Goal: Communication & Community: Answer question/provide support

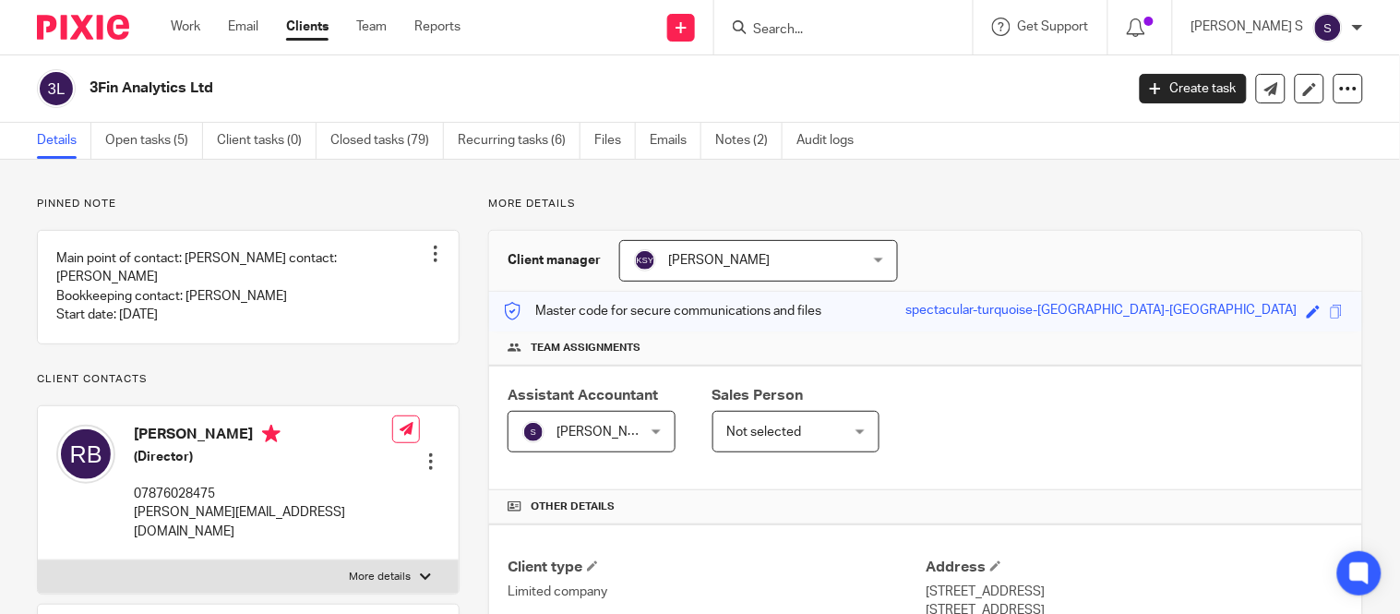
click at [879, 35] on input "Search" at bounding box center [834, 30] width 166 height 17
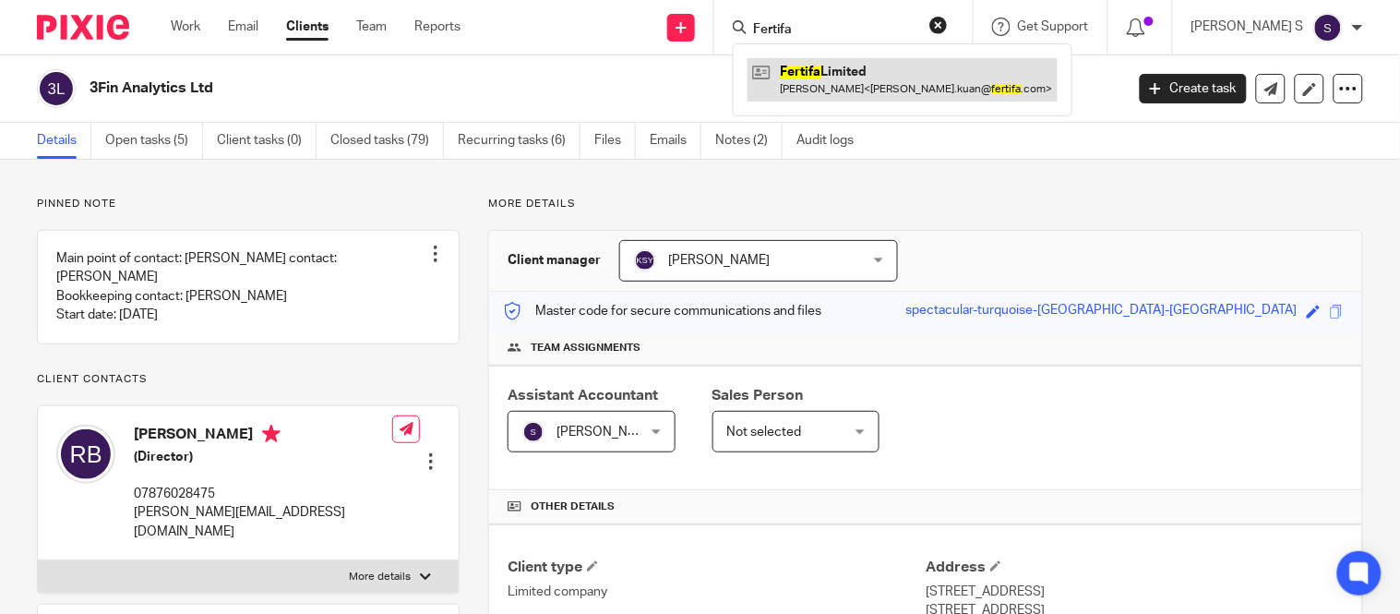
type input "Fertifa"
click at [866, 90] on link at bounding box center [903, 79] width 310 height 42
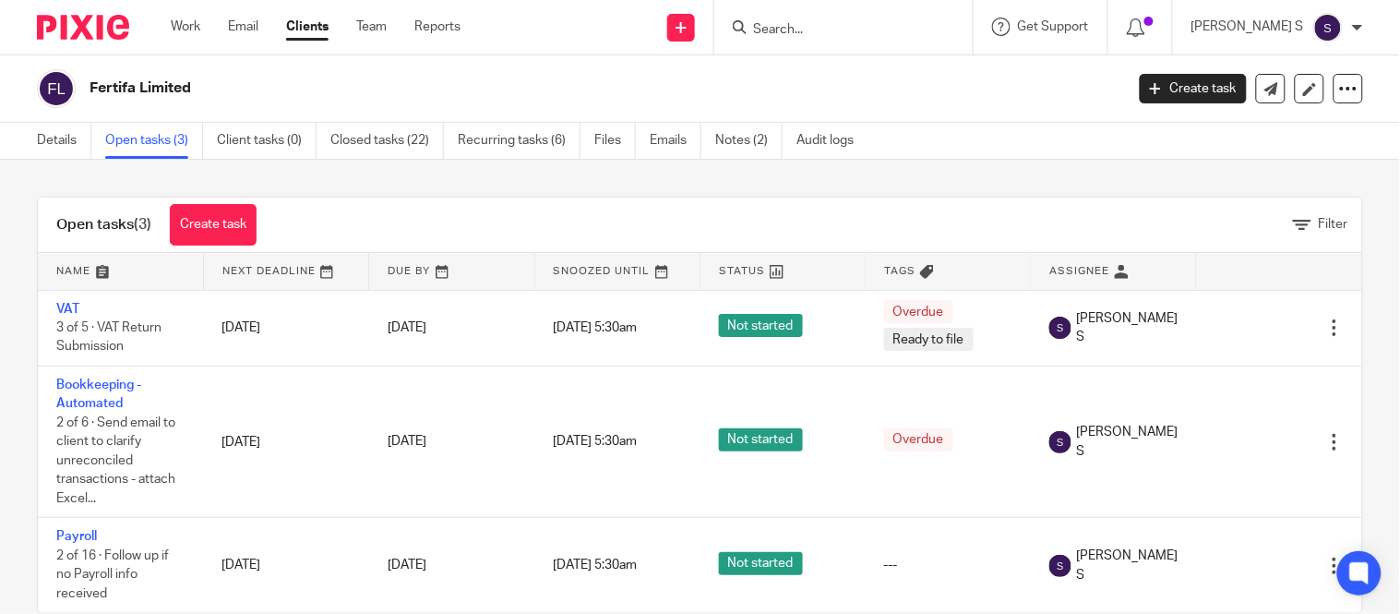
scroll to position [41, 0]
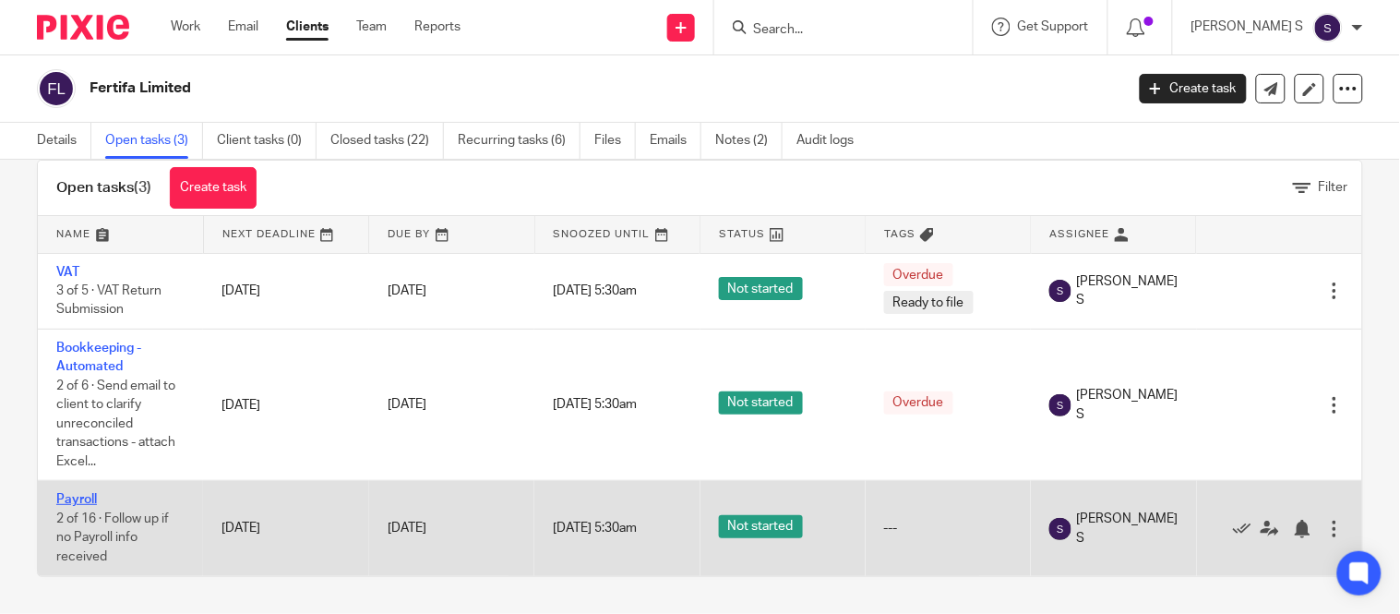
click at [90, 501] on link "Payroll" at bounding box center [76, 499] width 41 height 13
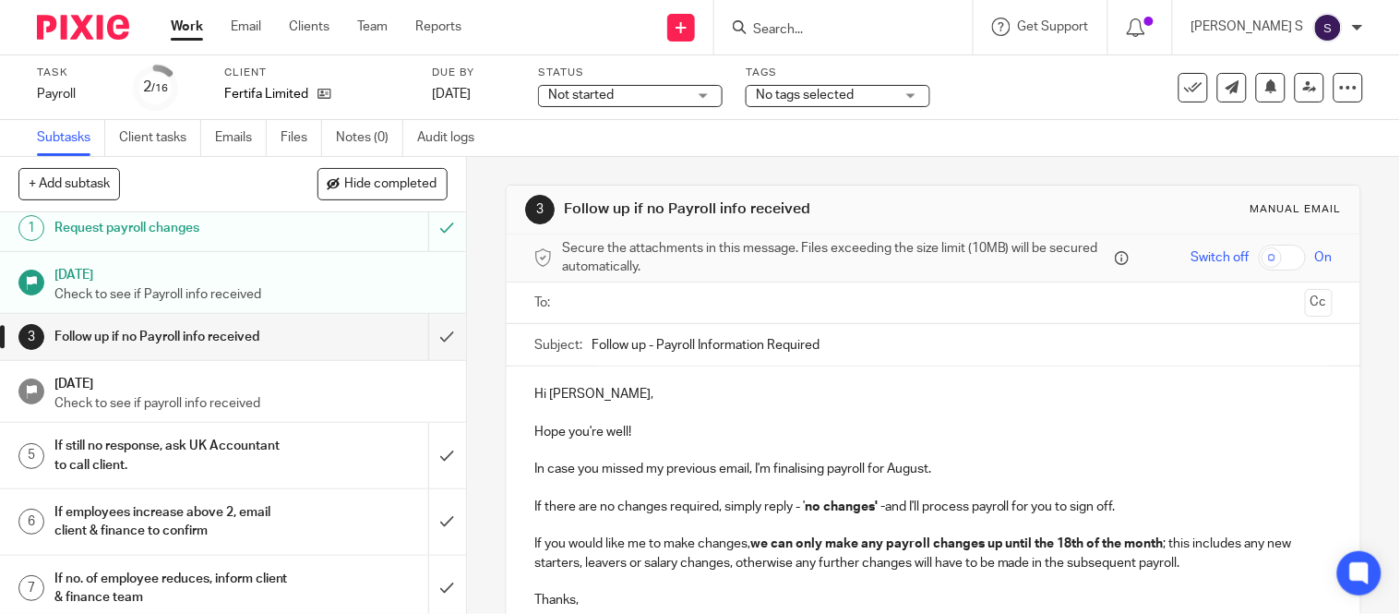
click at [178, 339] on h1 "Follow up if no Payroll info received" at bounding box center [172, 337] width 237 height 28
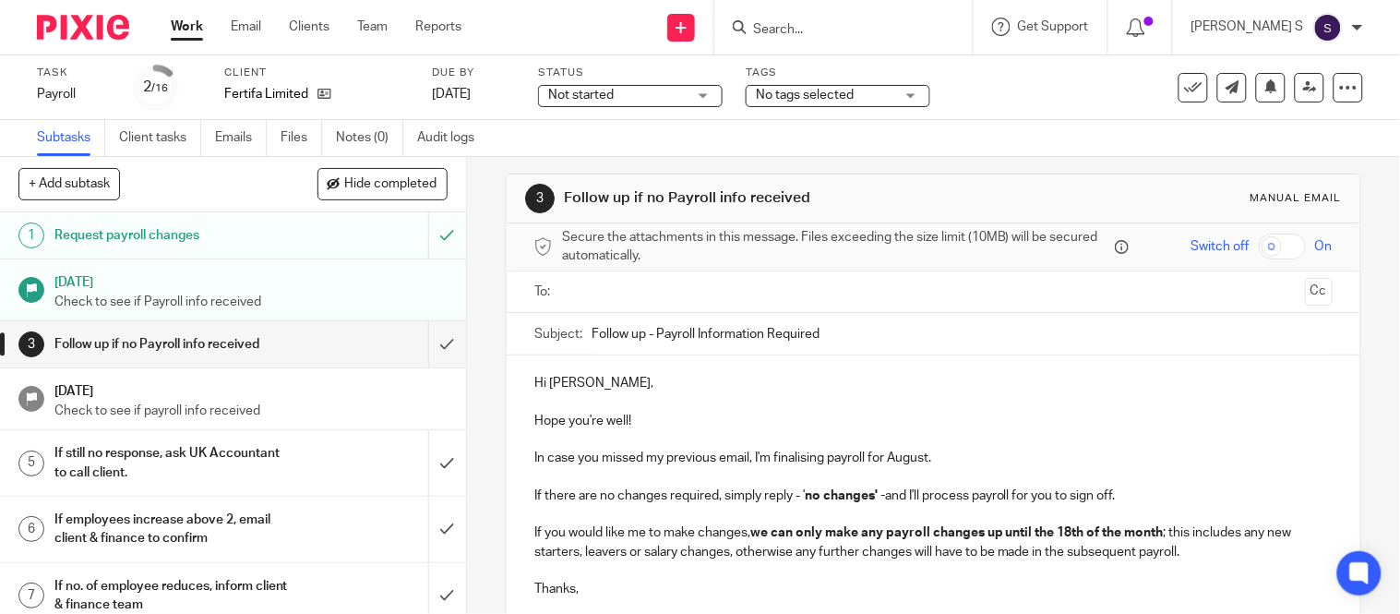
scroll to position [12, 0]
click at [833, 329] on input "Follow up - Payroll Information Required" at bounding box center [962, 333] width 741 height 42
type input "Follow up - Payroll Information Required - August 2025."
click at [804, 298] on input "text" at bounding box center [933, 291] width 729 height 21
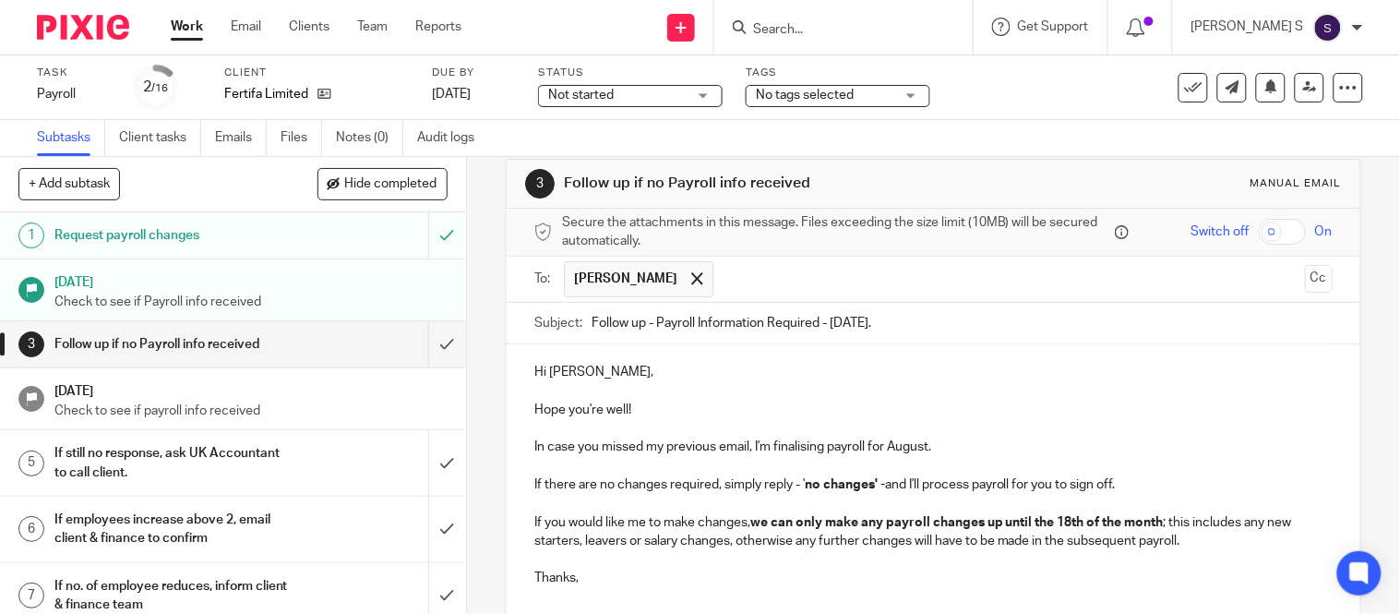
scroll to position [25, 0]
click at [1305, 277] on button "Cc" at bounding box center [1319, 280] width 28 height 28
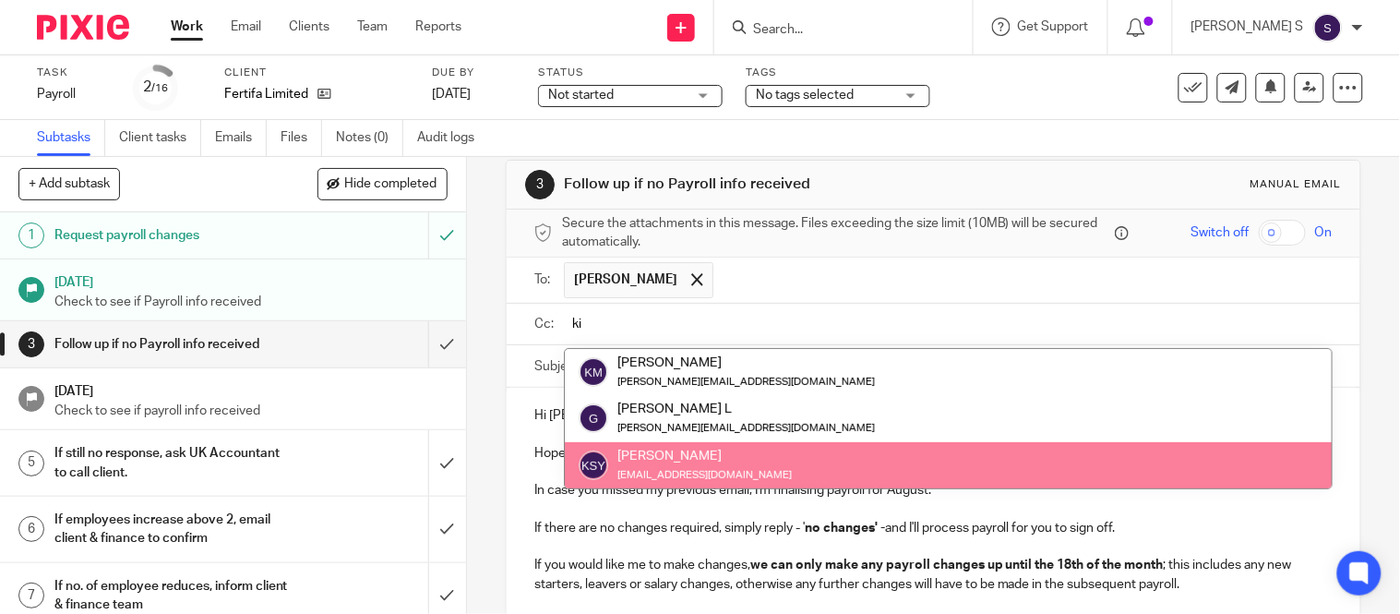
type input "ki"
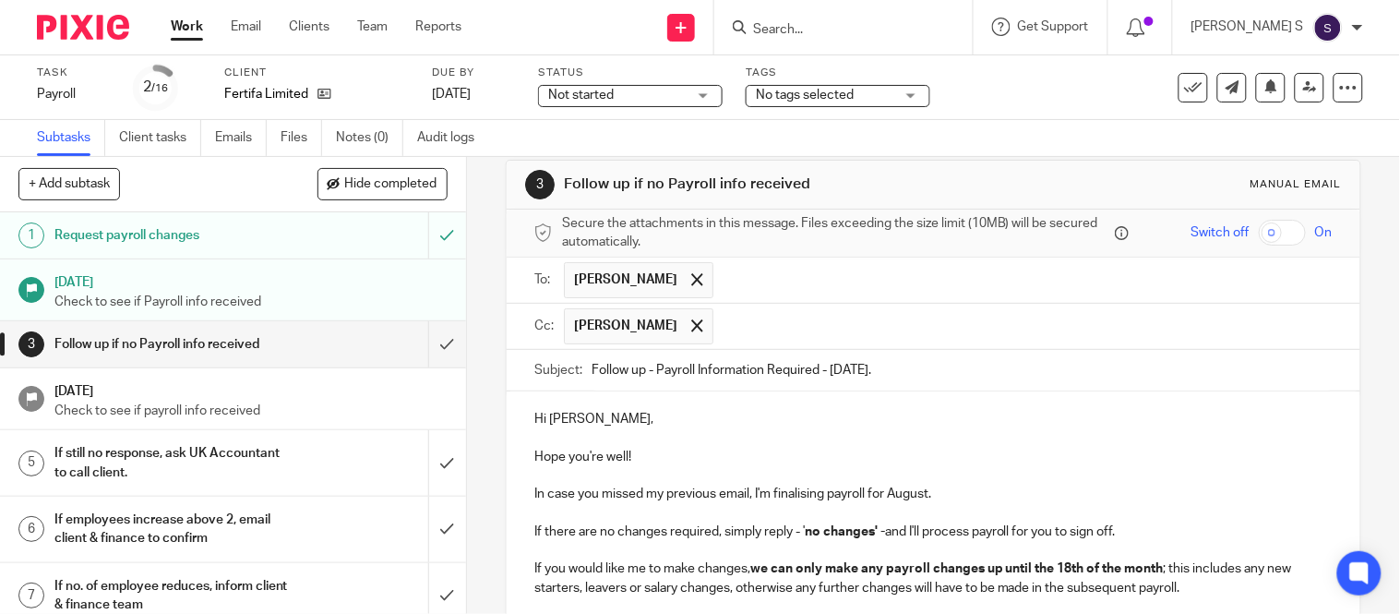
click at [290, 277] on h1 "11 Aug 2025" at bounding box center [250, 280] width 393 height 23
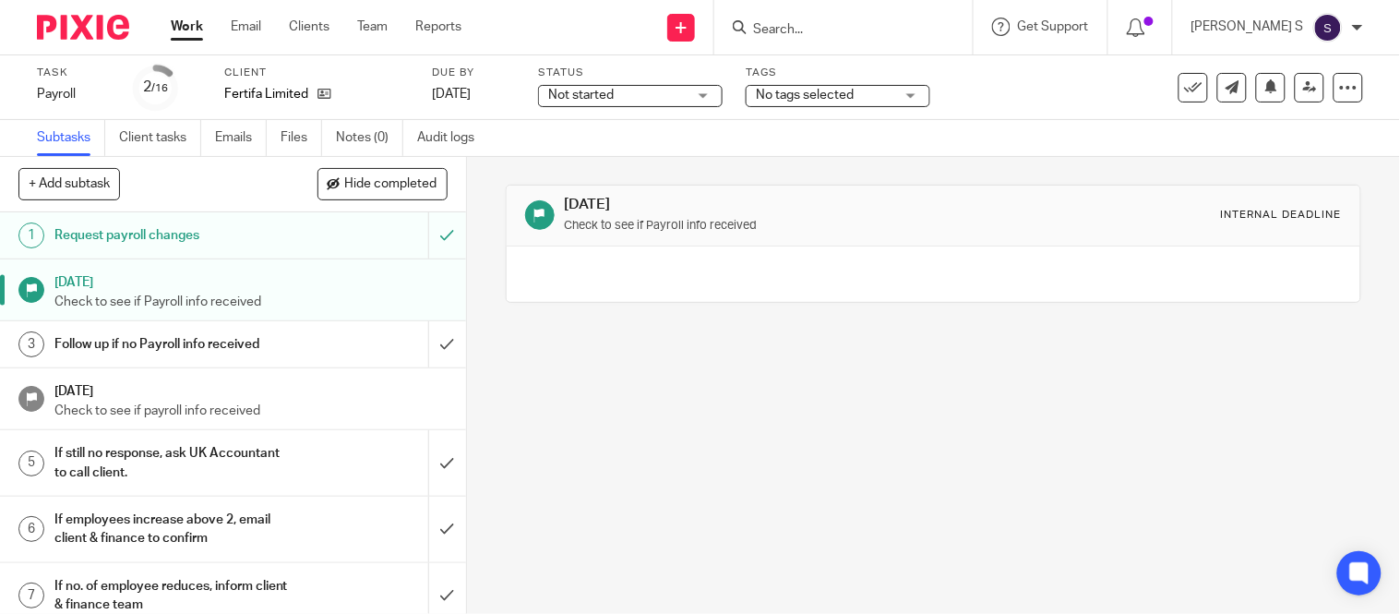
click at [224, 344] on h1 "Follow up if no Payroll info received" at bounding box center [172, 344] width 237 height 28
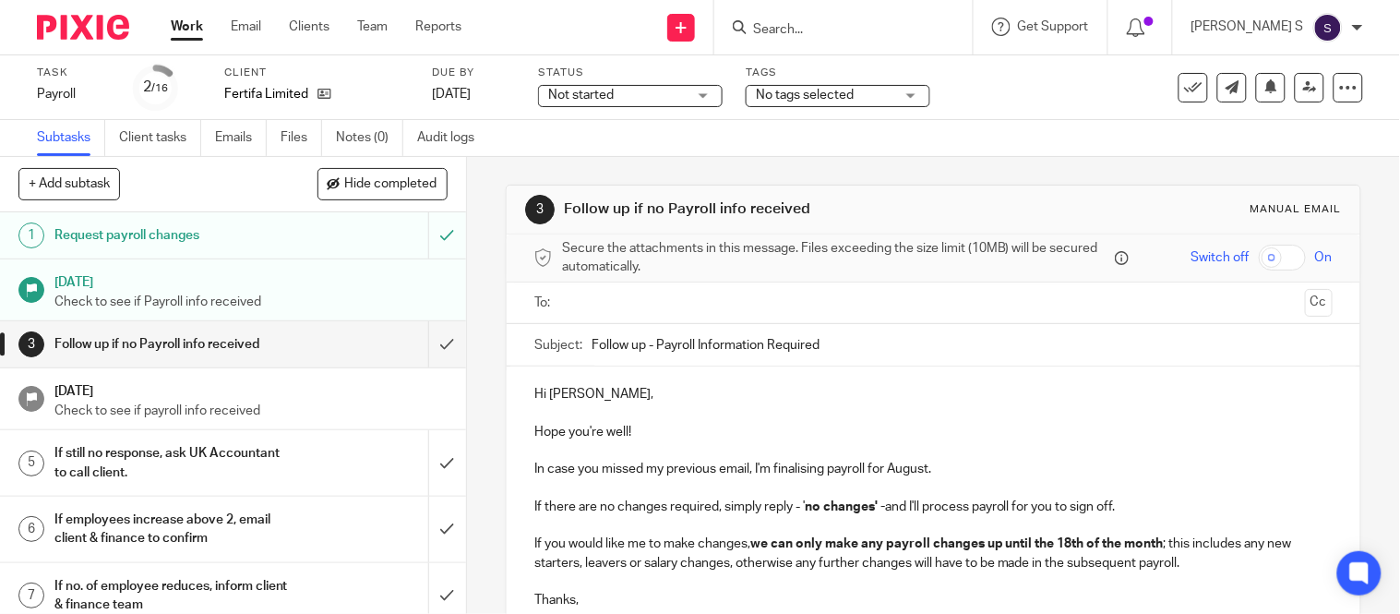
click at [844, 344] on input "Follow up - Payroll Information Required" at bounding box center [962, 345] width 741 height 42
type input "Follow up - Payroll Information Required - August 2025."
click at [840, 318] on div at bounding box center [934, 303] width 741 height 42
click at [826, 305] on input "text" at bounding box center [933, 303] width 729 height 21
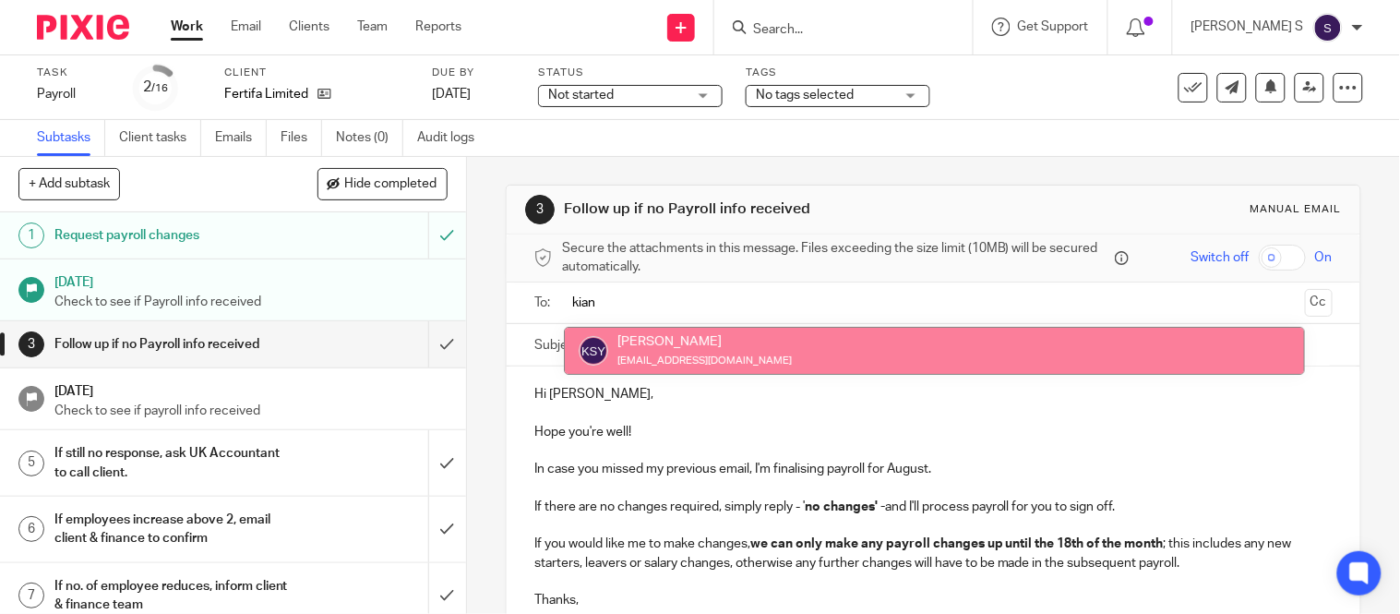
click at [1184, 309] on input "kian" at bounding box center [933, 303] width 729 height 21
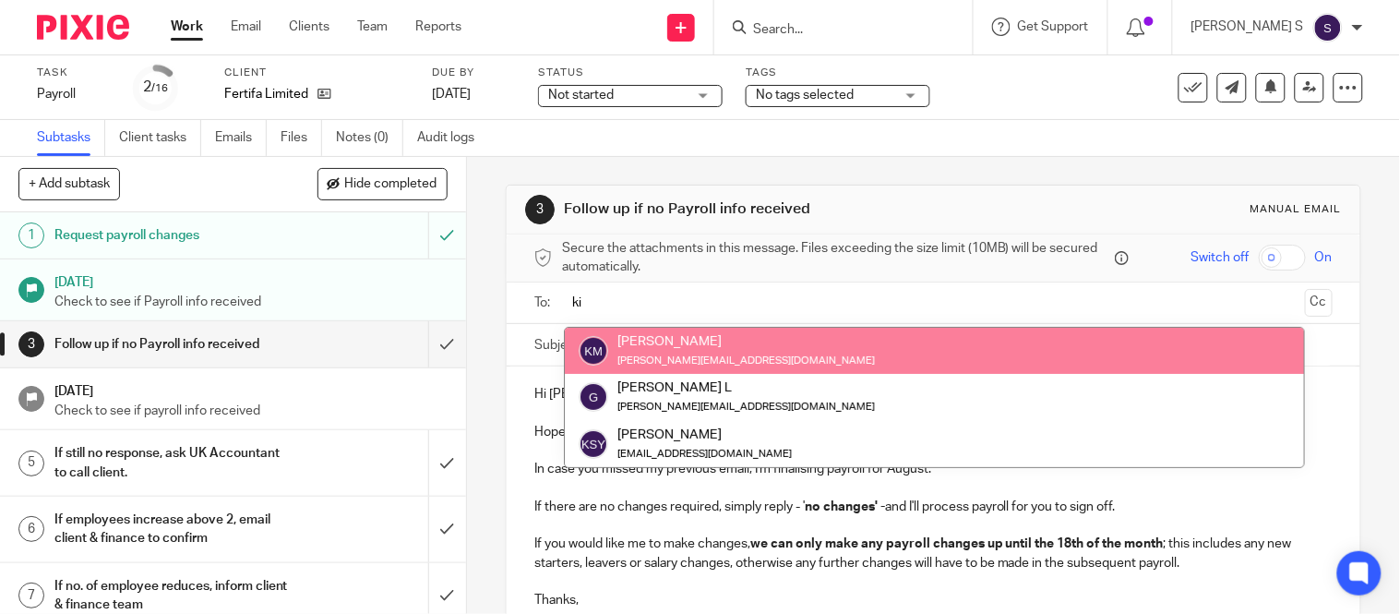
type input "k"
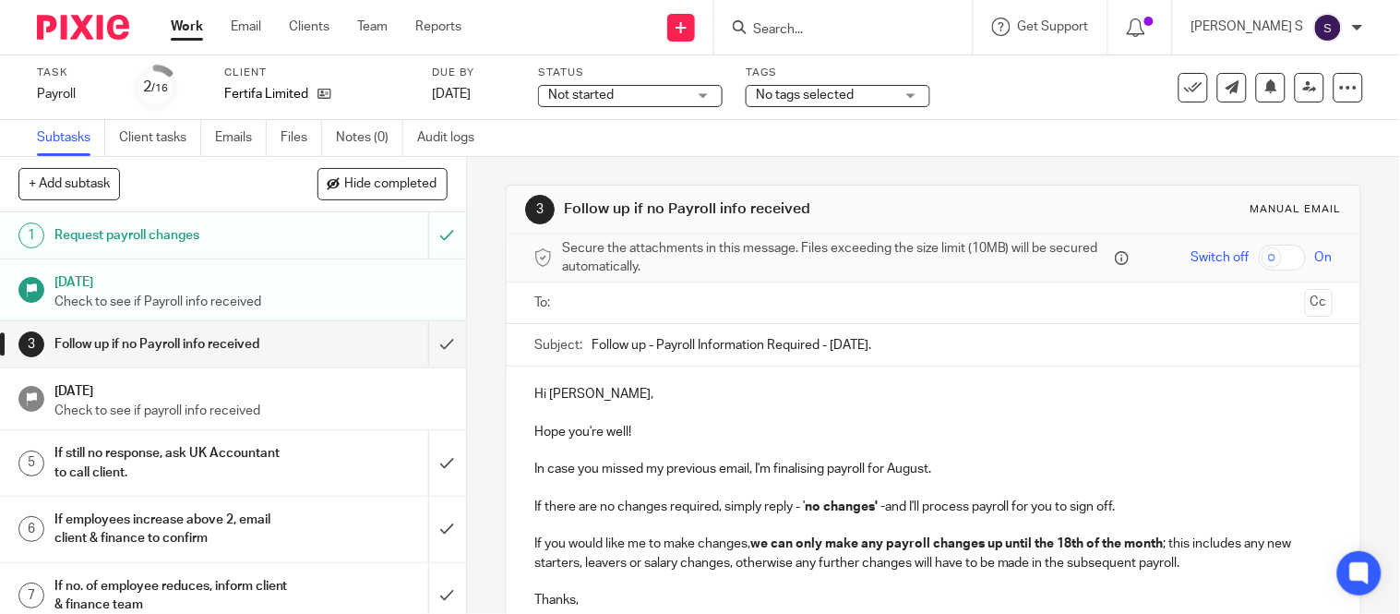
type input "k"
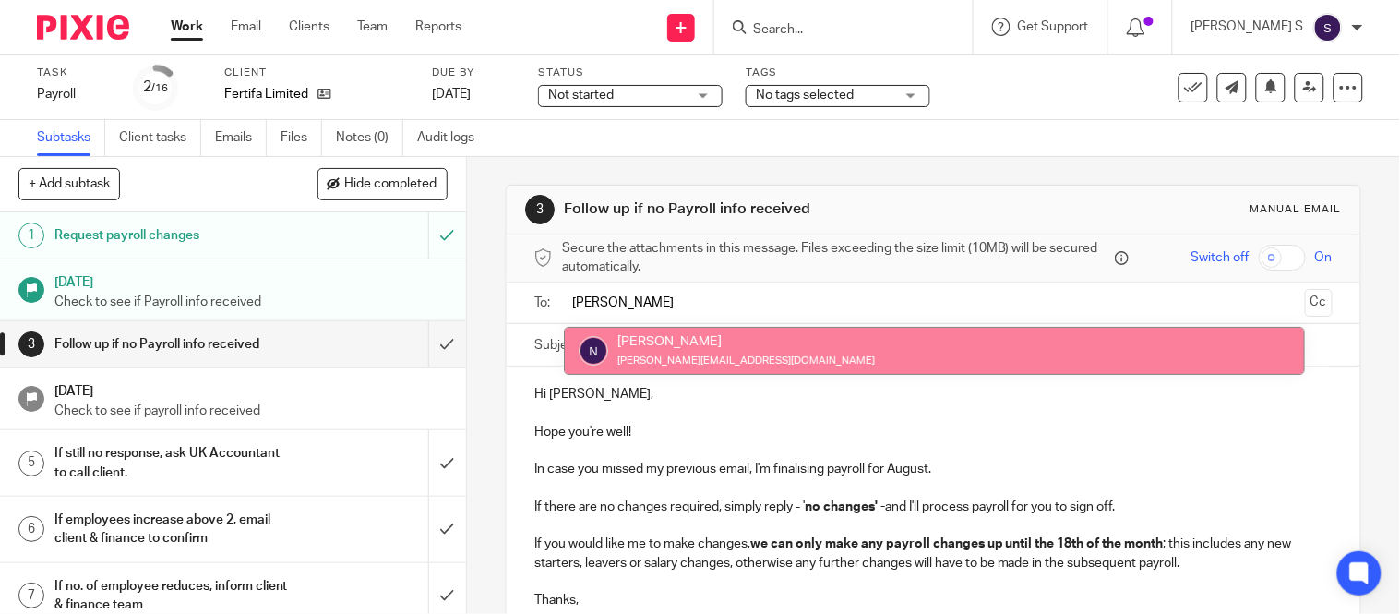
type input "nick"
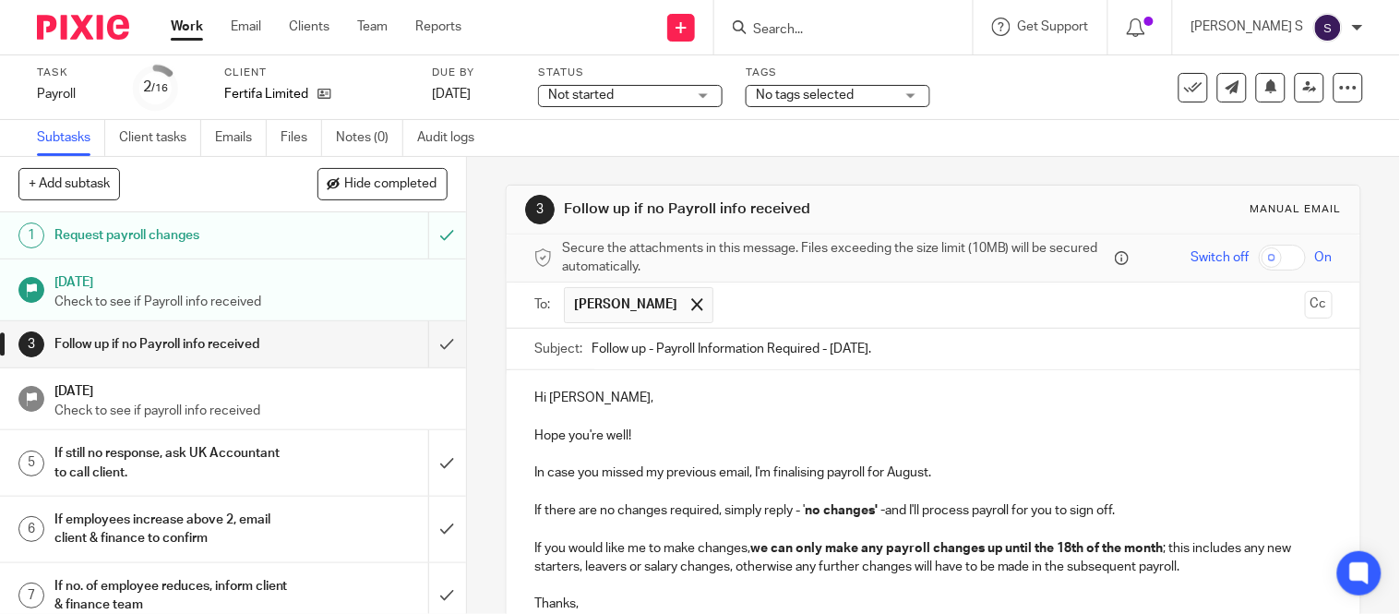
click at [1032, 326] on form "Secure the attachments in this message. Files exceeding the size limit (10MB) w…" at bounding box center [934, 499] width 854 height 530
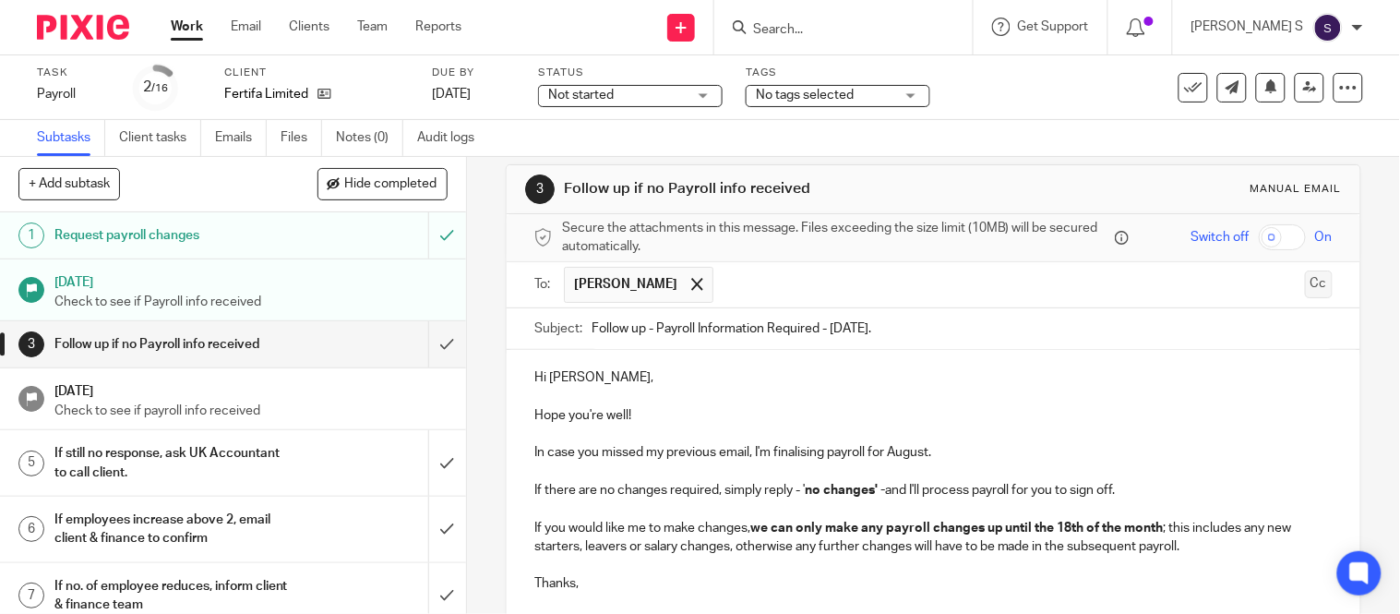
click at [1305, 280] on button "Cc" at bounding box center [1319, 284] width 28 height 28
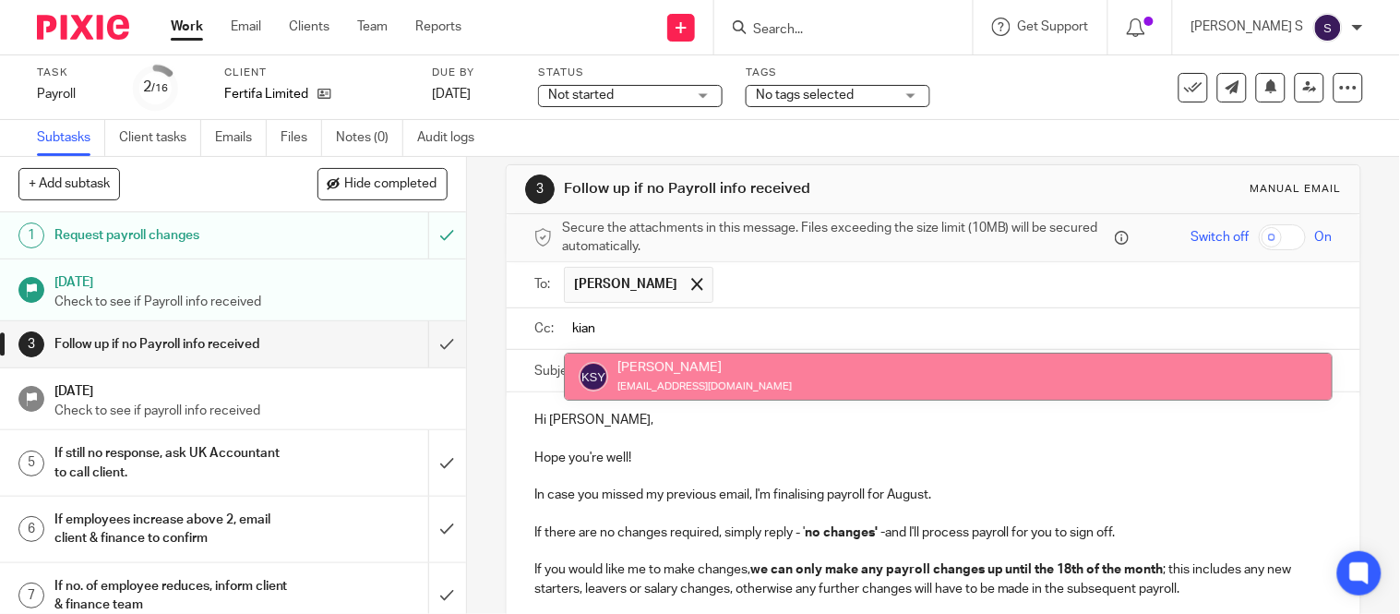
type input "kian"
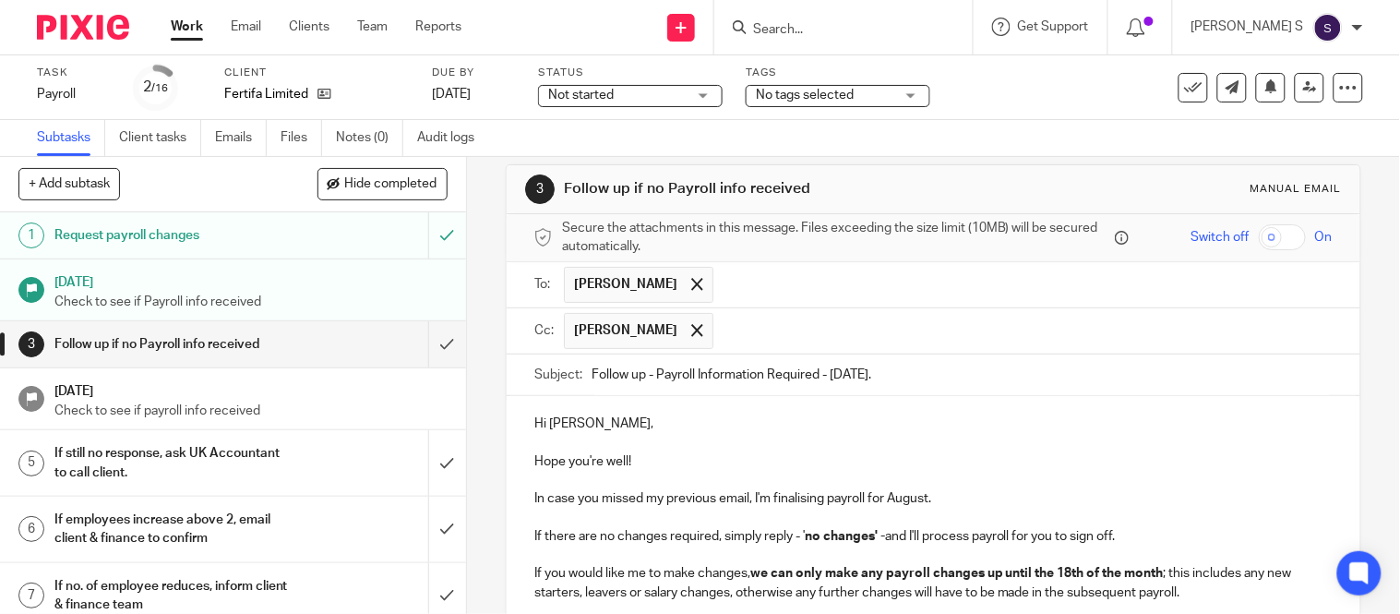
click at [814, 329] on input "text" at bounding box center [1024, 331] width 602 height 36
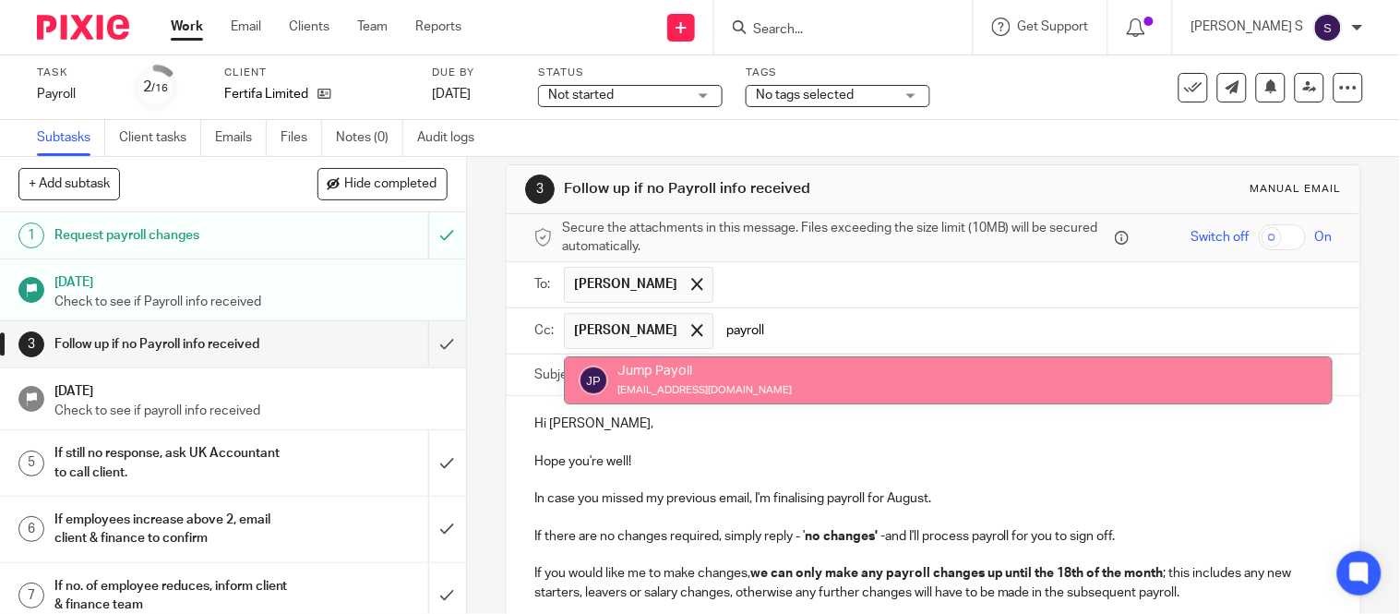
type input "payroll"
click at [788, 357] on form "Secure the attachments in this message. Files exceeding the size limit (10MB) w…" at bounding box center [934, 502] width 854 height 576
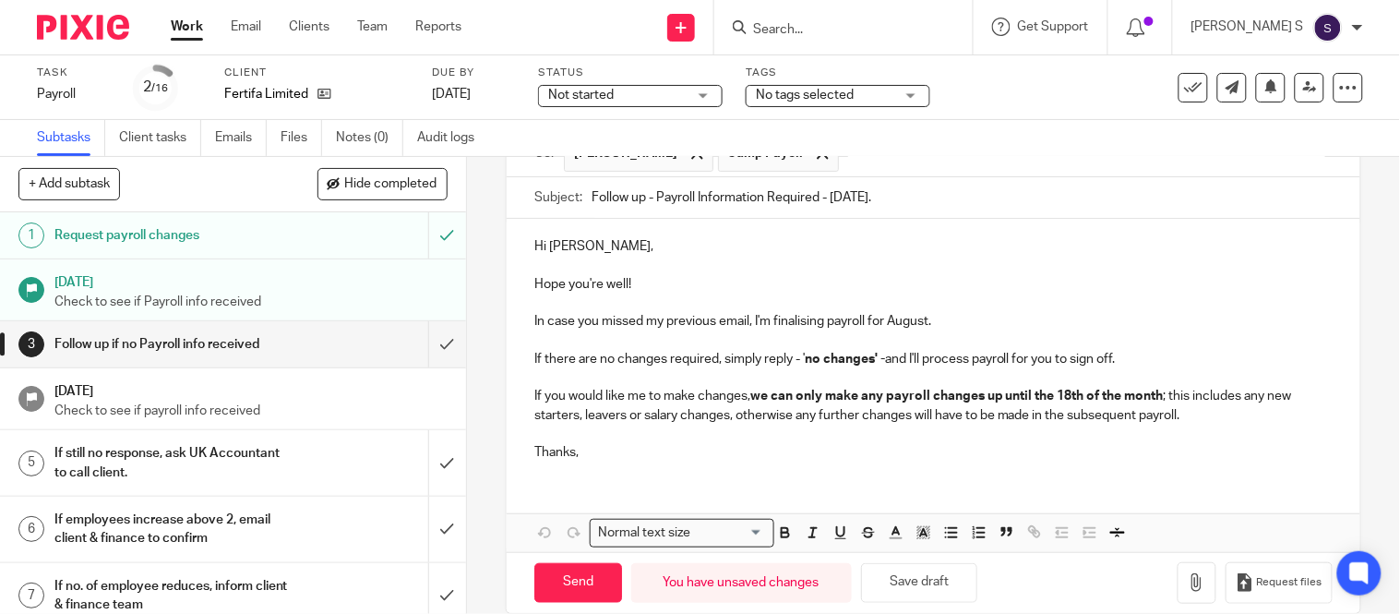
scroll to position [226, 0]
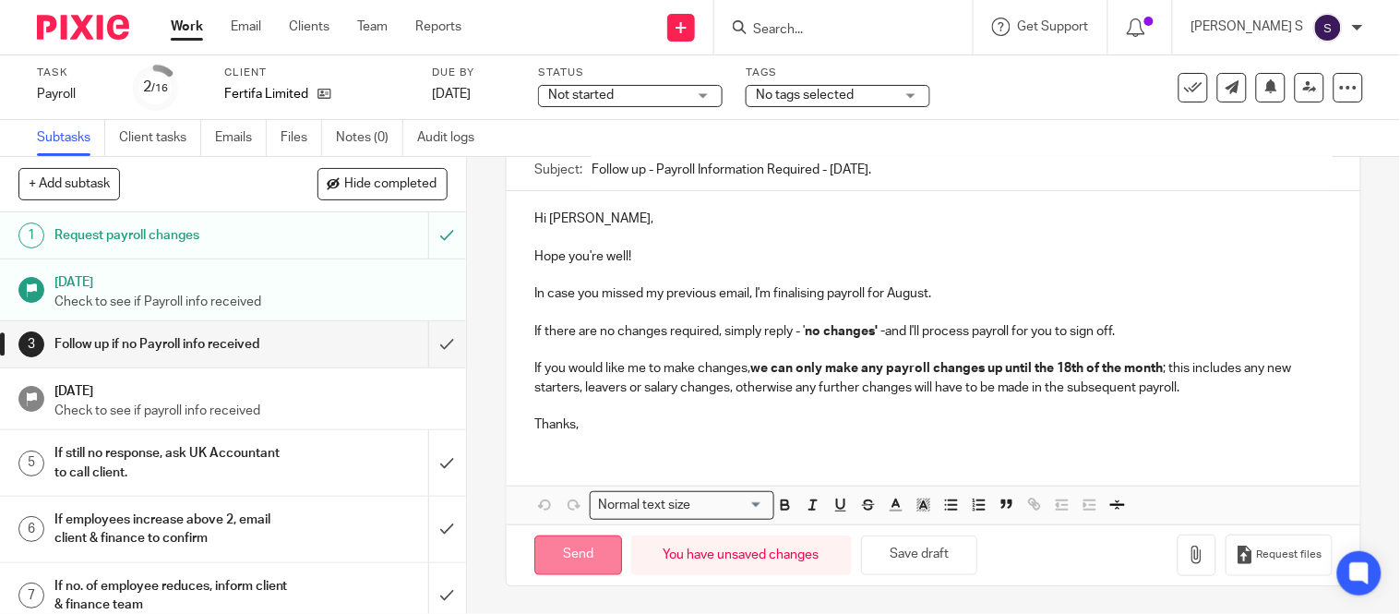
click at [551, 564] on input "Send" at bounding box center [578, 555] width 88 height 40
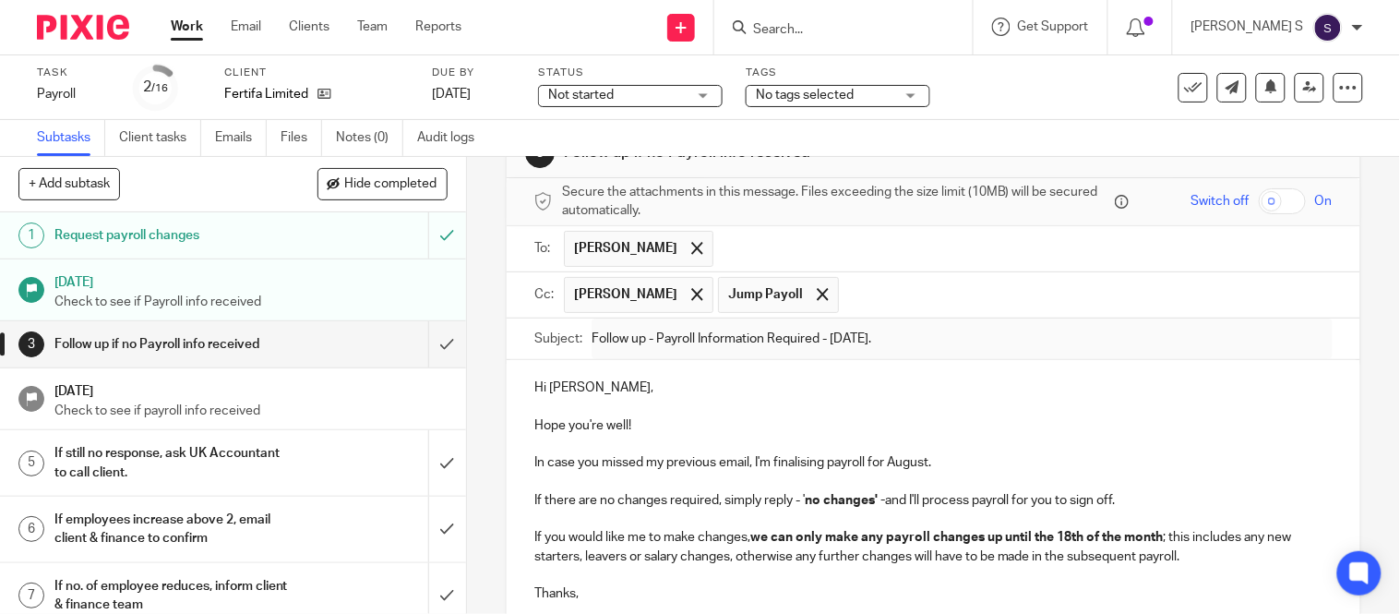
scroll to position [0, 0]
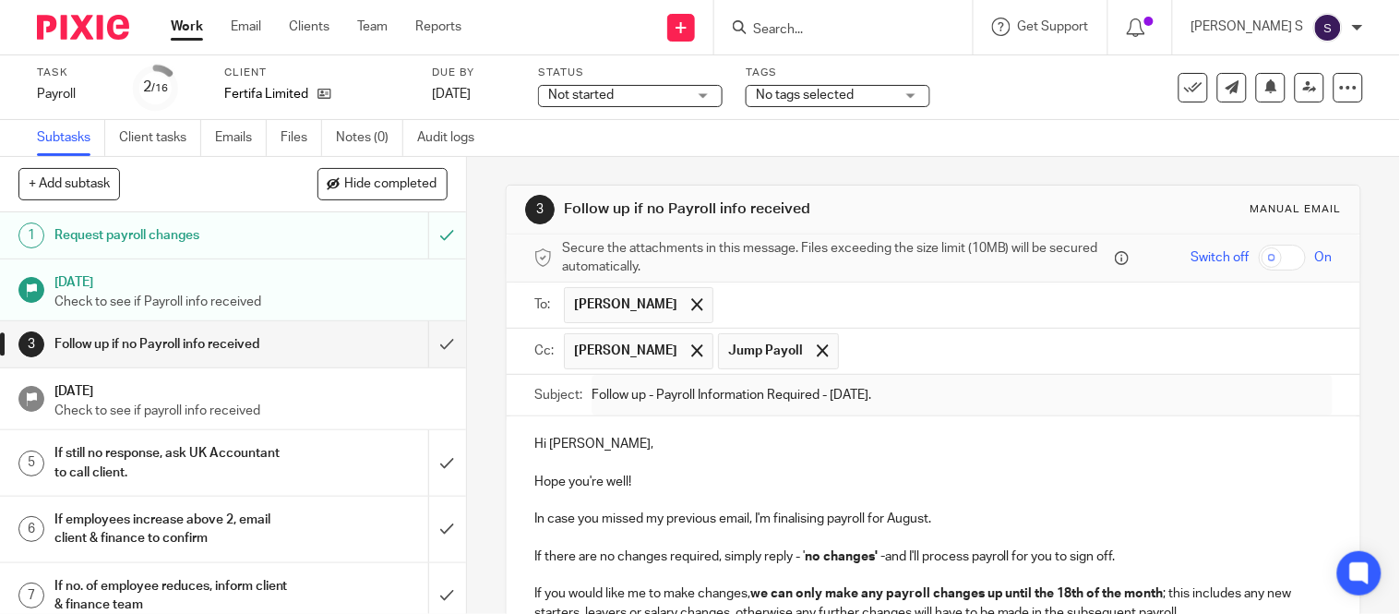
type input "Sent"
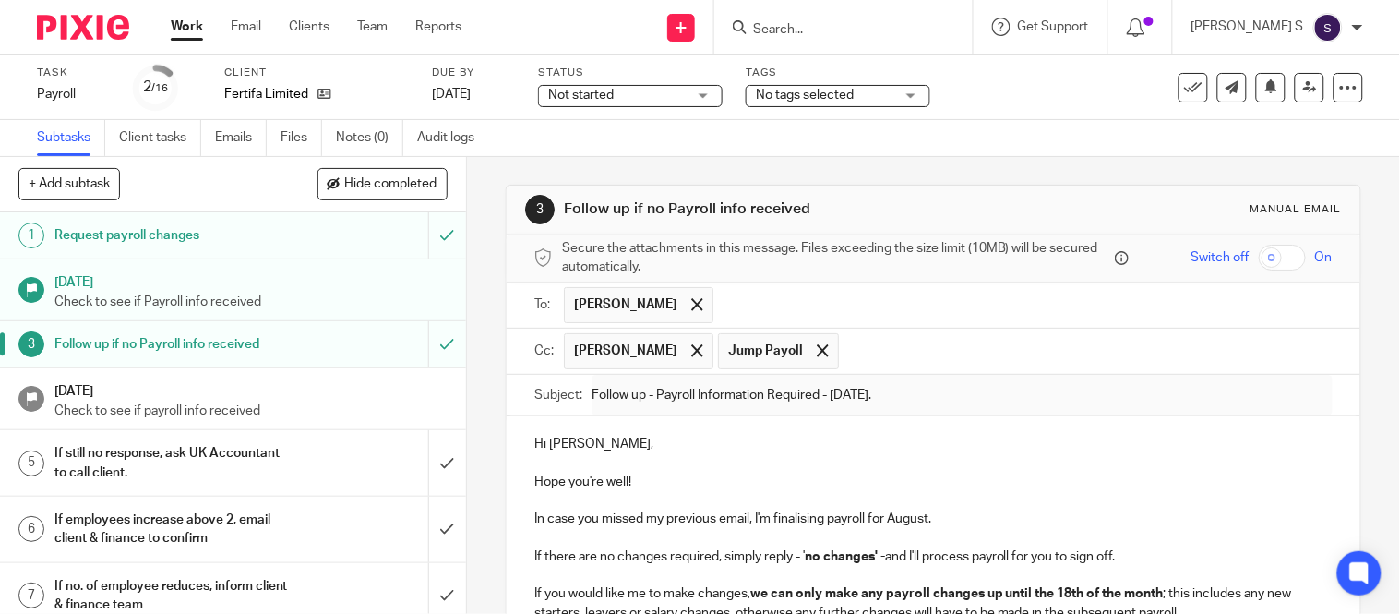
click at [836, 25] on input "Search" at bounding box center [834, 30] width 166 height 17
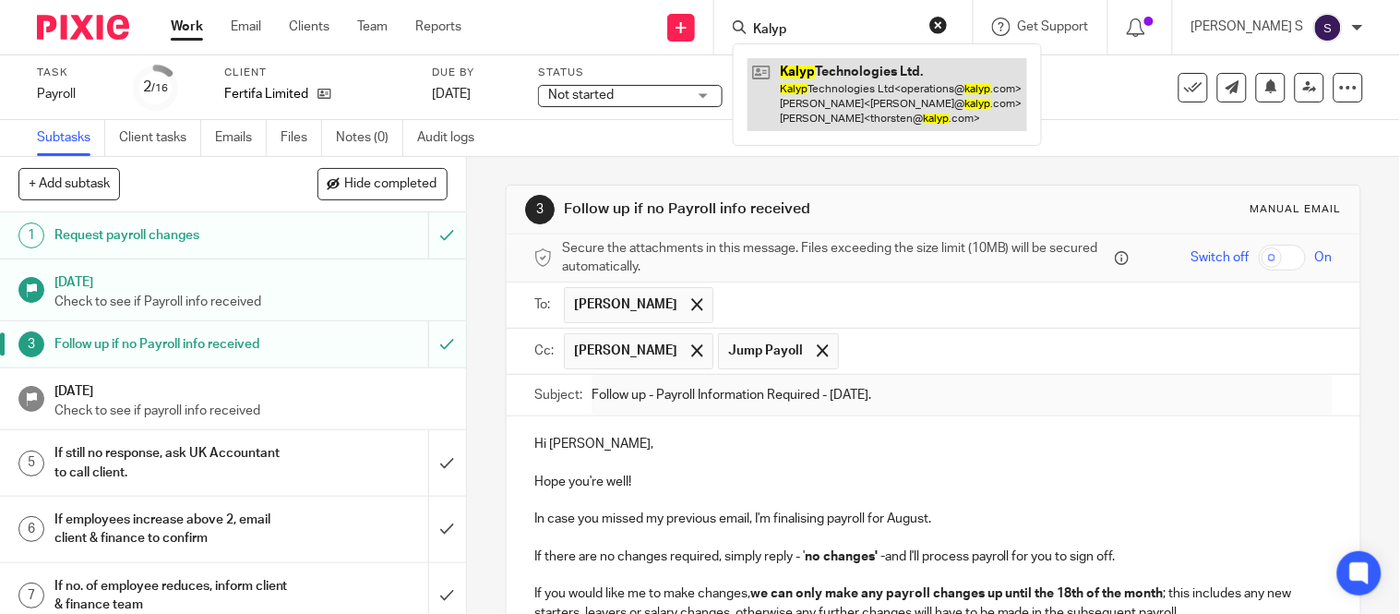
type input "Kalyp"
click at [856, 81] on link at bounding box center [888, 94] width 280 height 73
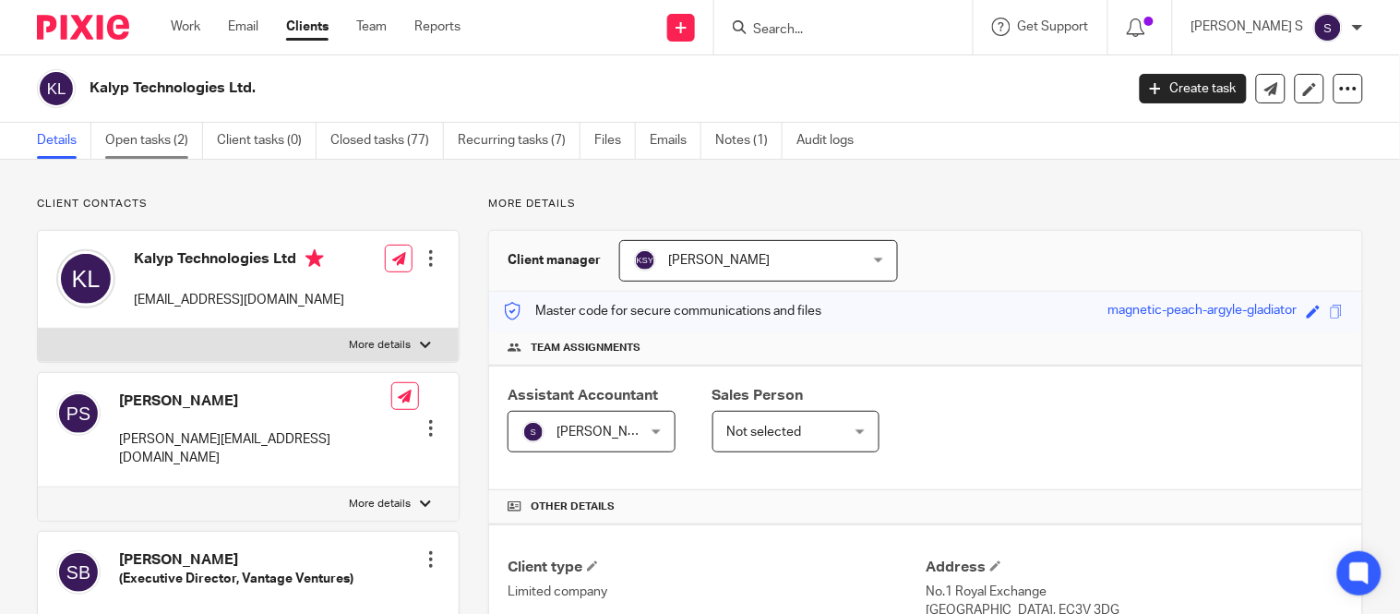
click at [179, 153] on link "Open tasks (2)" at bounding box center [154, 141] width 98 height 36
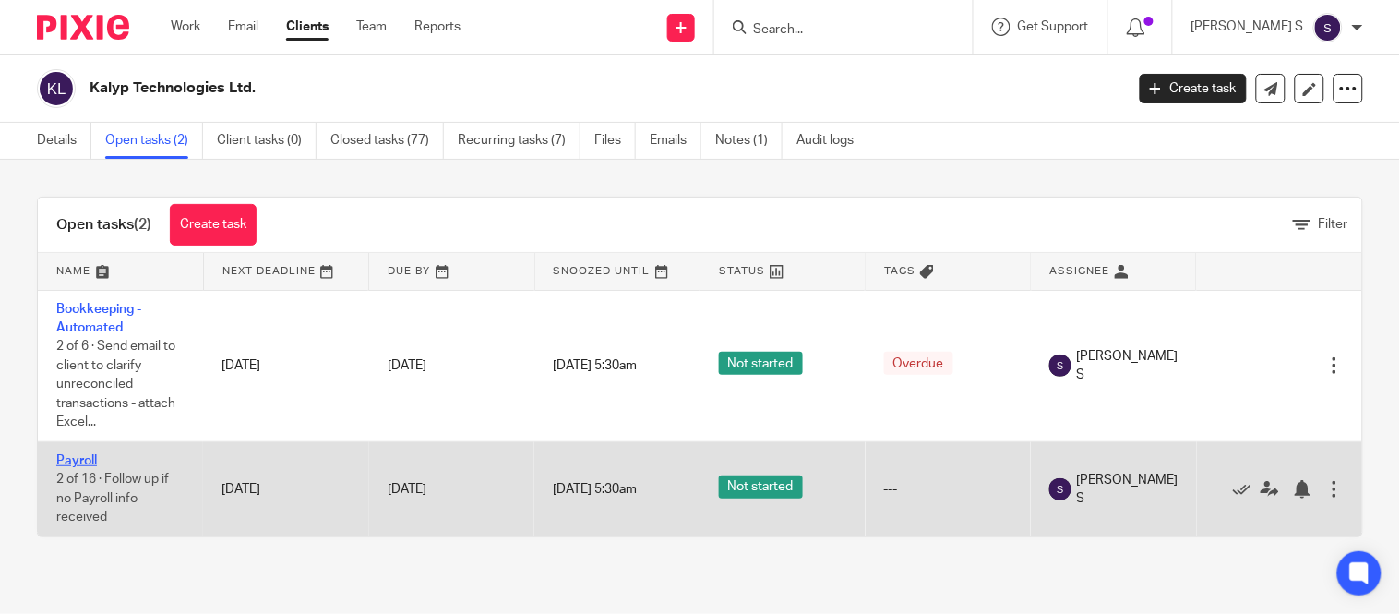
click at [86, 462] on link "Payroll" at bounding box center [76, 460] width 41 height 13
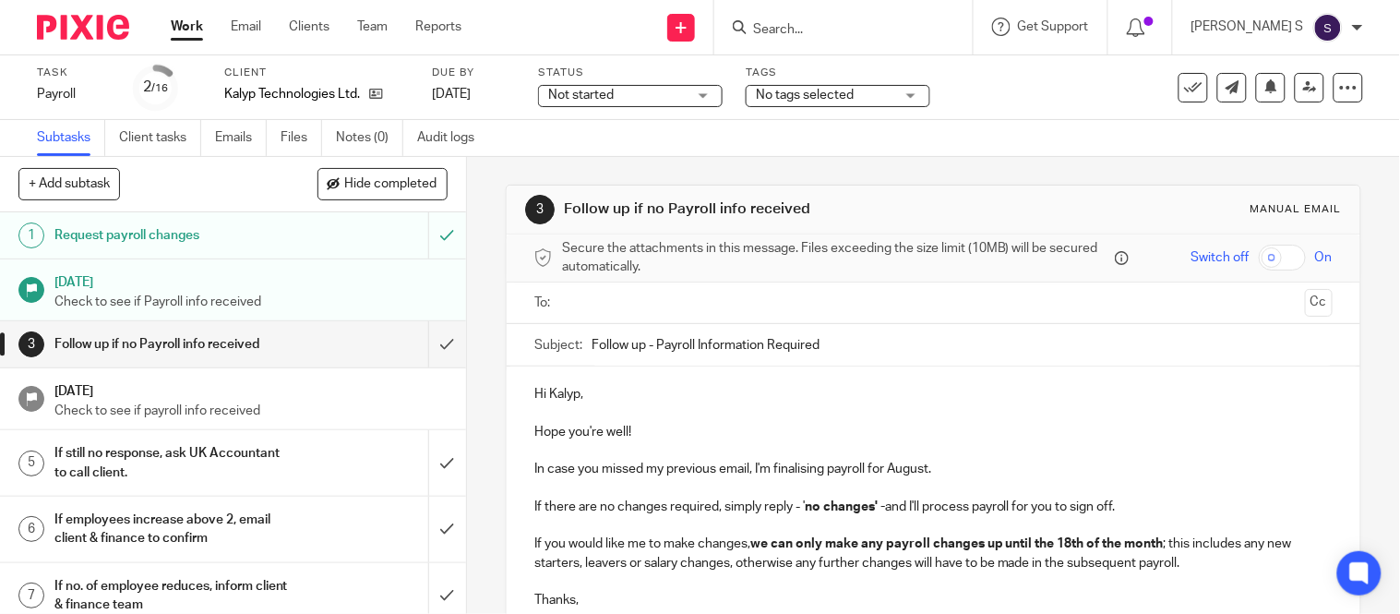
click at [246, 344] on h1 "Follow up if no Payroll info received" at bounding box center [172, 344] width 237 height 28
click at [126, 337] on h1 "Follow up if no Payroll info received" at bounding box center [172, 344] width 237 height 28
click at [862, 340] on input "Follow up - Payroll Information Required" at bounding box center [962, 345] width 741 height 42
type input "Follow up - Payroll Information Required - [DATE]."
click at [791, 300] on input "text" at bounding box center [933, 303] width 729 height 21
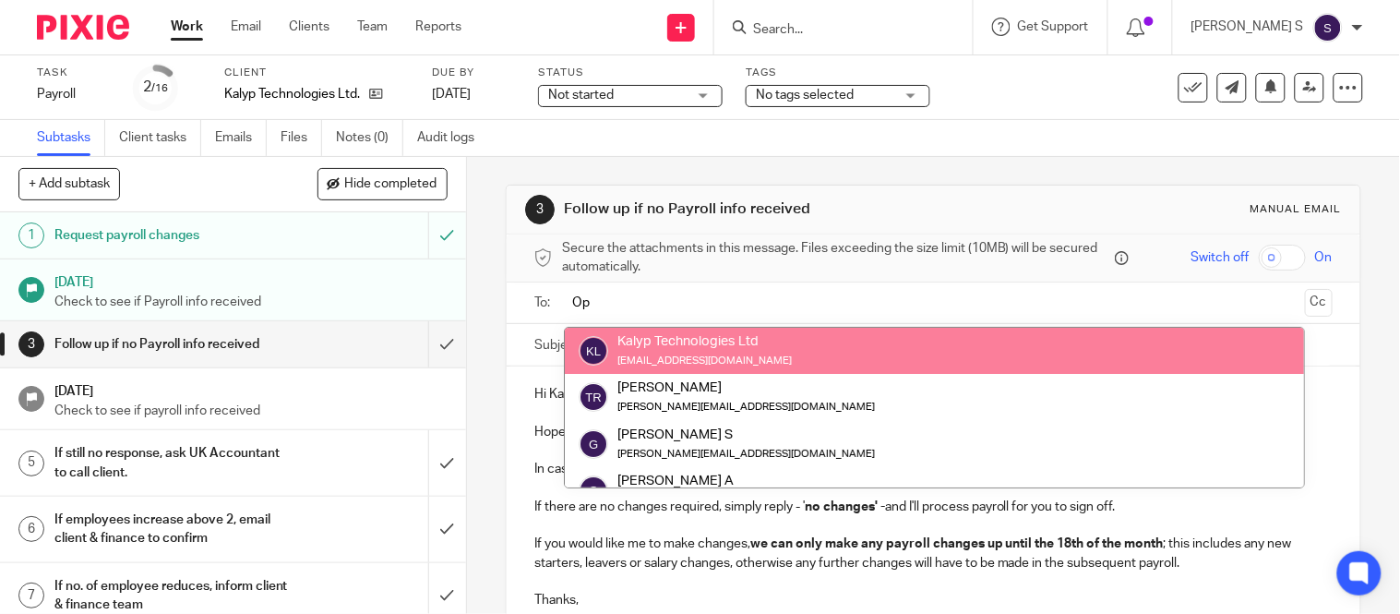
type input "Op"
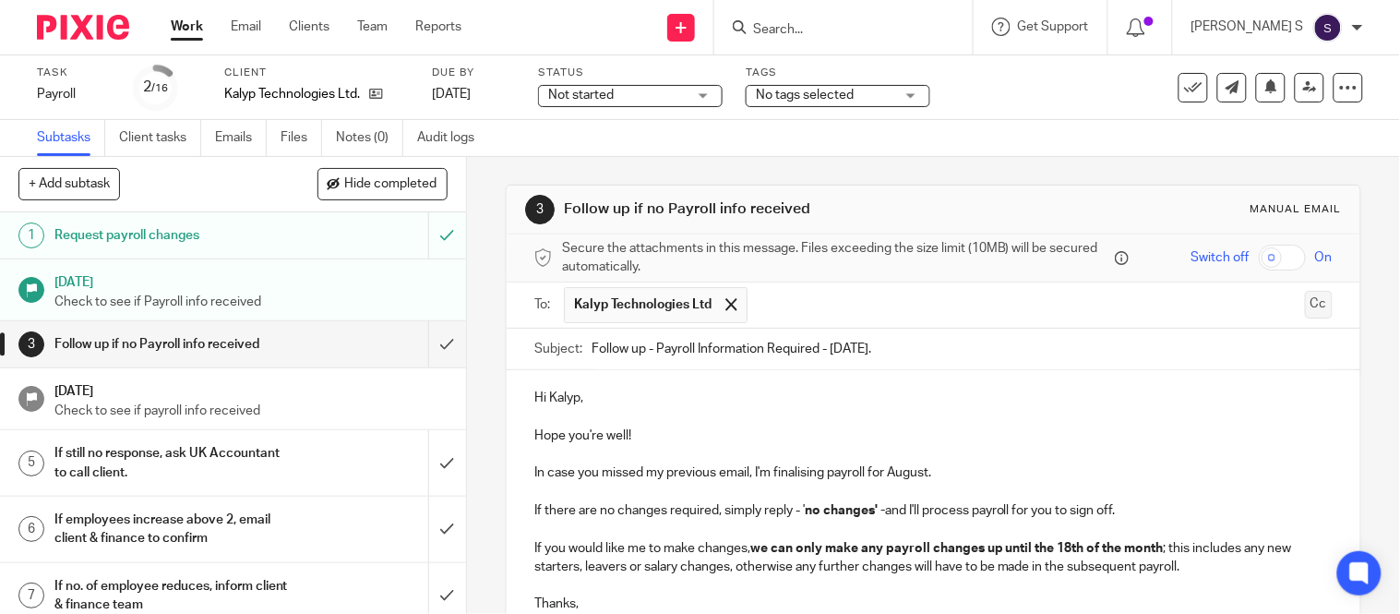
click at [1305, 318] on button "Cc" at bounding box center [1319, 305] width 28 height 28
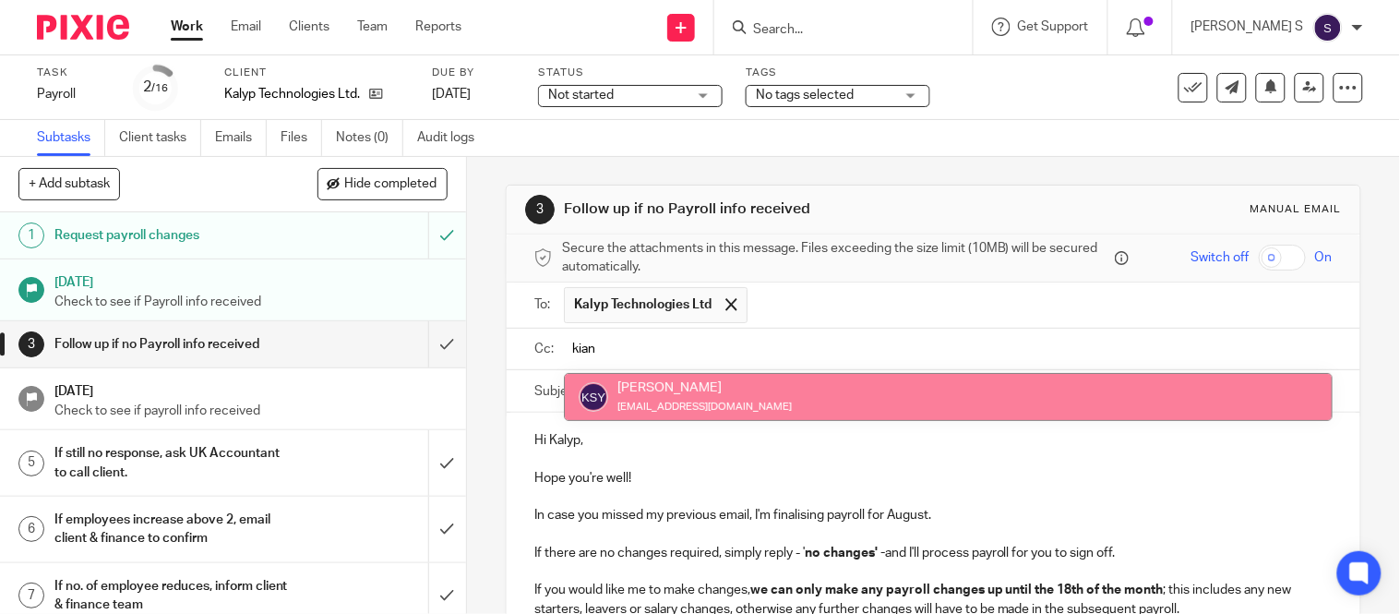
type input "kian"
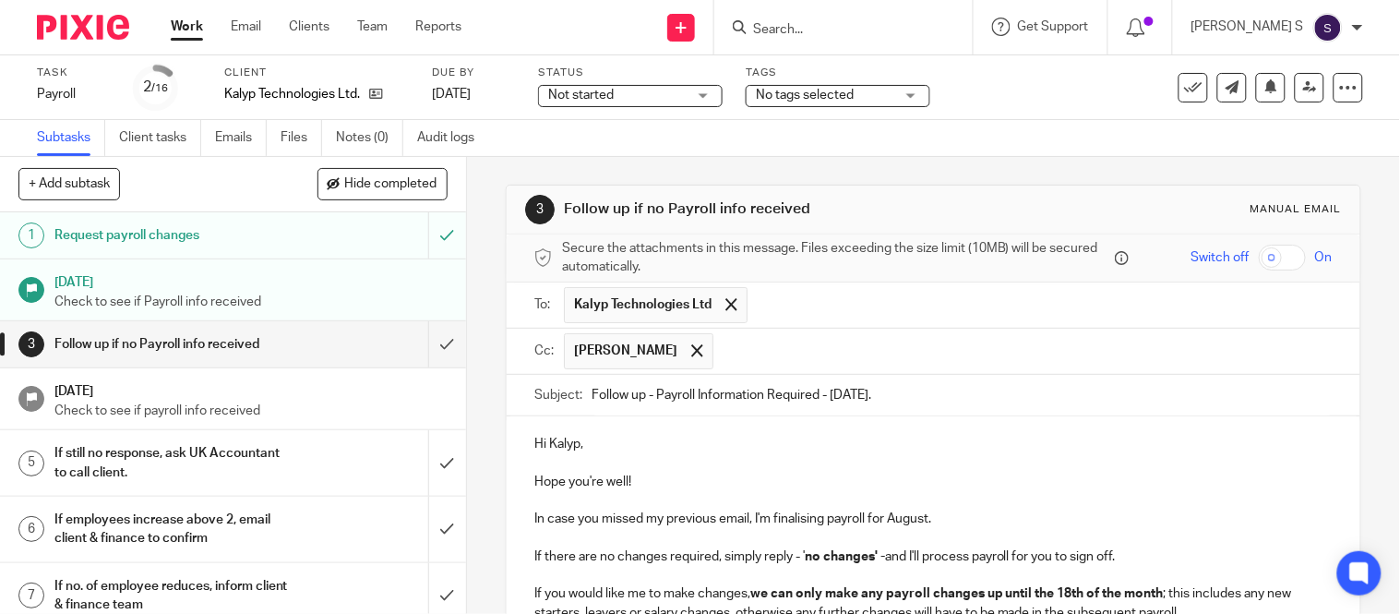
click at [908, 354] on input "text" at bounding box center [1024, 351] width 602 height 36
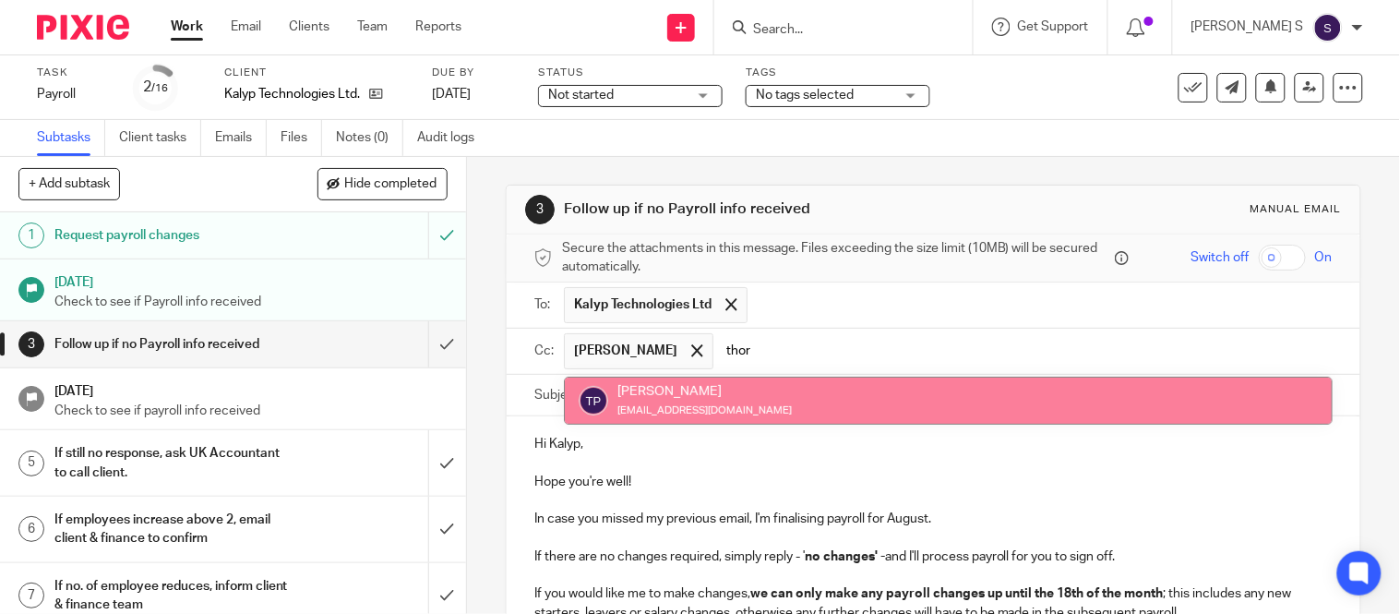
type input "thor"
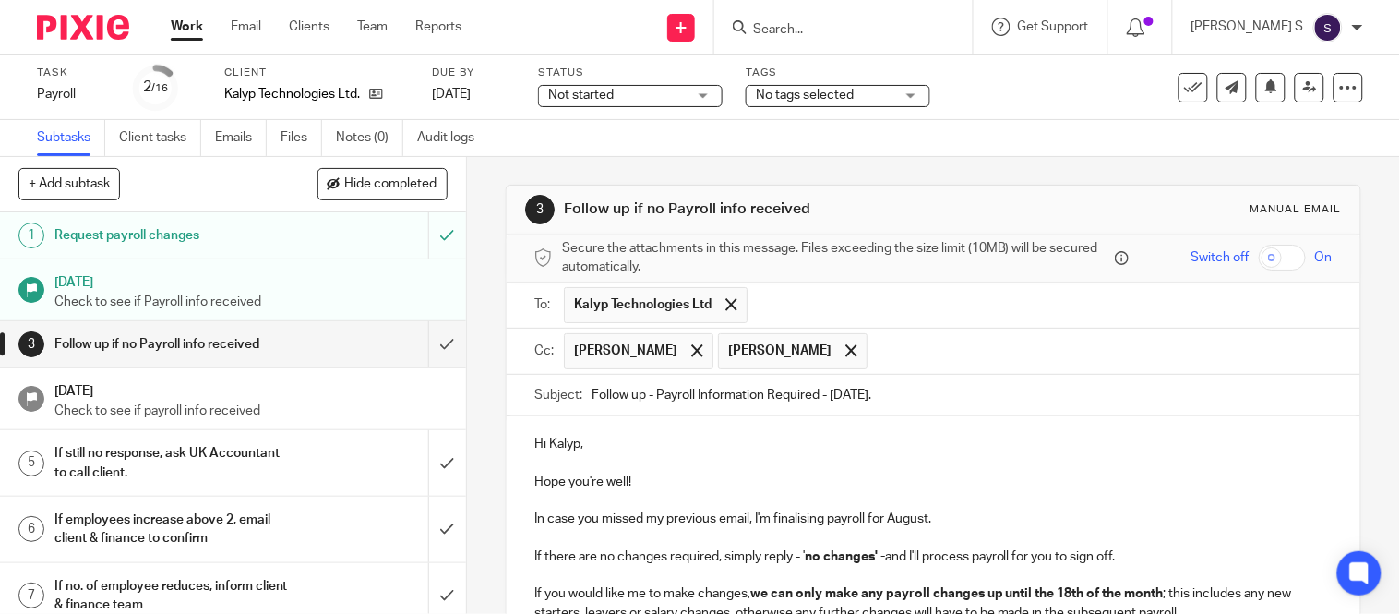
click at [912, 343] on input "text" at bounding box center [1101, 351] width 448 height 36
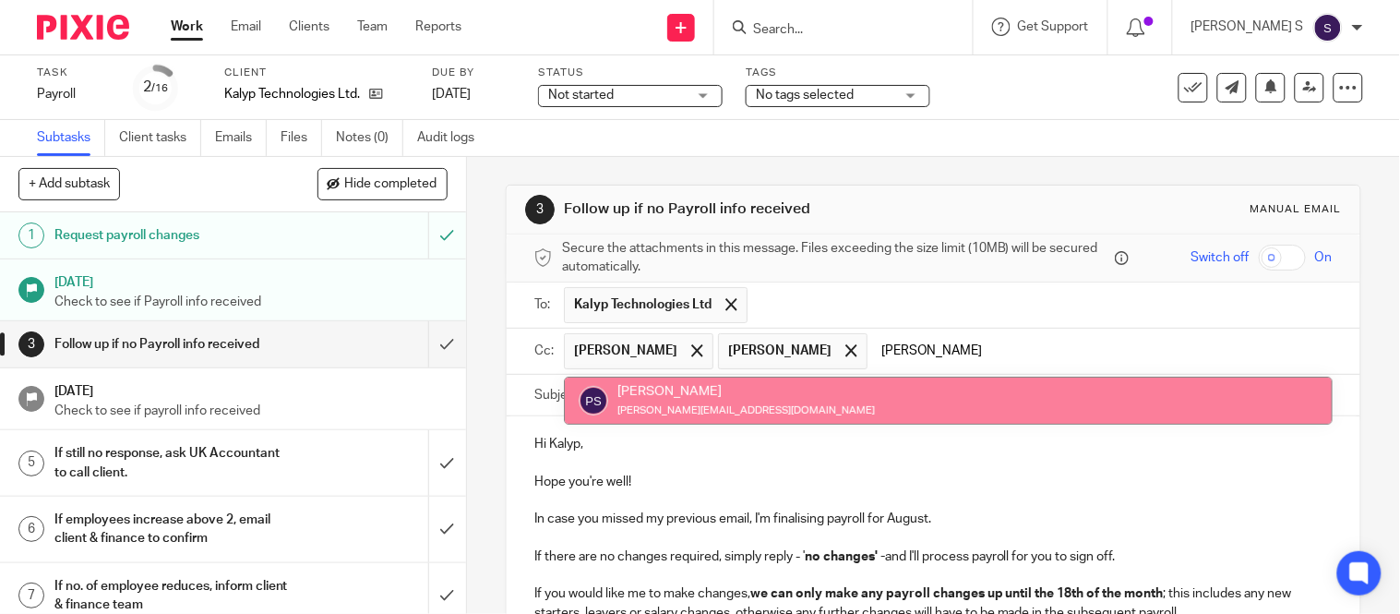
type input "paul"
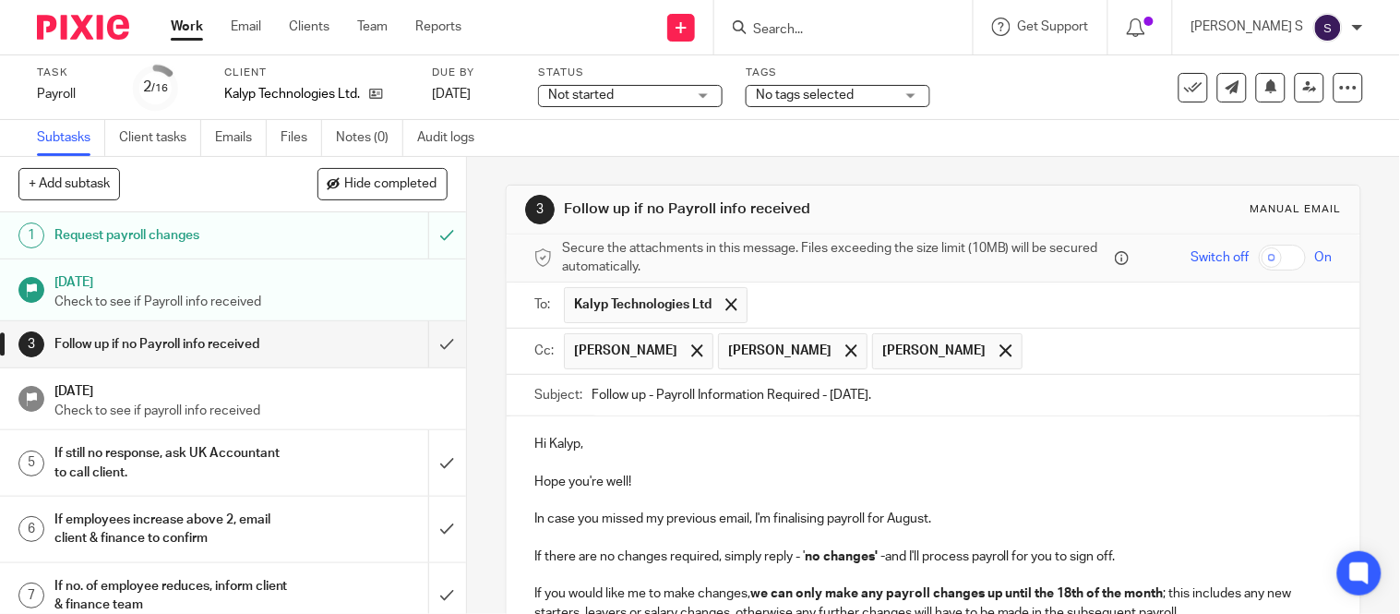
click at [1032, 358] on input "text" at bounding box center [1179, 351] width 294 height 36
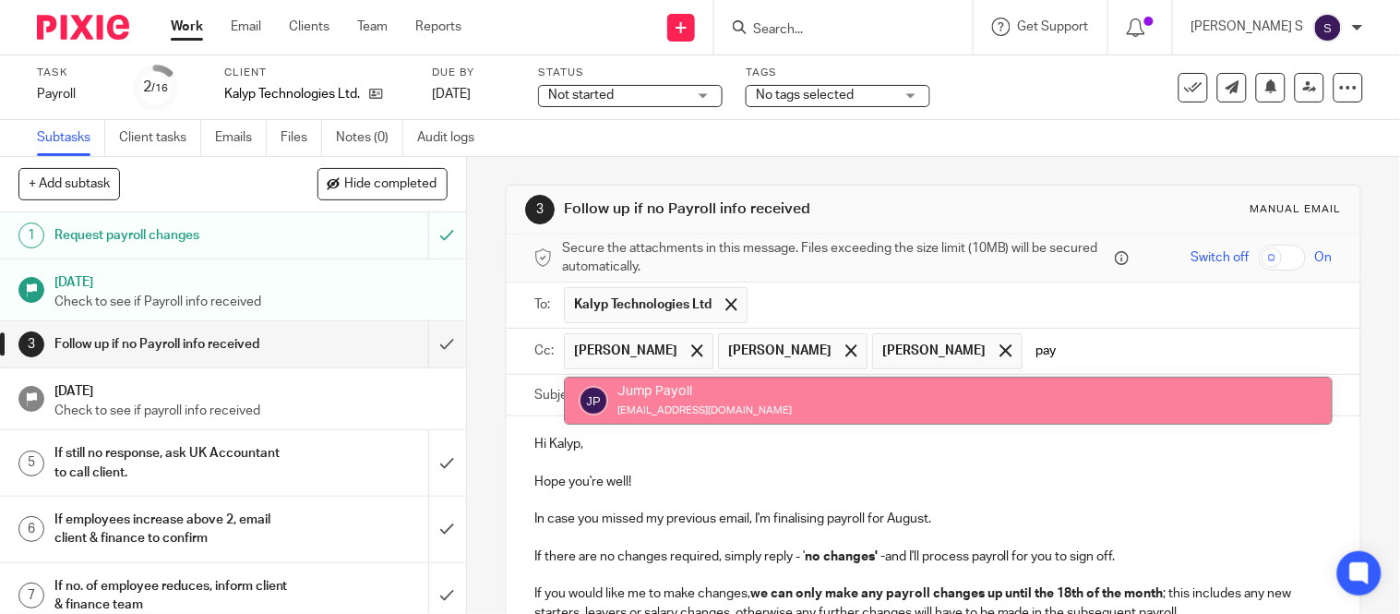
type input "pay"
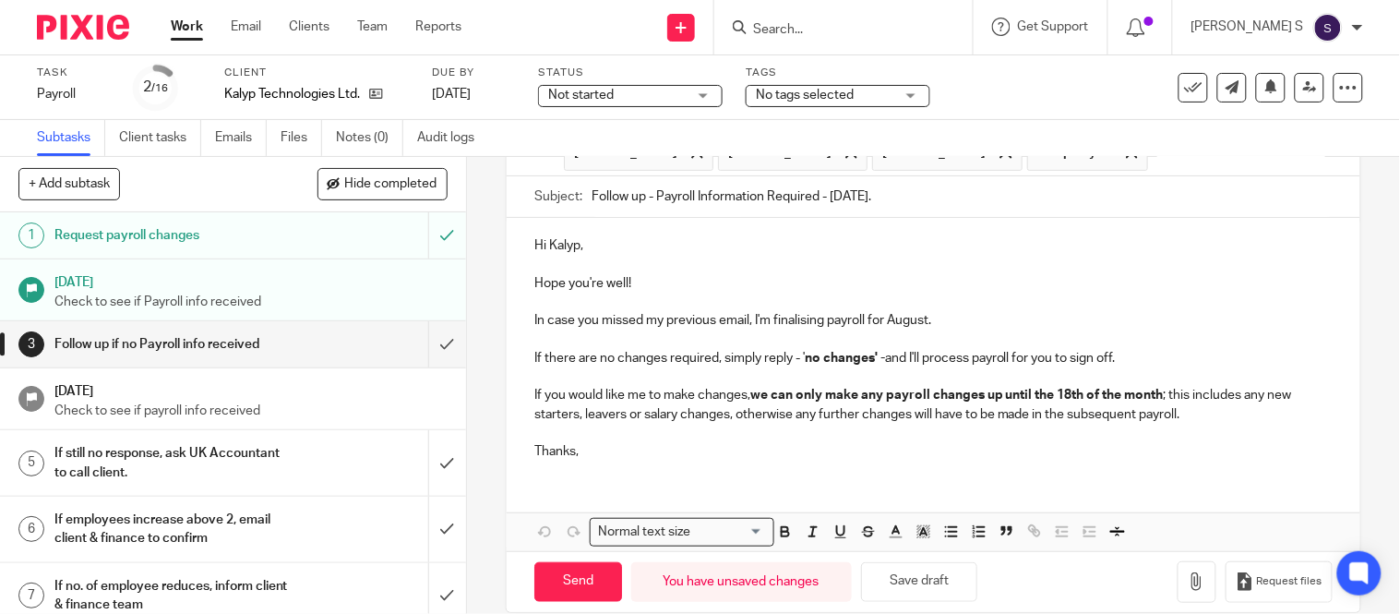
scroll to position [199, 0]
click at [573, 244] on p "Hi Kalyp," at bounding box center [933, 244] width 798 height 18
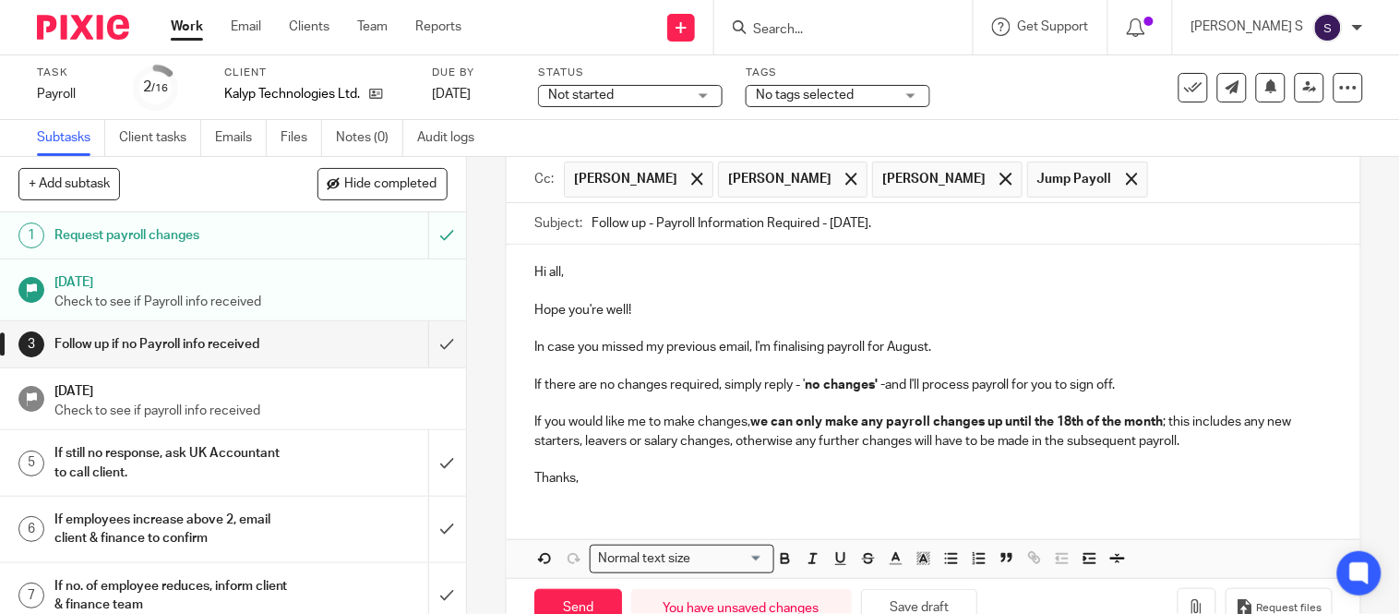
scroll to position [226, 0]
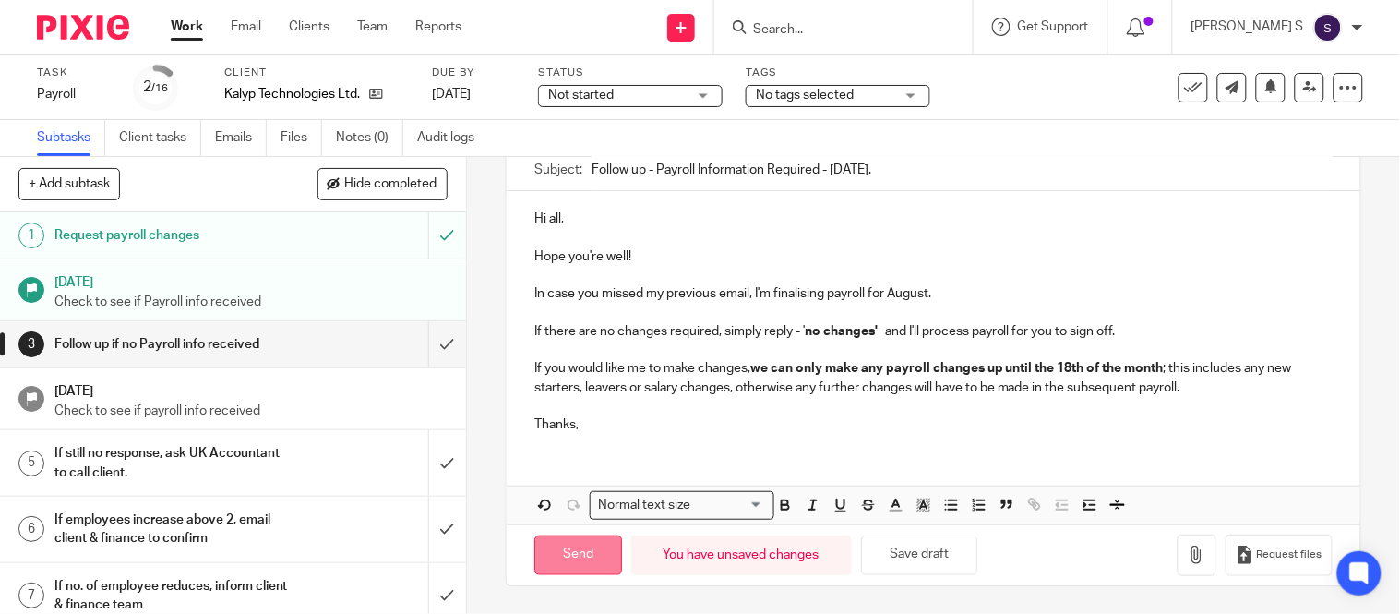
click at [583, 550] on input "Send" at bounding box center [578, 555] width 88 height 40
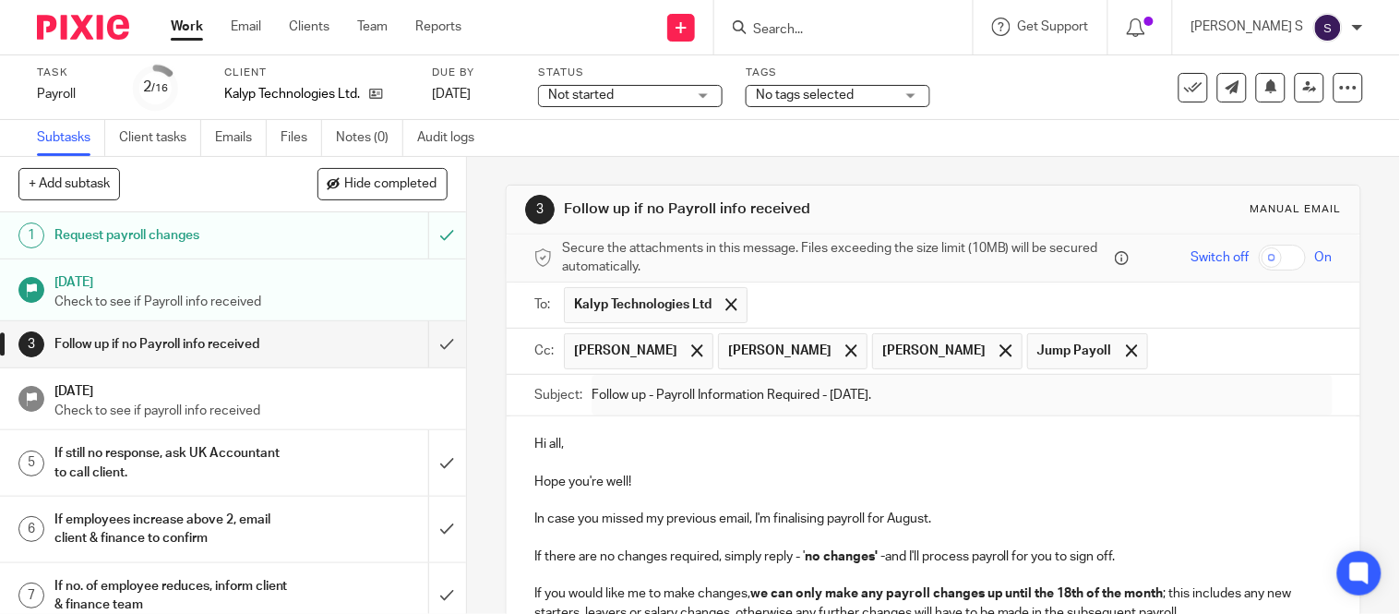
type input "Sent"
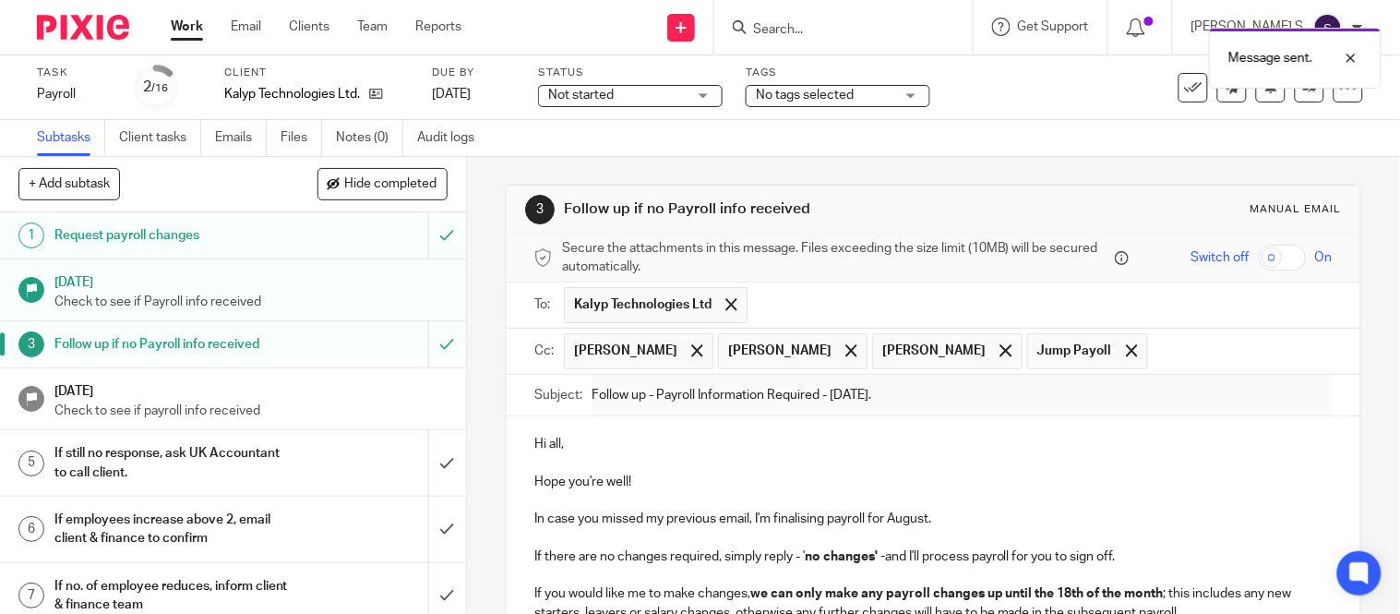
click at [809, 23] on div "Message sent." at bounding box center [1042, 53] width 682 height 70
click at [796, 26] on div at bounding box center [840, 27] width 215 height 23
click at [796, 26] on input "Search" at bounding box center [834, 30] width 166 height 17
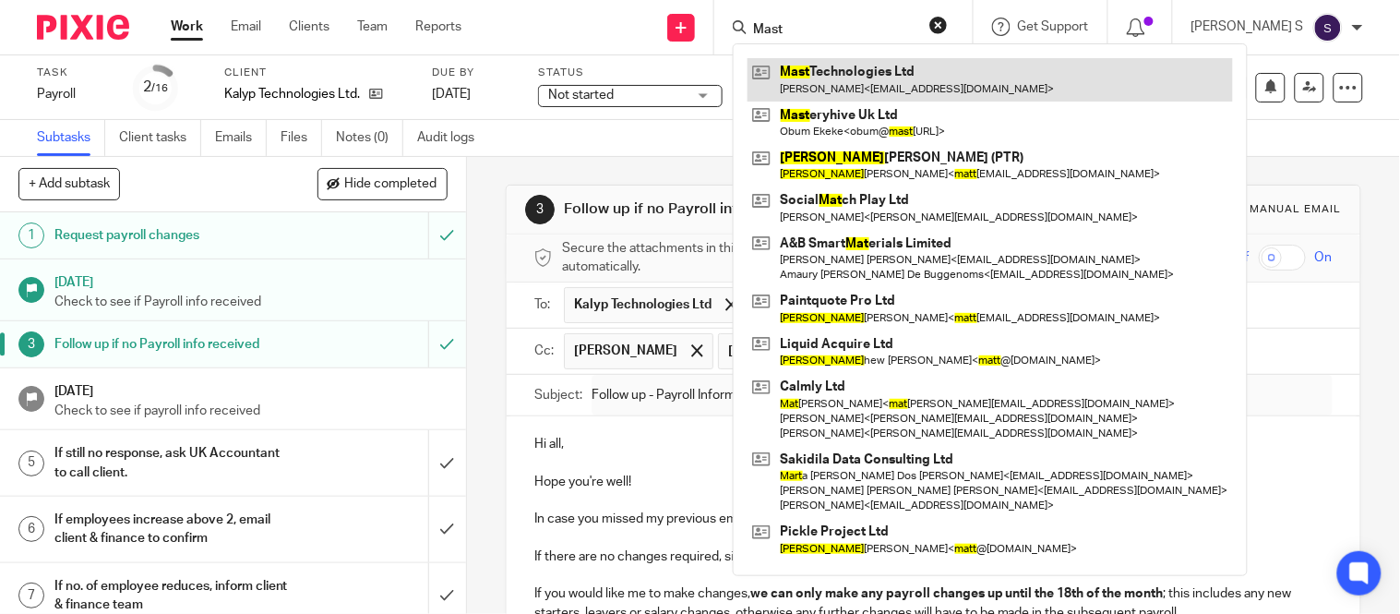
type input "Mast"
click at [832, 84] on link at bounding box center [991, 79] width 486 height 42
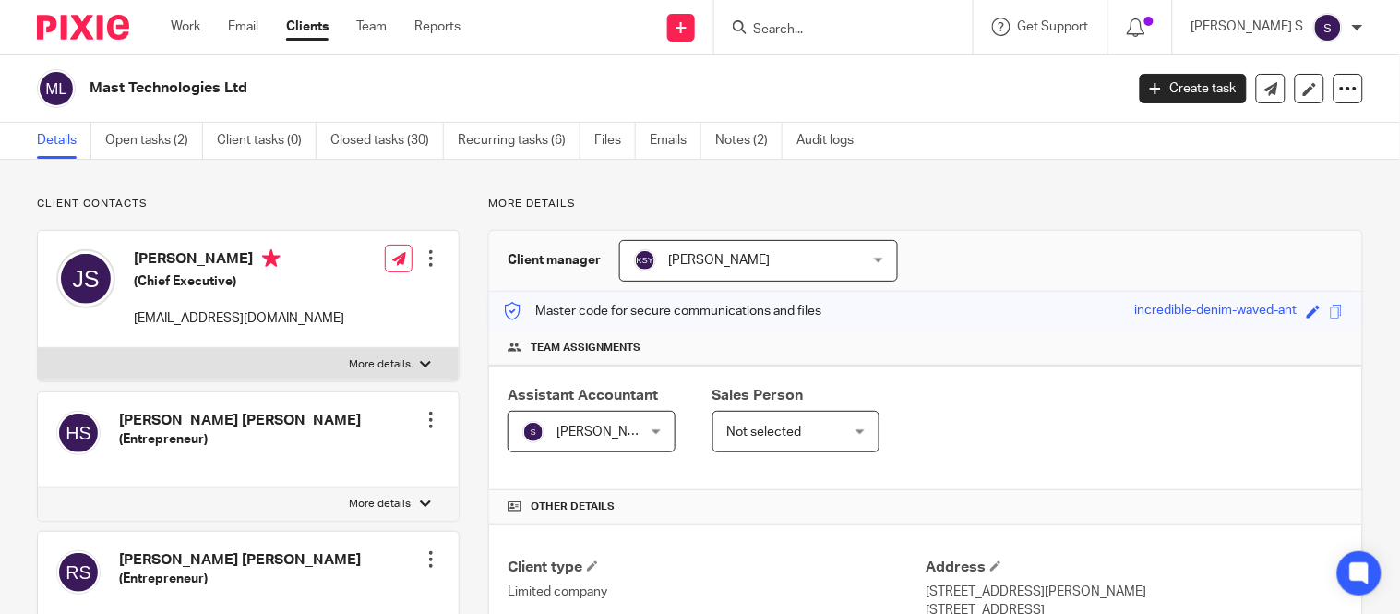
click at [809, 37] on input "Search" at bounding box center [834, 30] width 166 height 17
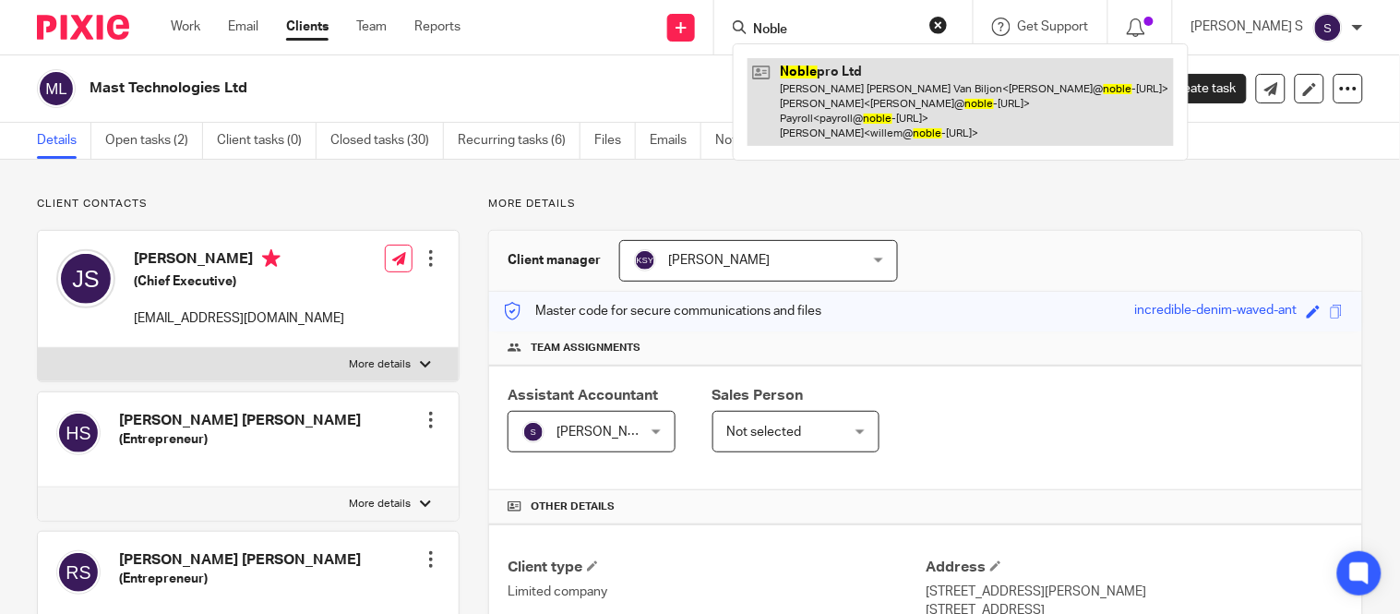
type input "Noble"
click at [846, 75] on link at bounding box center [961, 102] width 426 height 88
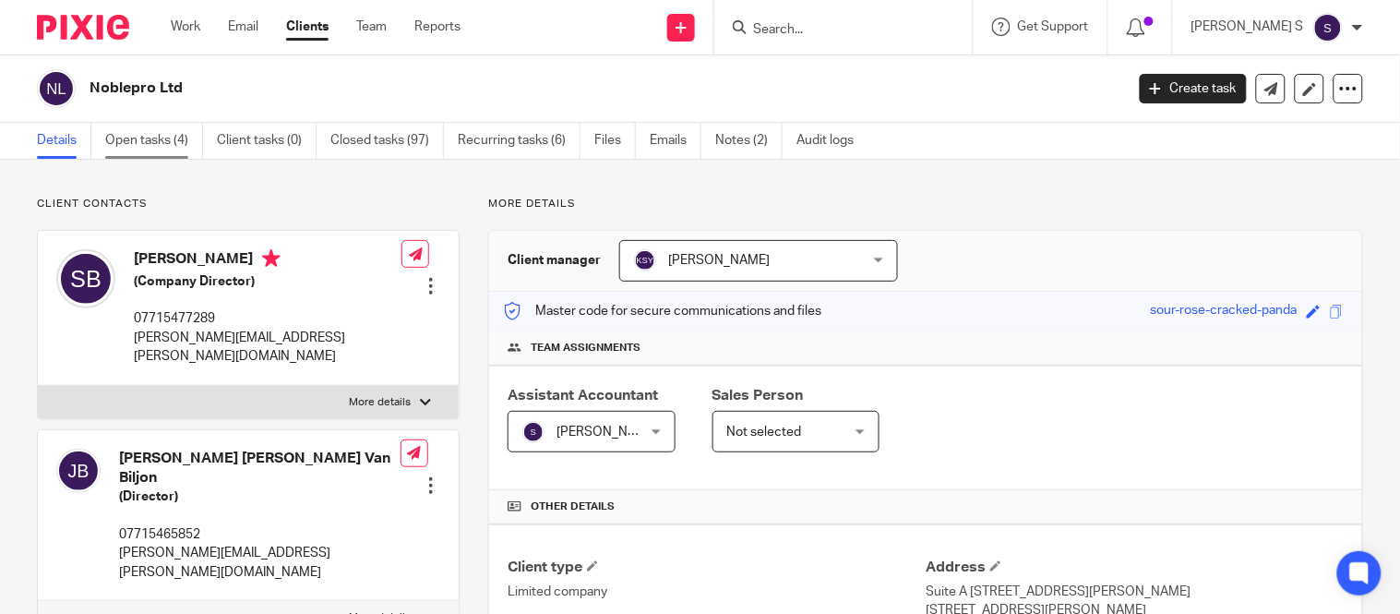
click at [162, 137] on link "Open tasks (4)" at bounding box center [154, 141] width 98 height 36
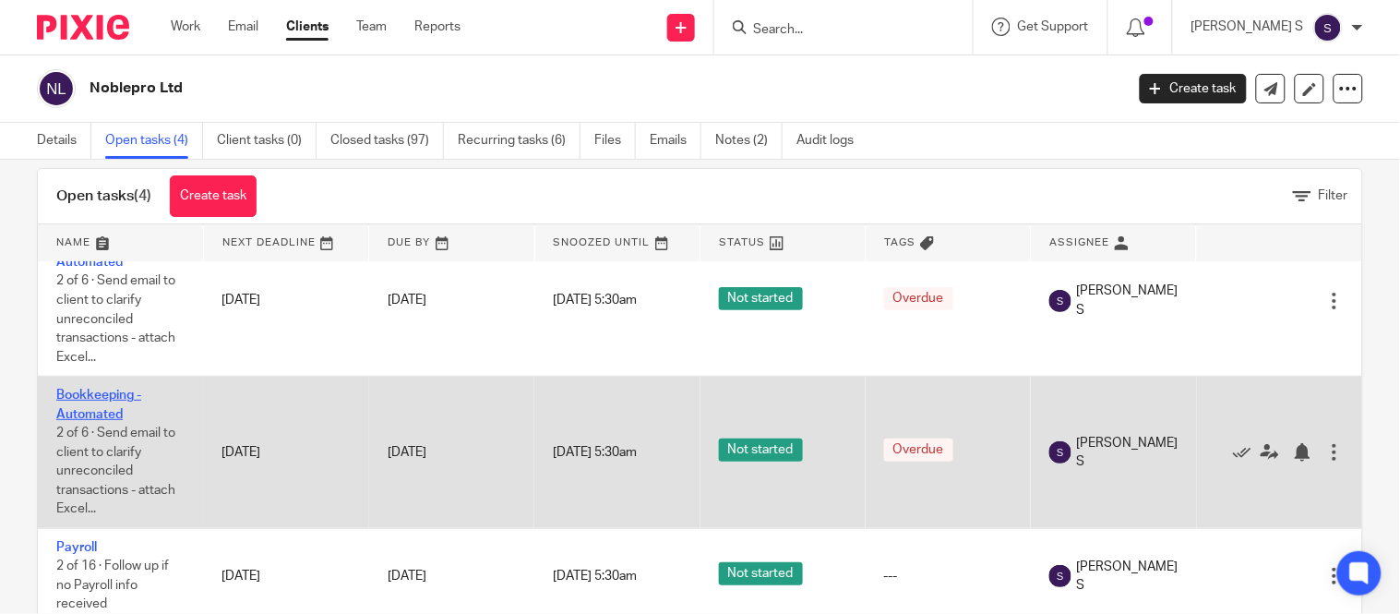
scroll to position [30, 0]
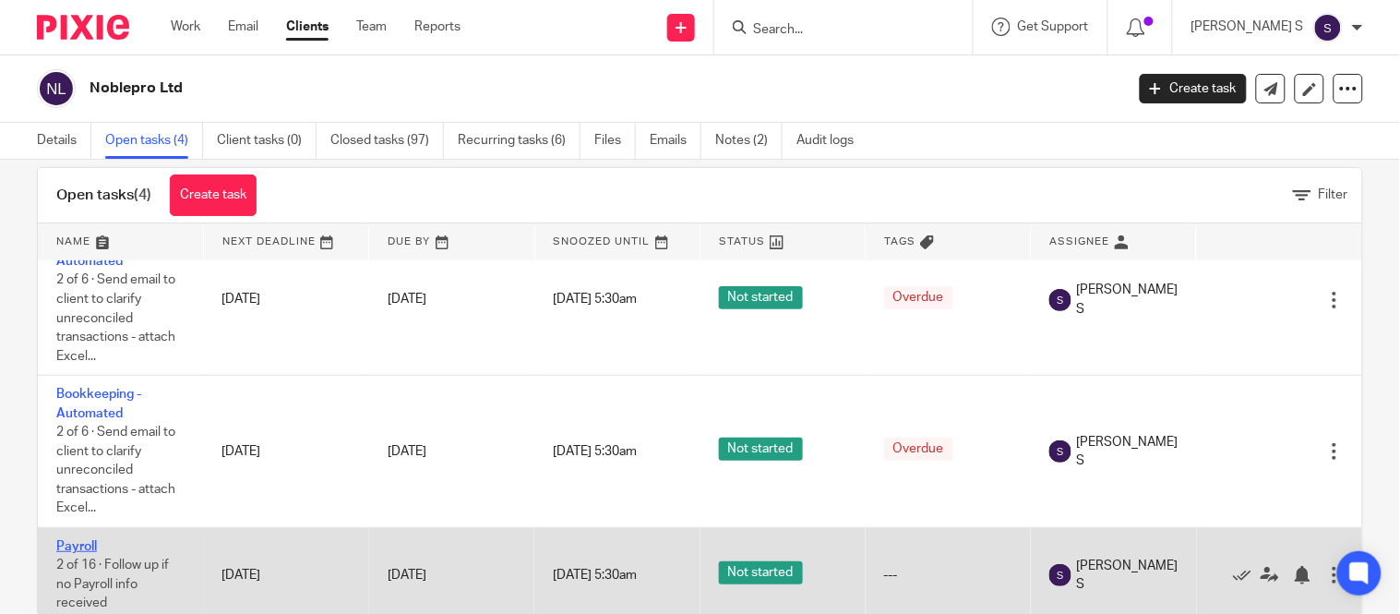
click at [85, 540] on link "Payroll" at bounding box center [76, 546] width 41 height 13
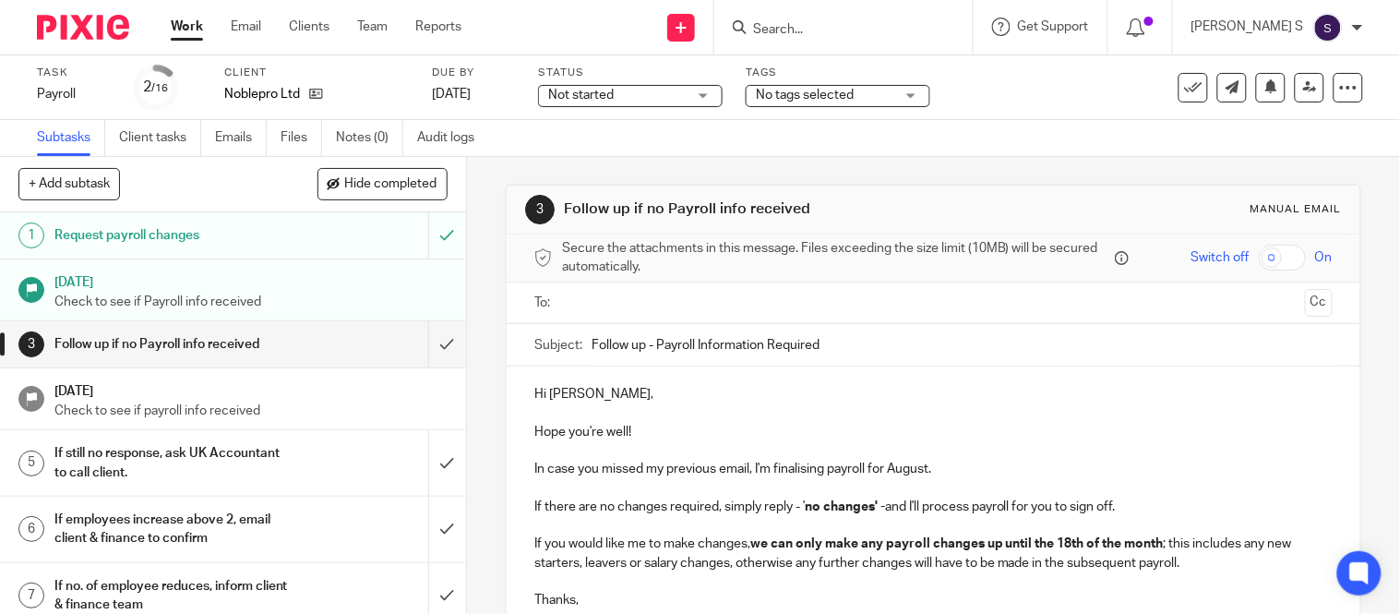
click at [189, 344] on h1 "Follow up if no Payroll info received" at bounding box center [172, 344] width 237 height 28
click at [851, 336] on input "Follow up - Payroll Information Required" at bounding box center [962, 345] width 741 height 42
type input "Follow up - Payroll Information Required - [DATE]."
click at [798, 300] on input "text" at bounding box center [933, 303] width 729 height 21
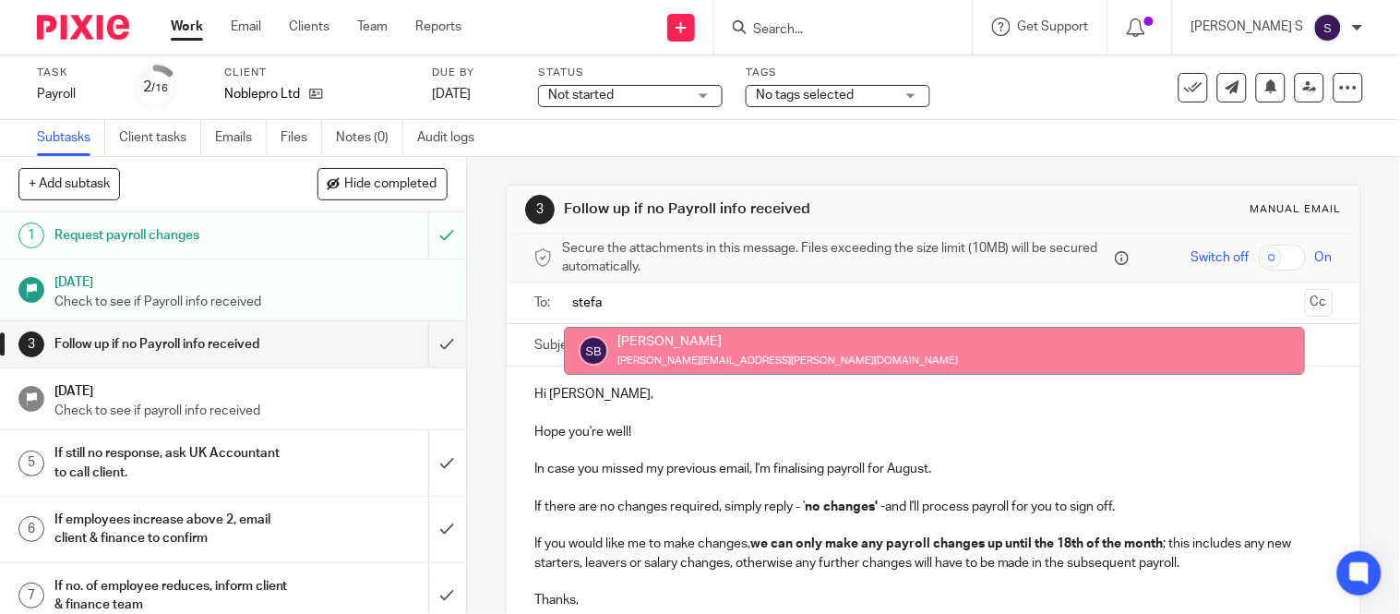
type input "stefa"
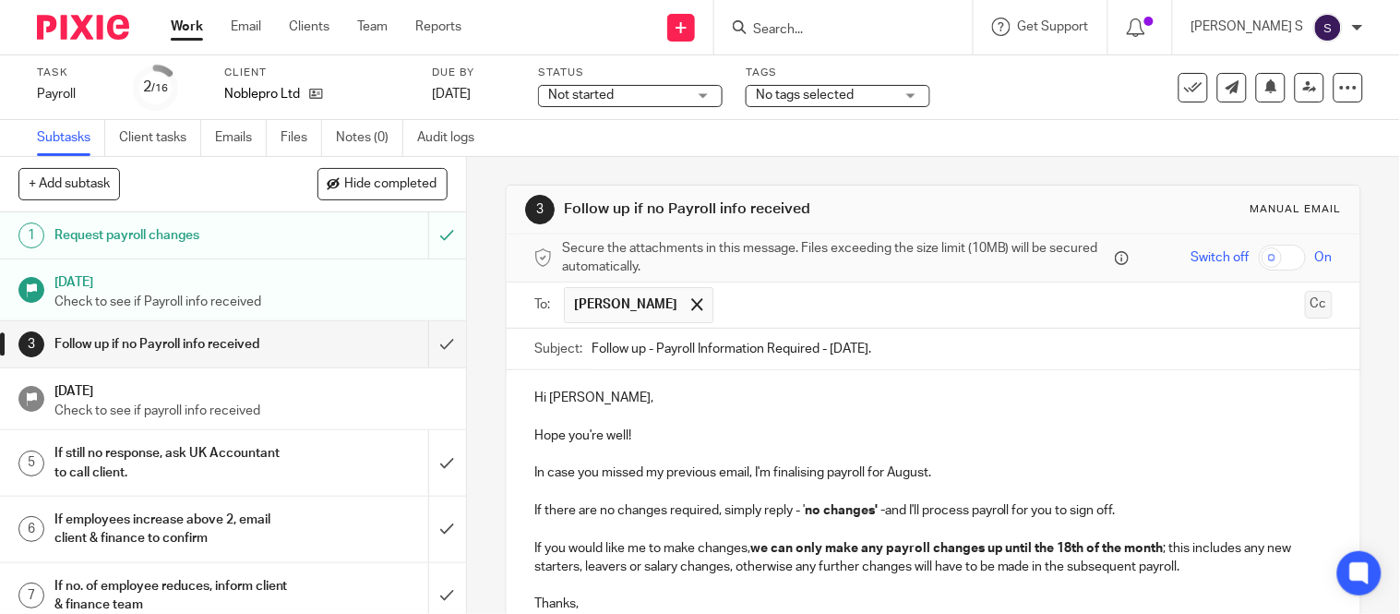
click at [1305, 307] on button "Cc" at bounding box center [1319, 305] width 28 height 28
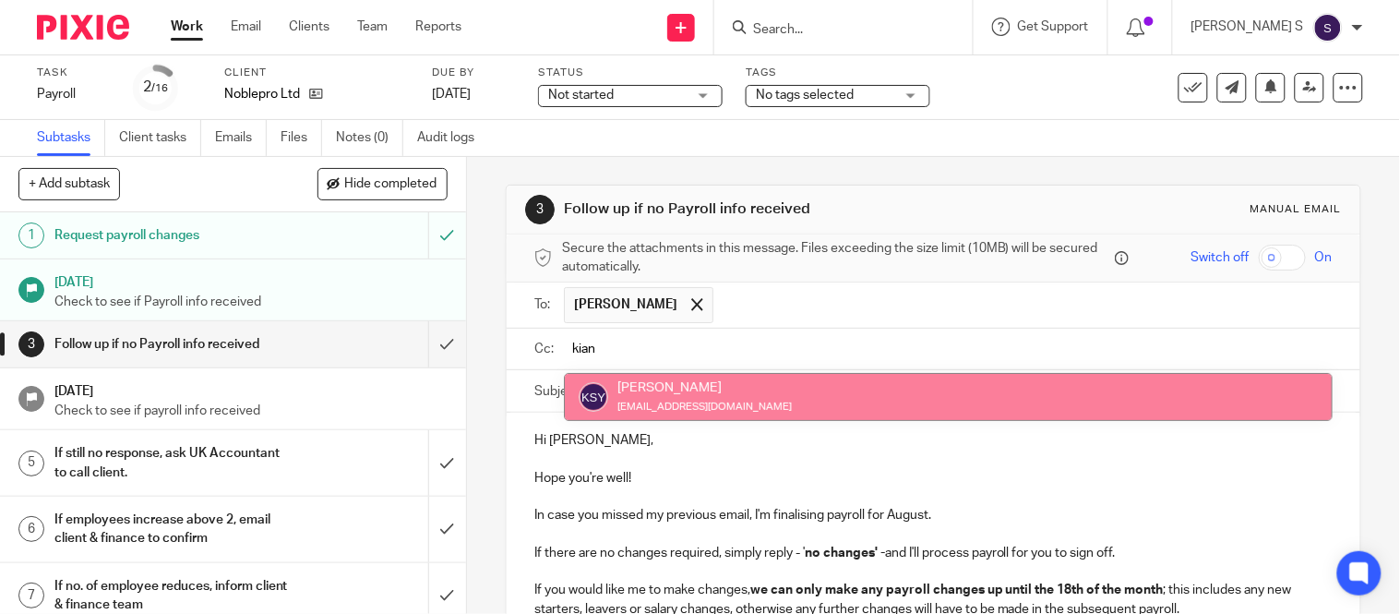
type input "kian"
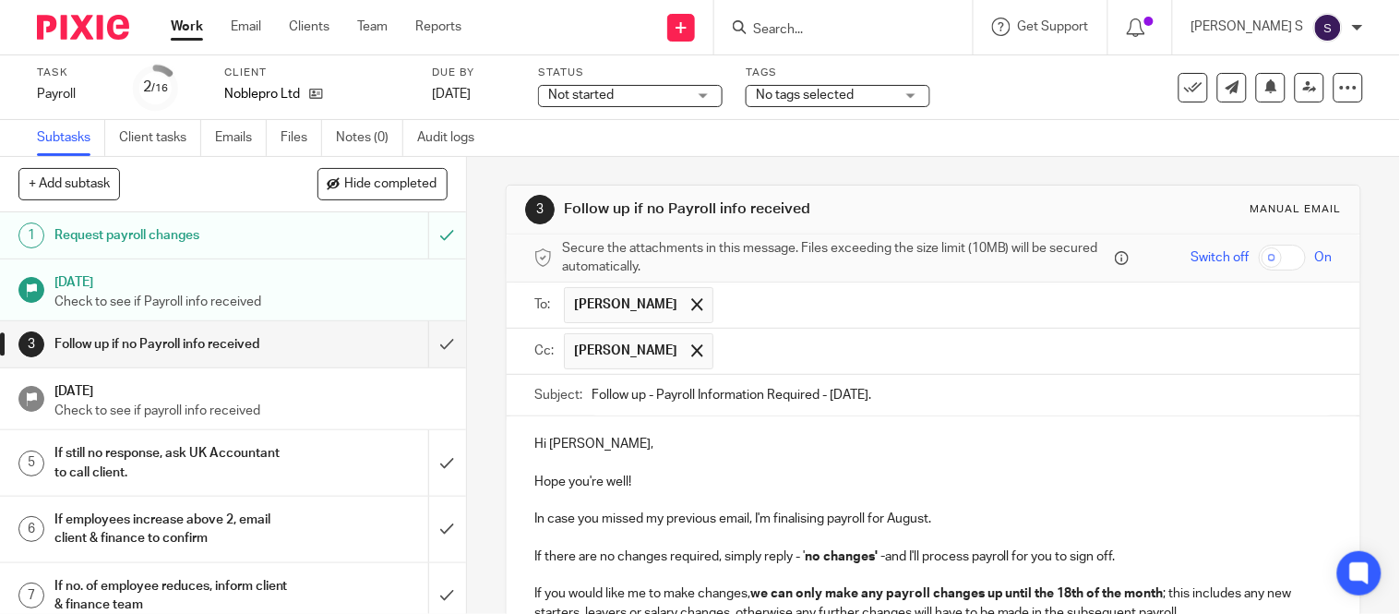
click at [932, 333] on input "text" at bounding box center [1024, 351] width 602 height 36
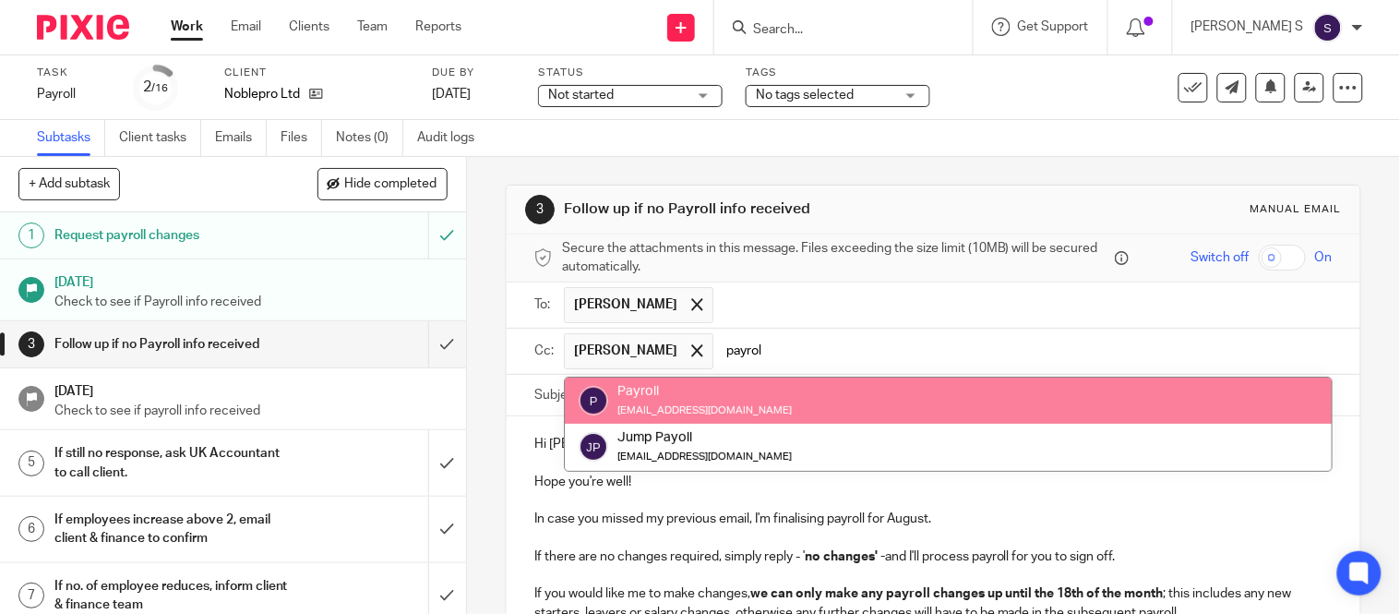
type input "payrol"
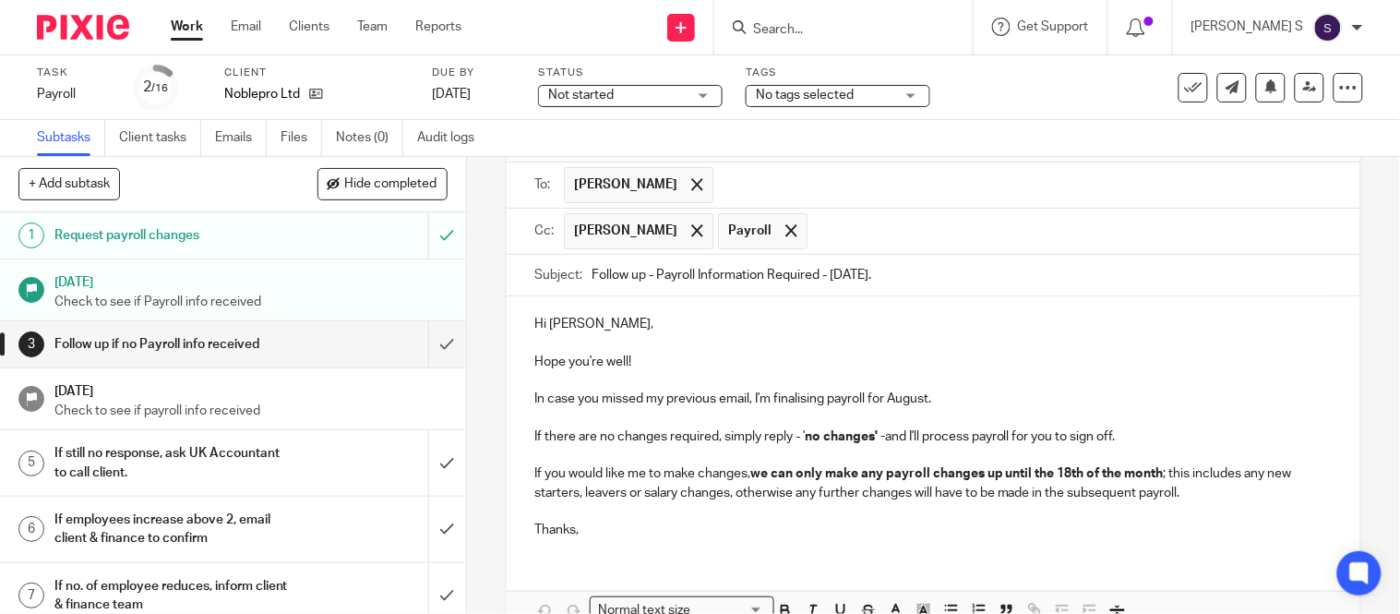
scroll to position [226, 0]
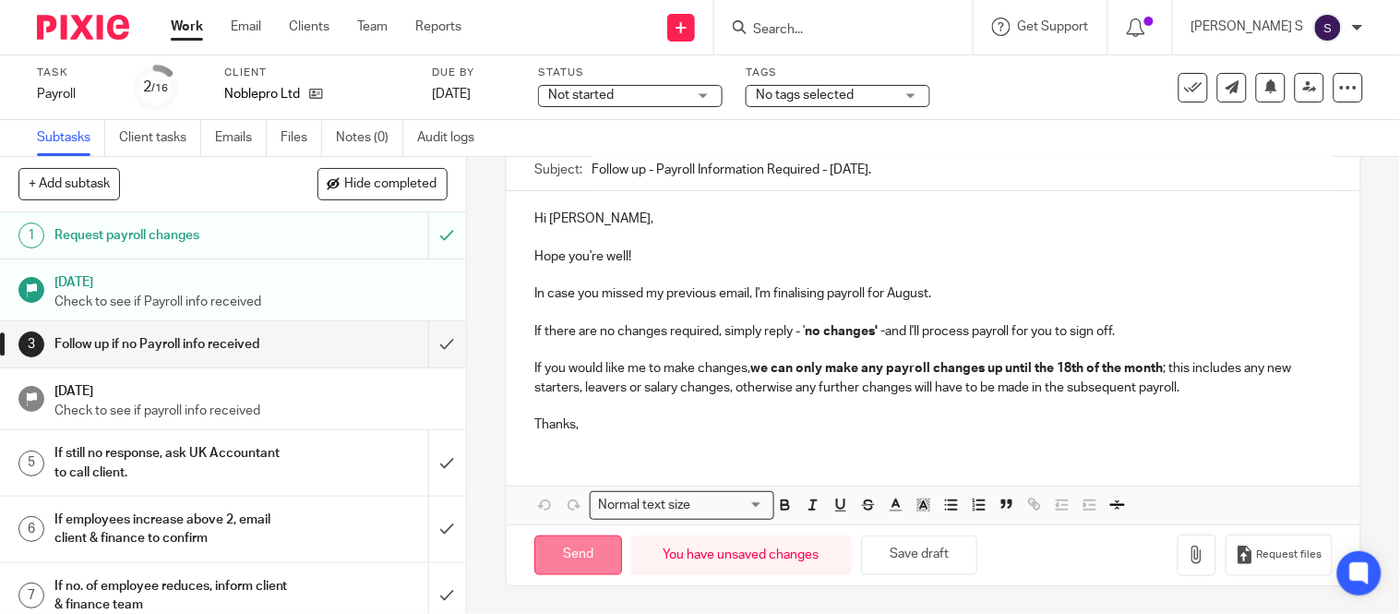
click at [567, 541] on input "Send" at bounding box center [578, 555] width 88 height 40
type input "Sent"
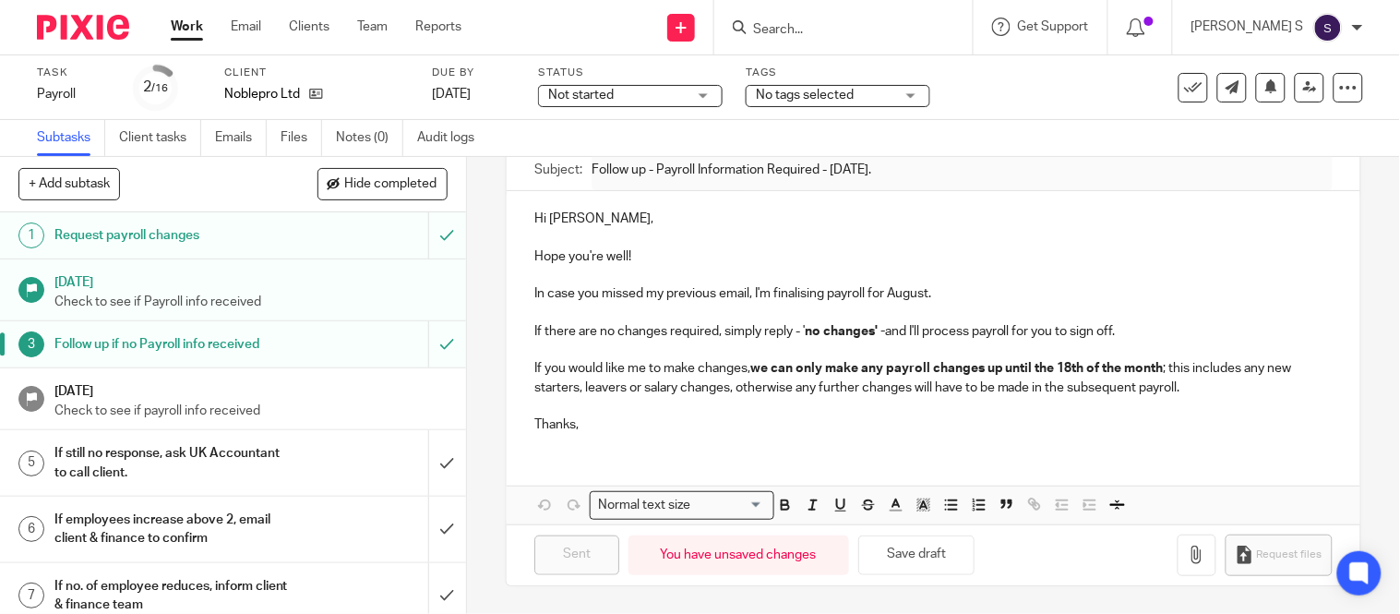
click at [826, 35] on input "Search" at bounding box center [834, 30] width 166 height 17
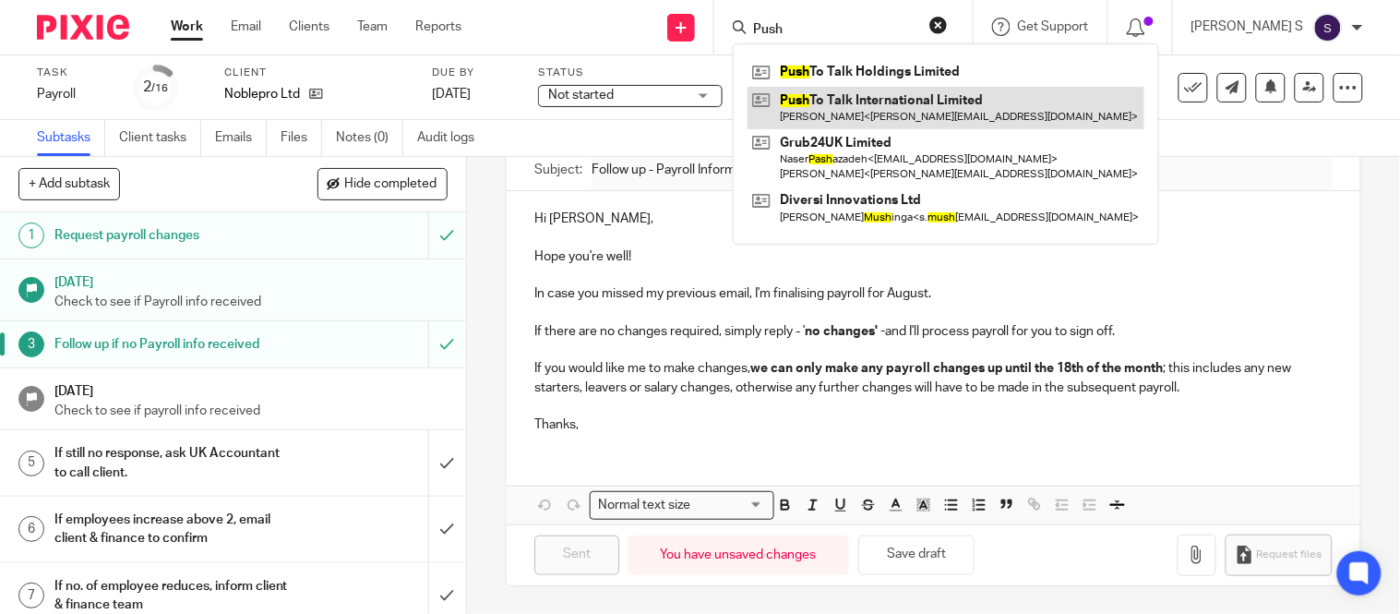
type input "Push"
click at [887, 92] on link at bounding box center [946, 108] width 397 height 42
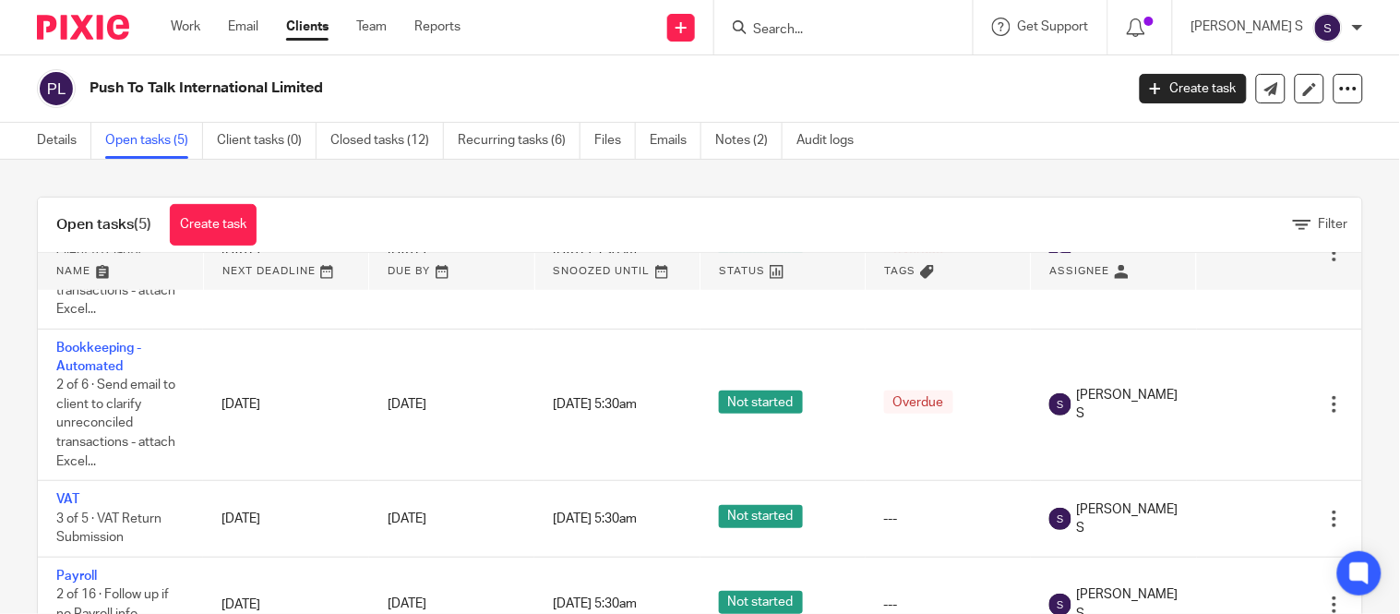
scroll to position [76, 0]
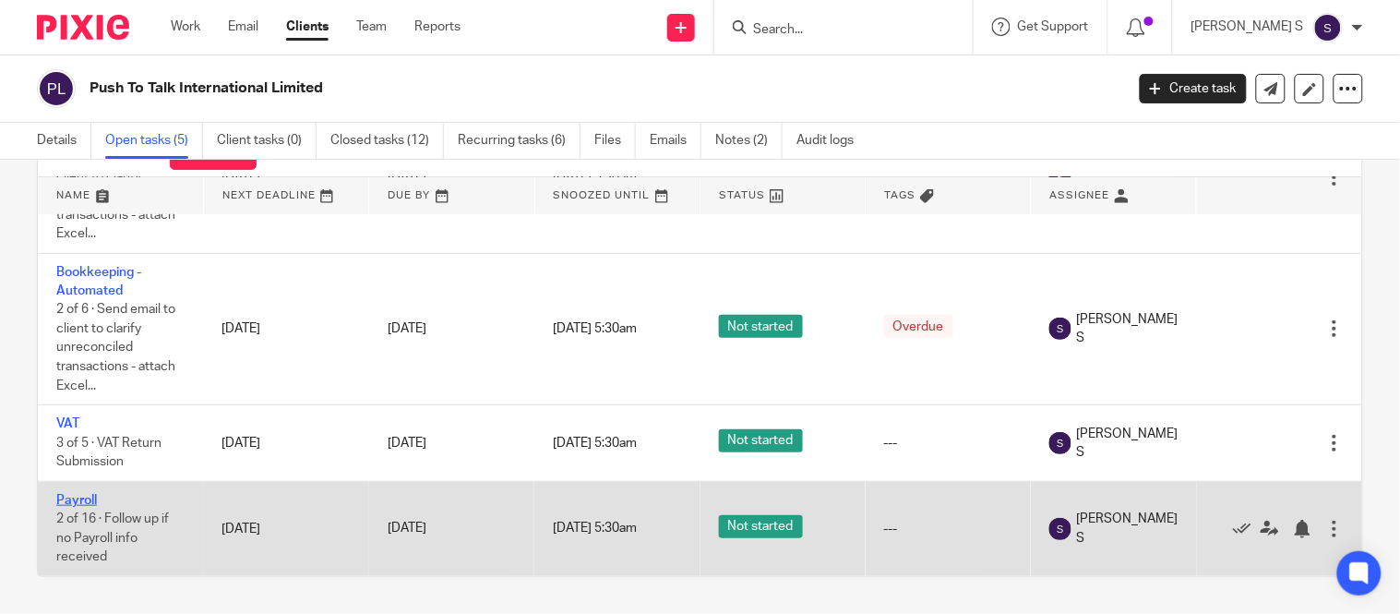
click at [80, 494] on link "Payroll" at bounding box center [76, 500] width 41 height 13
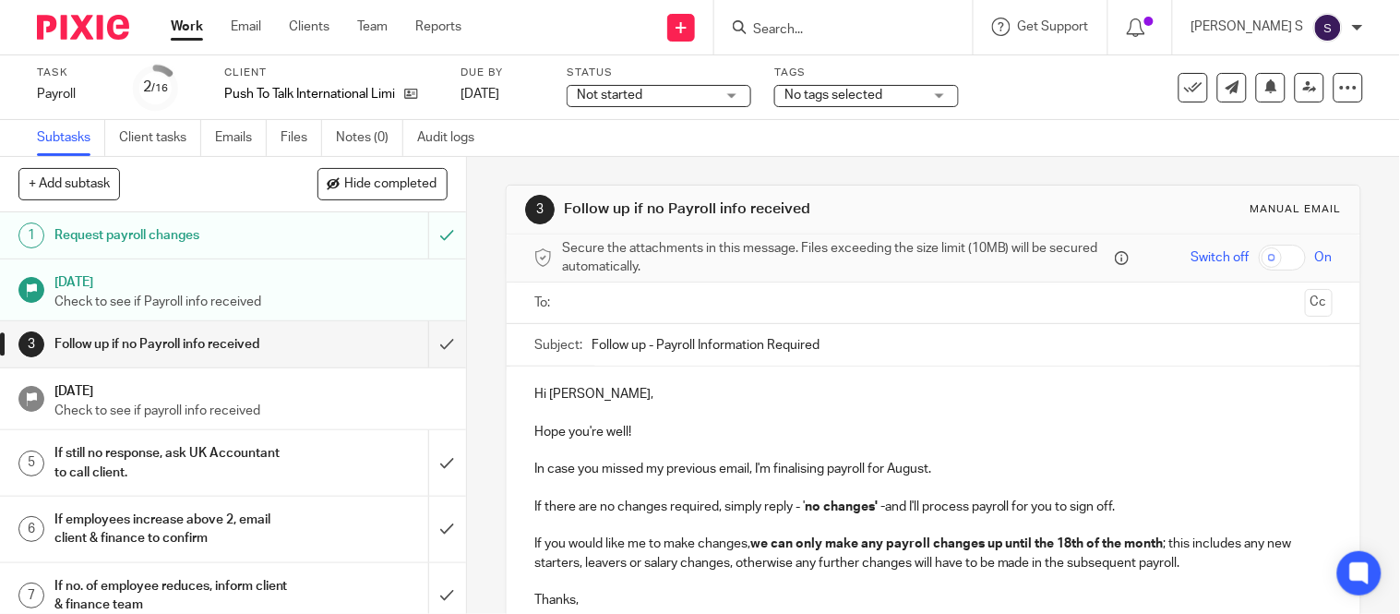
click at [306, 352] on div "Follow up if no Payroll info received" at bounding box center [231, 344] width 355 height 28
drag, startPoint x: 0, startPoint y: 0, endPoint x: 853, endPoint y: 346, distance: 920.5
click at [853, 346] on input "Follow up - Payroll Information Required" at bounding box center [962, 345] width 741 height 42
type input "Follow up - Payroll Information Required - August 2025."
click at [810, 307] on input "text" at bounding box center [933, 303] width 729 height 21
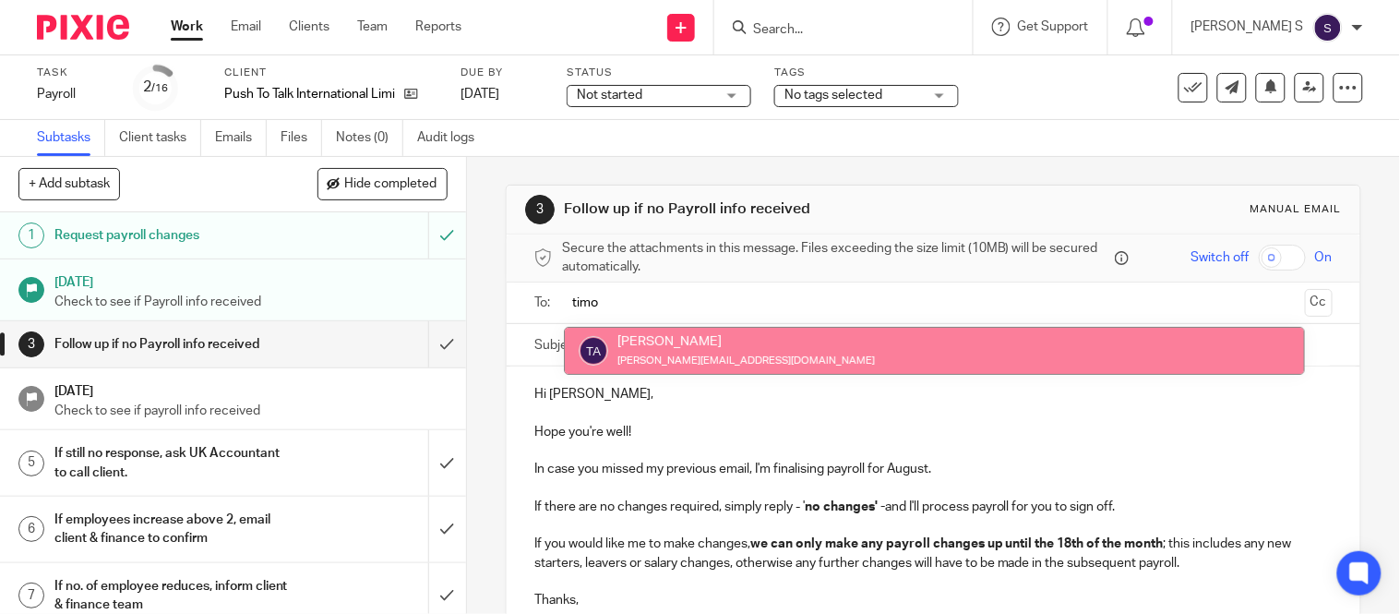
type input "timo"
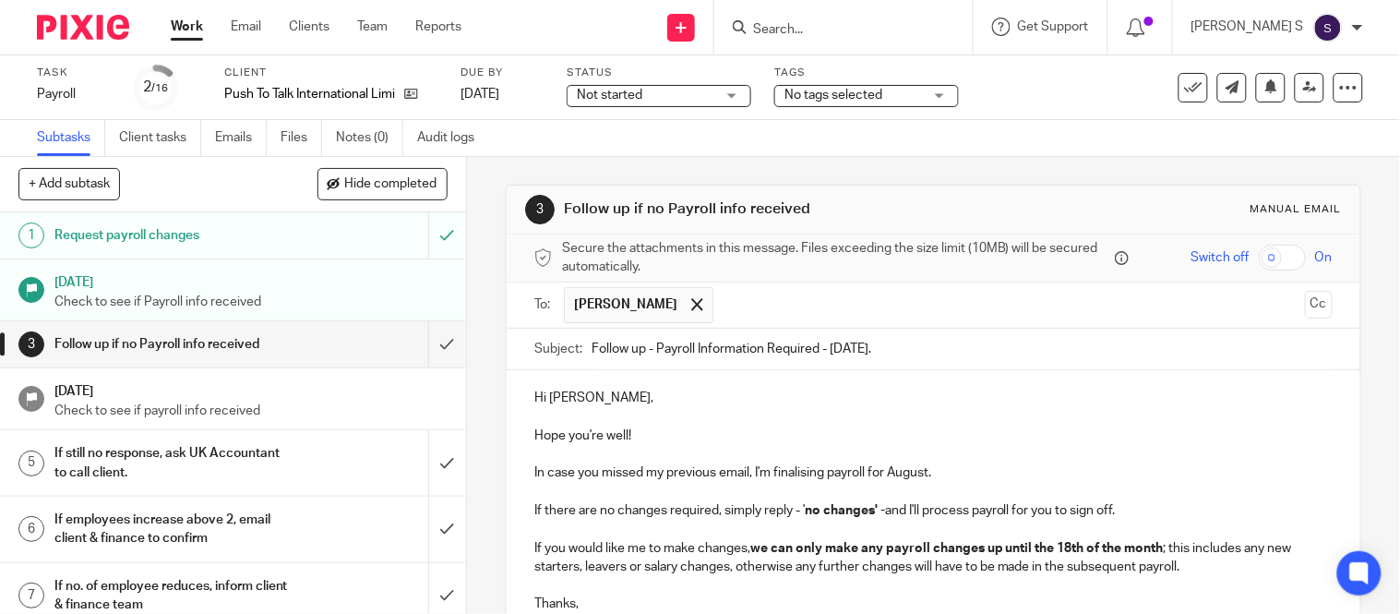
click at [800, 307] on input "text" at bounding box center [1010, 305] width 574 height 36
click at [1305, 302] on button "Cc" at bounding box center [1319, 305] width 28 height 28
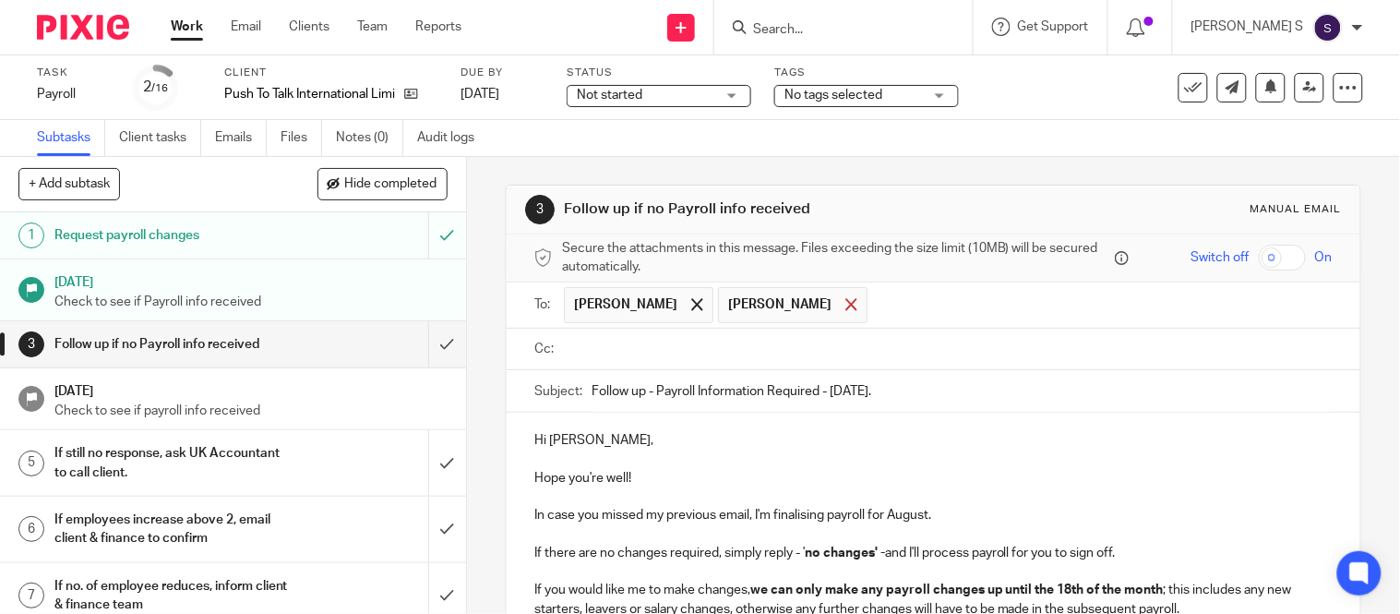
click at [862, 306] on div at bounding box center [851, 305] width 21 height 28
click at [769, 349] on input "text" at bounding box center [947, 349] width 757 height 21
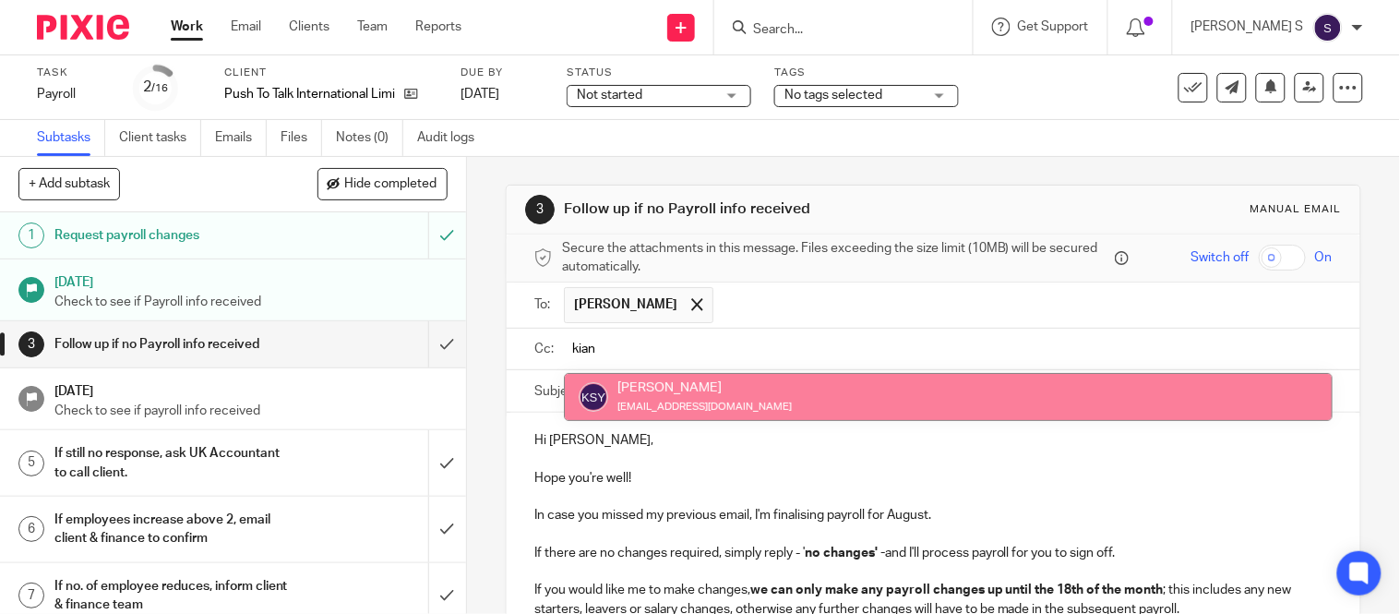
type input "kian"
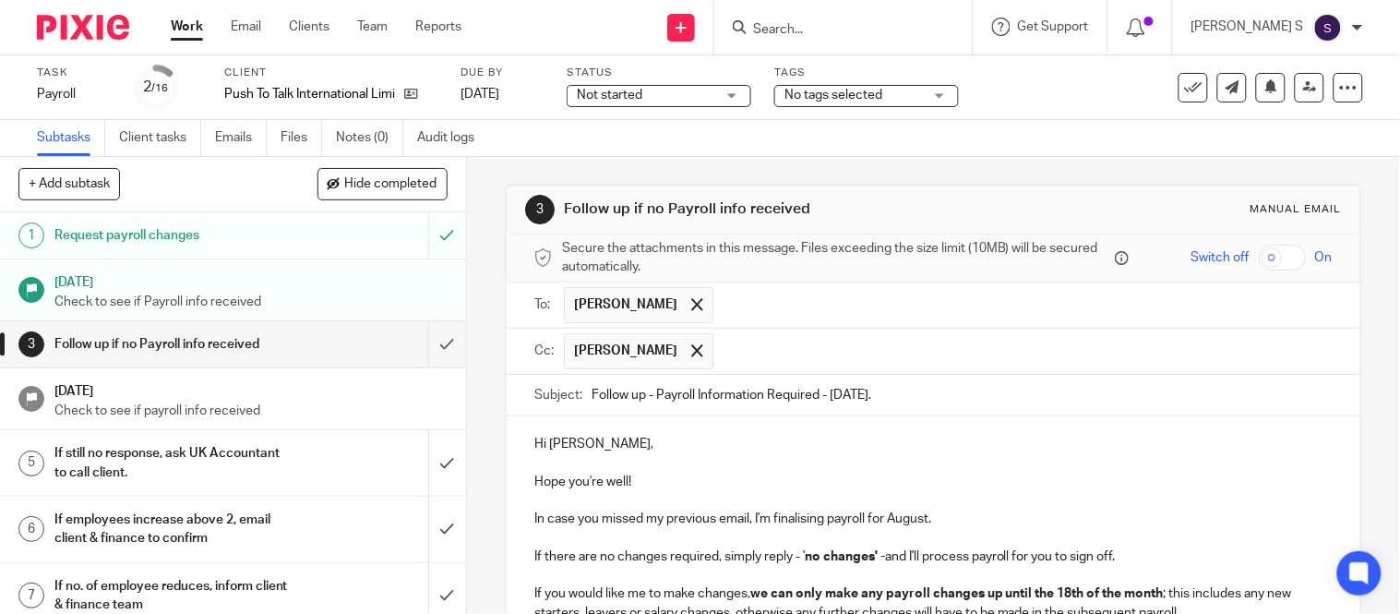
click at [800, 348] on input "text" at bounding box center [1024, 351] width 602 height 36
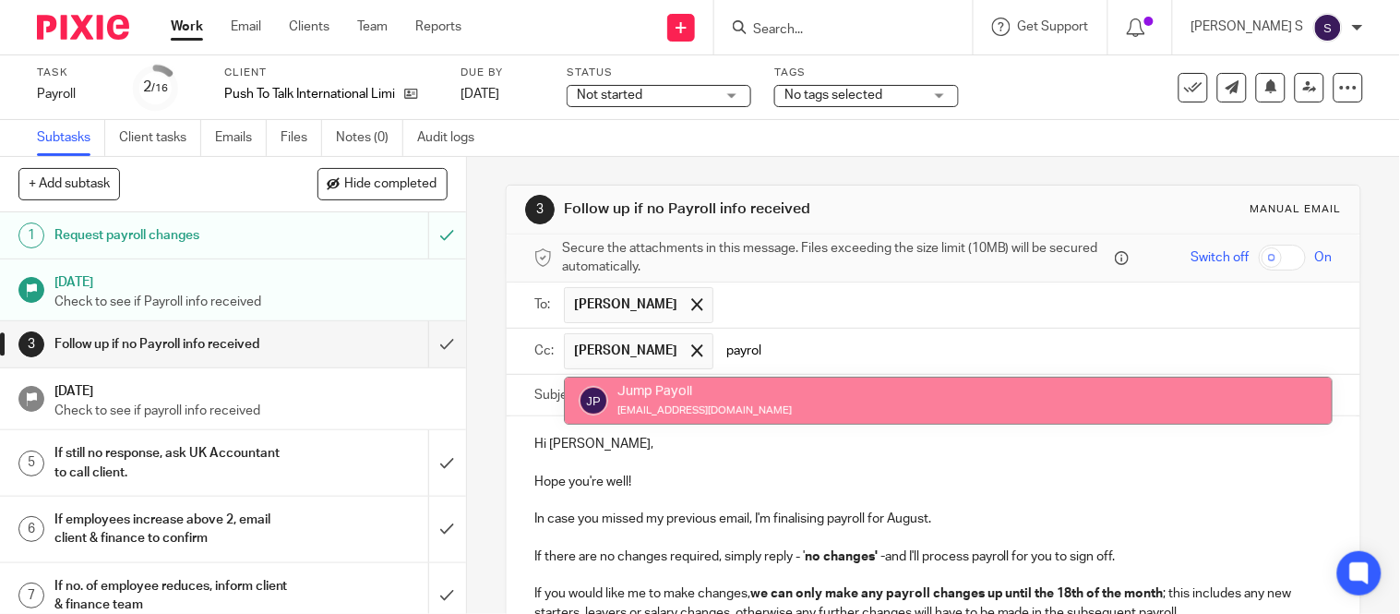
type input "payrol"
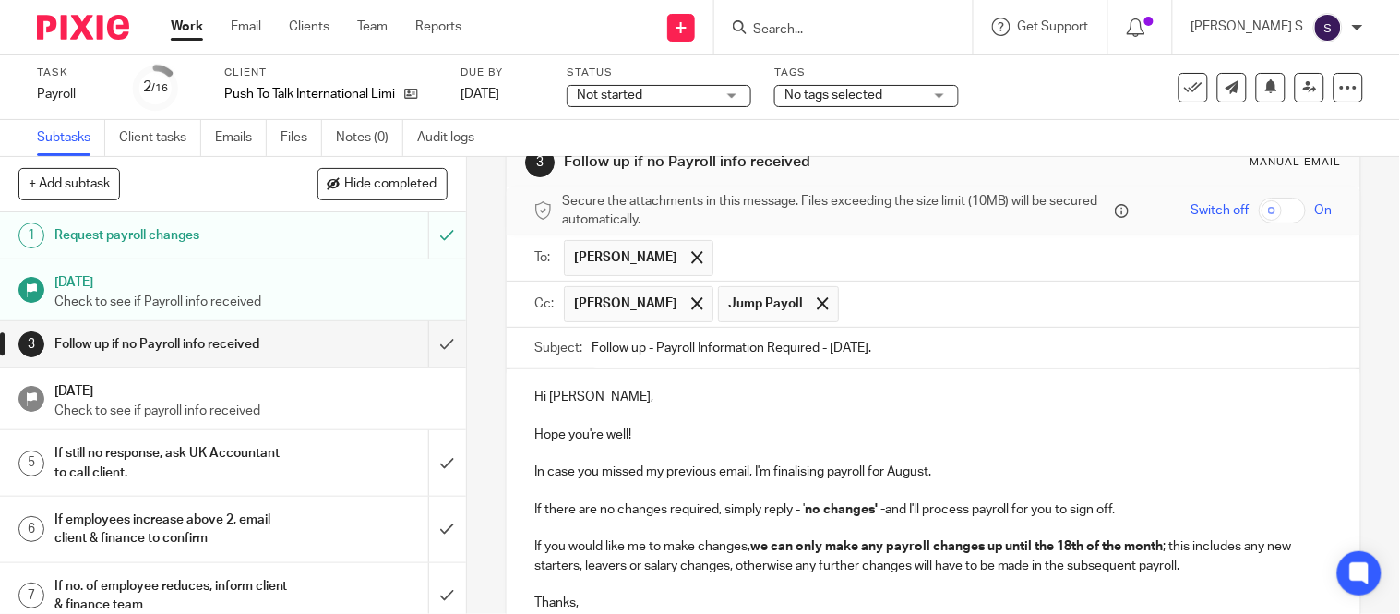
scroll to position [226, 0]
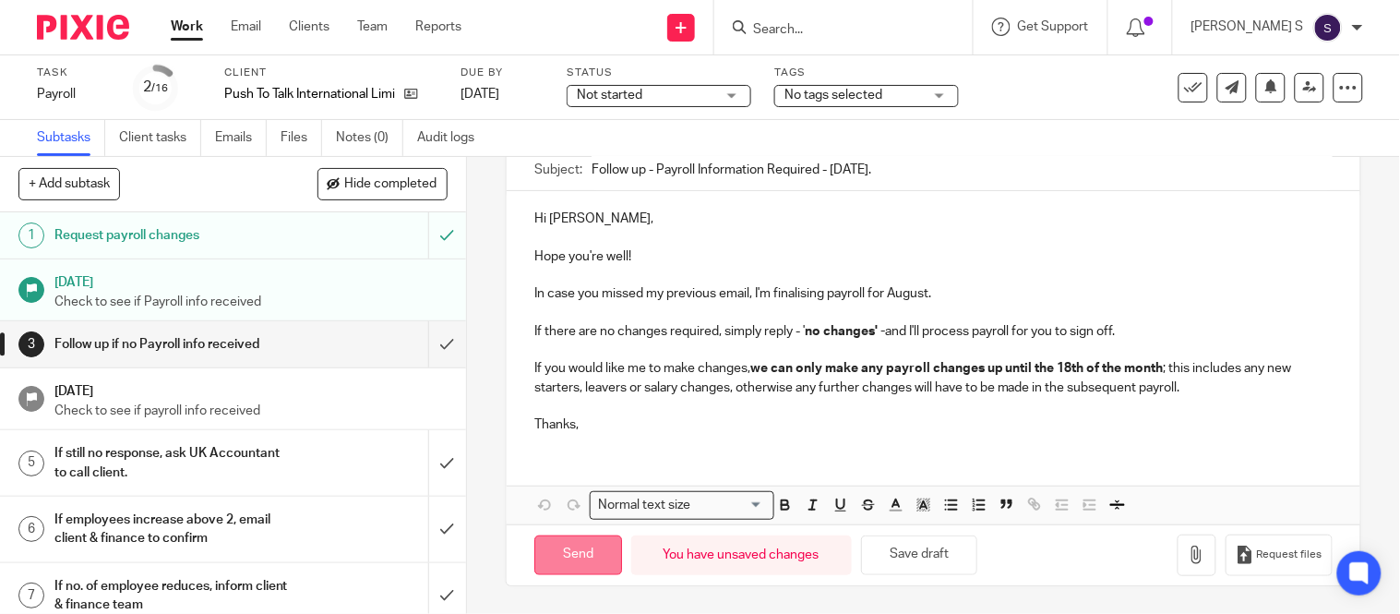
click at [570, 556] on input "Send" at bounding box center [578, 555] width 88 height 40
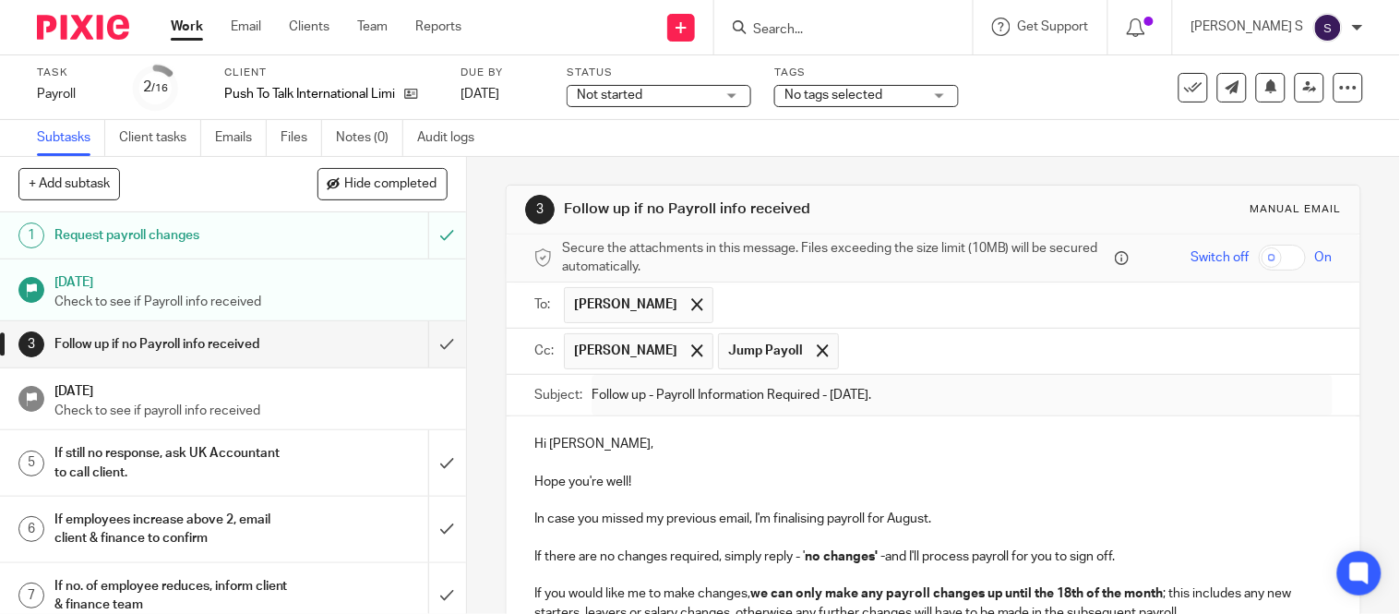
type input "Sent"
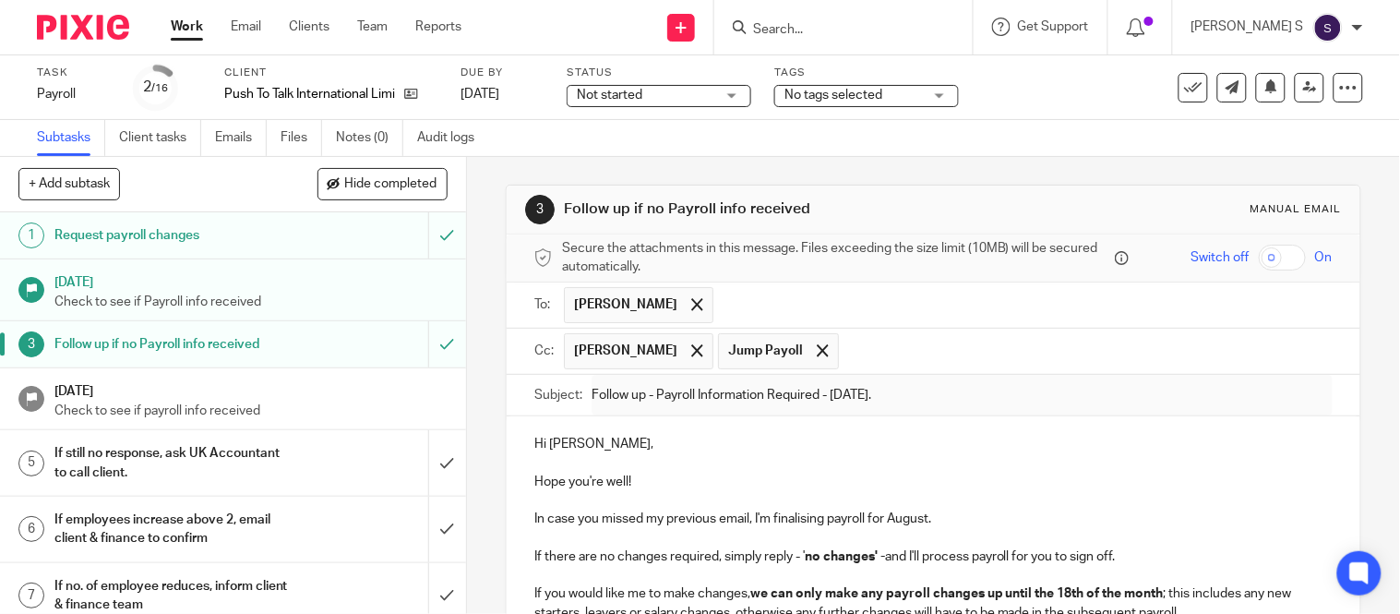
click at [891, 37] on input "Search" at bounding box center [834, 30] width 166 height 17
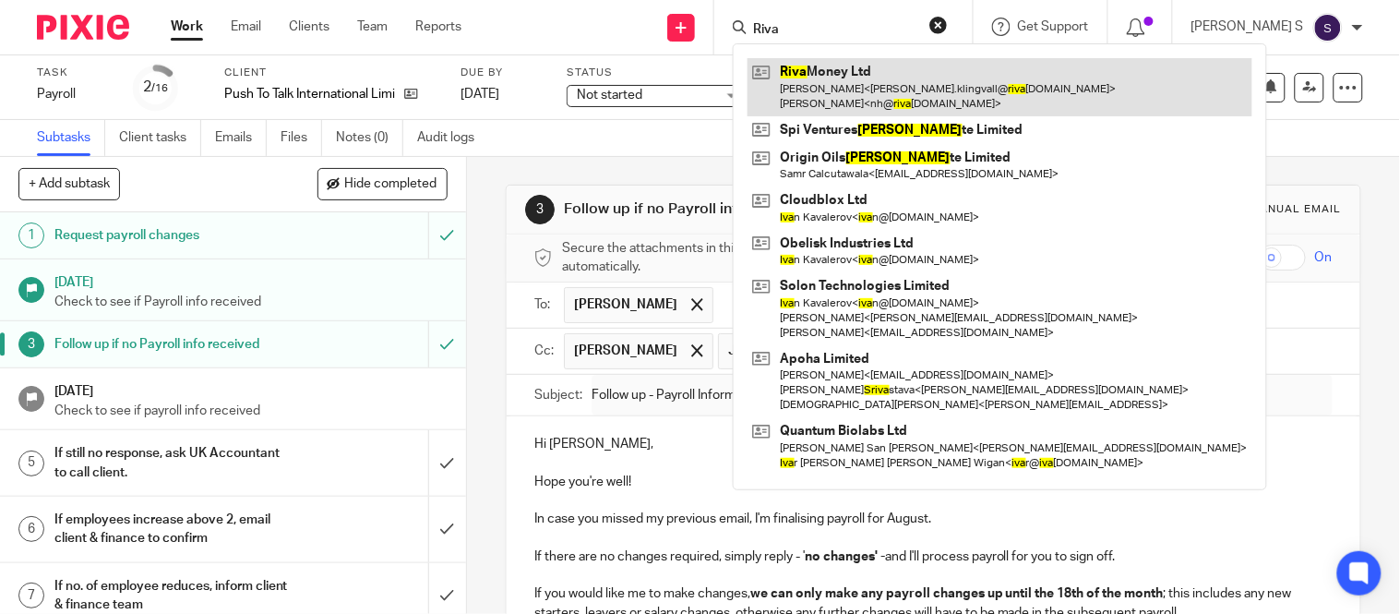
type input "Riva"
click at [888, 86] on link at bounding box center [1000, 86] width 505 height 57
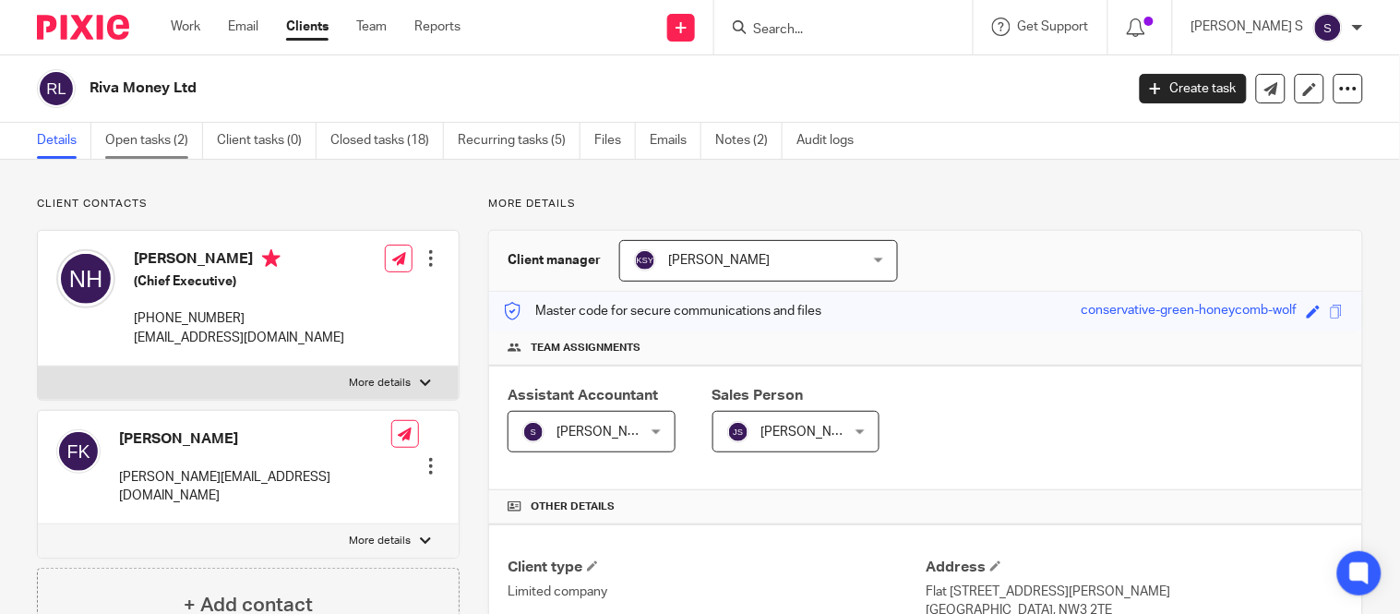
click at [179, 144] on link "Open tasks (2)" at bounding box center [154, 141] width 98 height 36
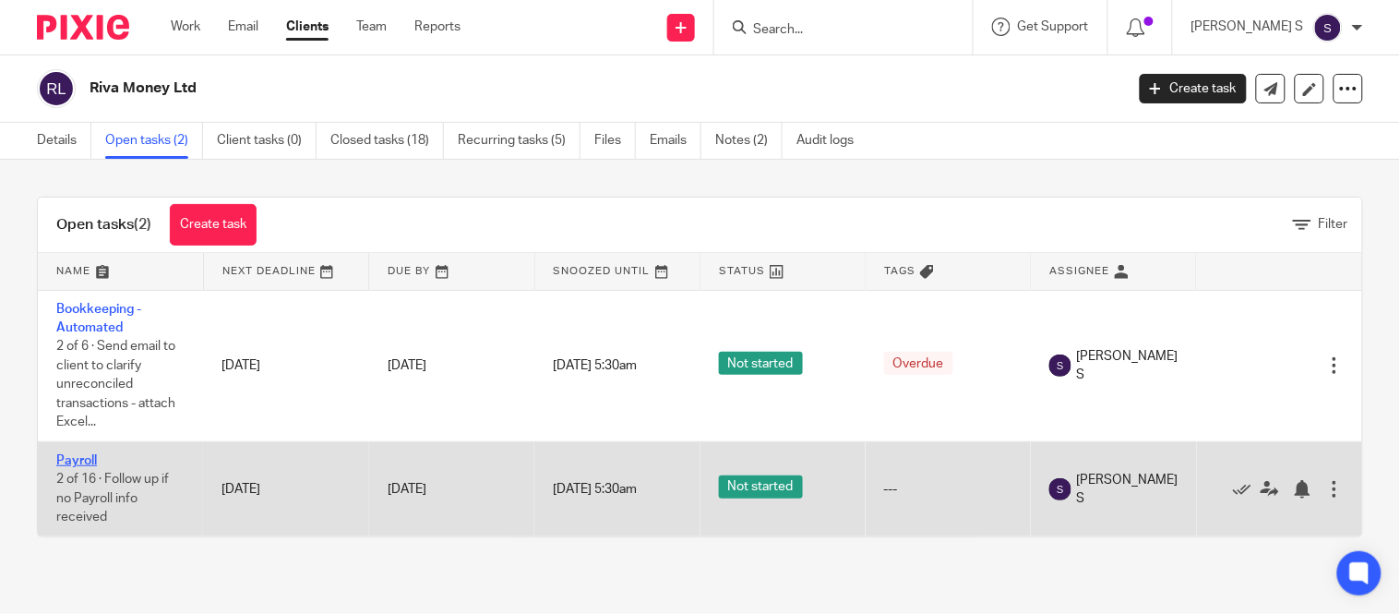
click at [80, 466] on link "Payroll" at bounding box center [76, 460] width 41 height 13
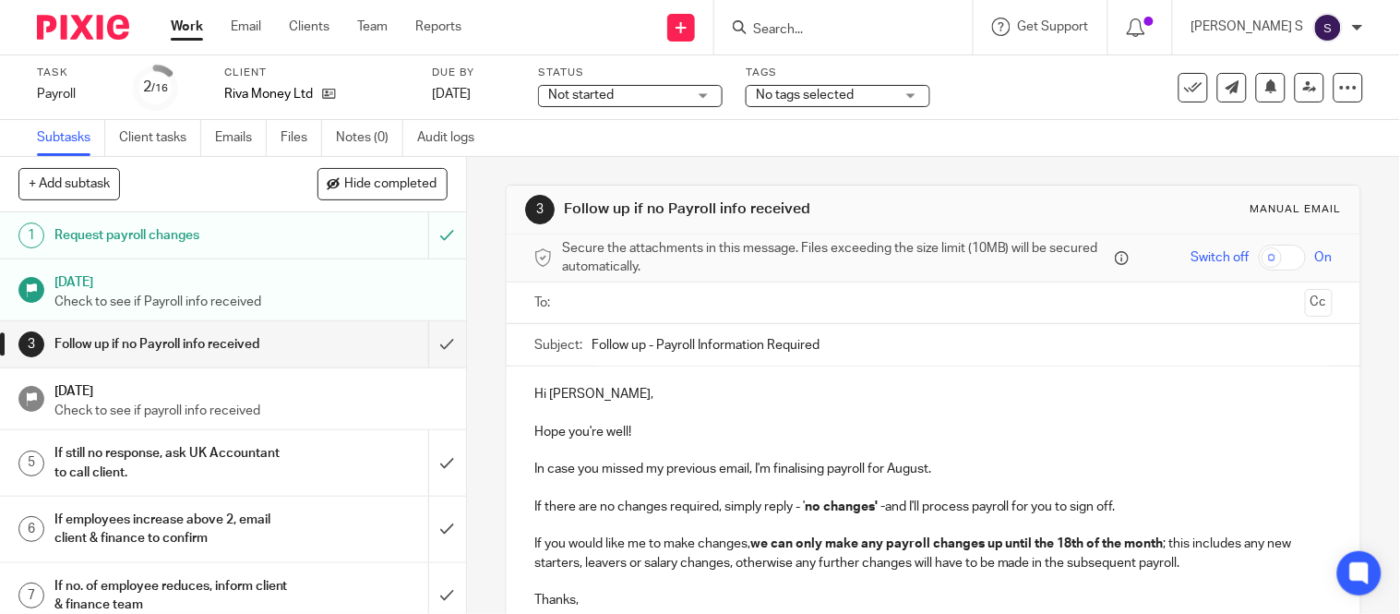
click at [361, 344] on div "Follow up if no Payroll info received" at bounding box center [231, 344] width 355 height 28
click at [846, 343] on input "Follow up - Payroll Information Required" at bounding box center [962, 345] width 741 height 42
type input "Follow up - Payroll Information Required - [DATE]."
click at [762, 318] on div at bounding box center [934, 303] width 741 height 42
click at [745, 301] on input "text" at bounding box center [933, 303] width 729 height 21
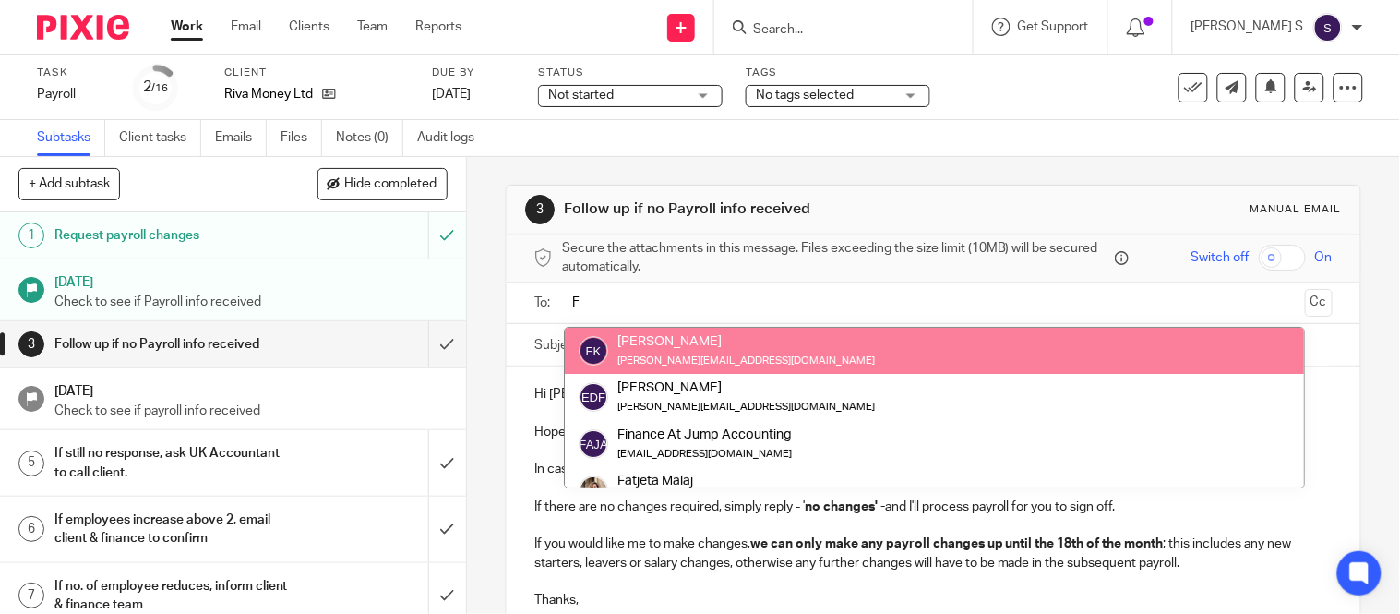
type input "F"
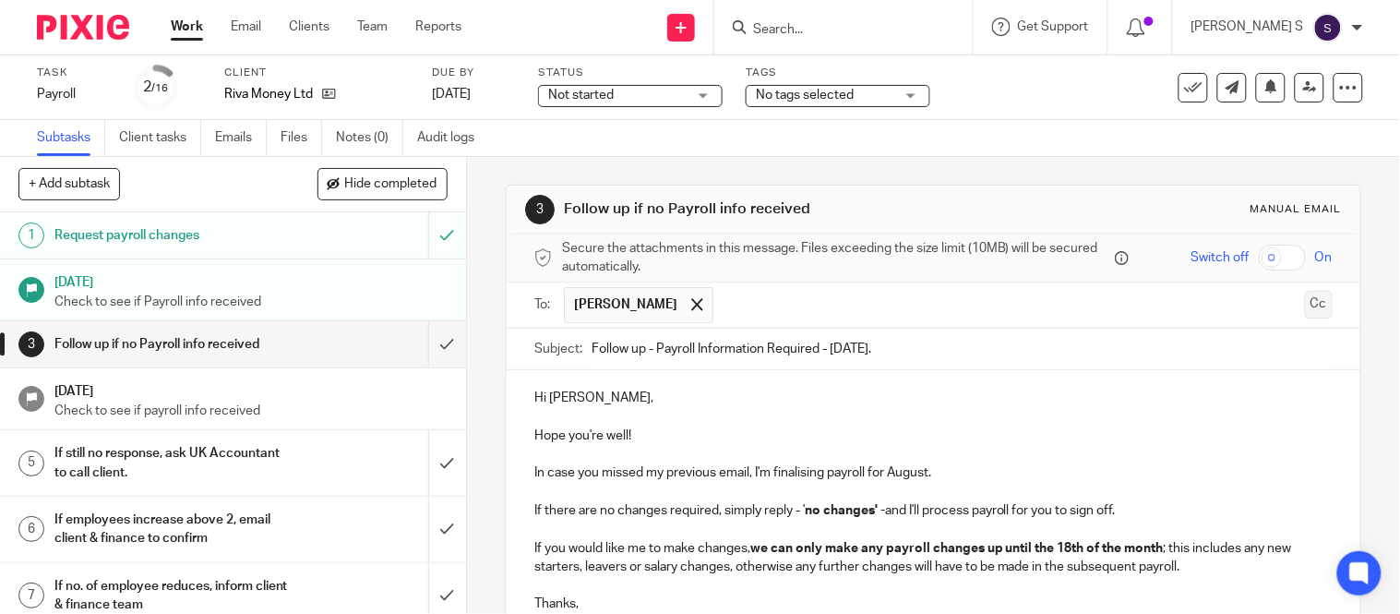
click at [1305, 305] on button "Cc" at bounding box center [1319, 305] width 28 height 28
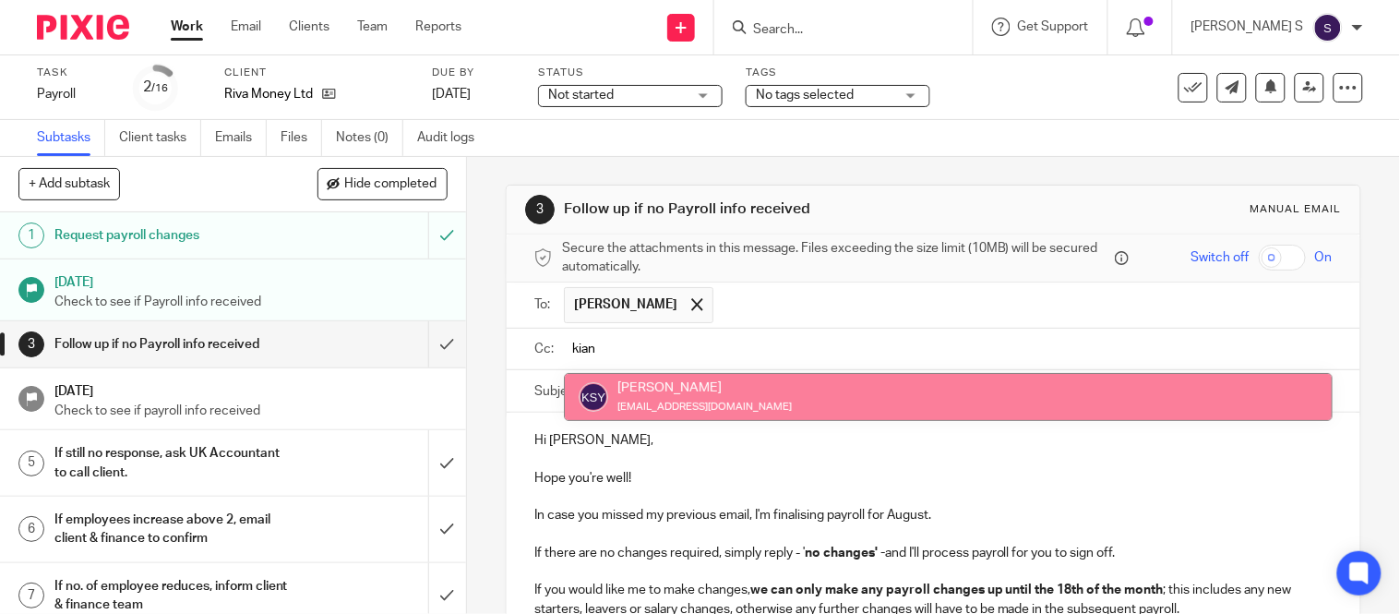
type input "kian"
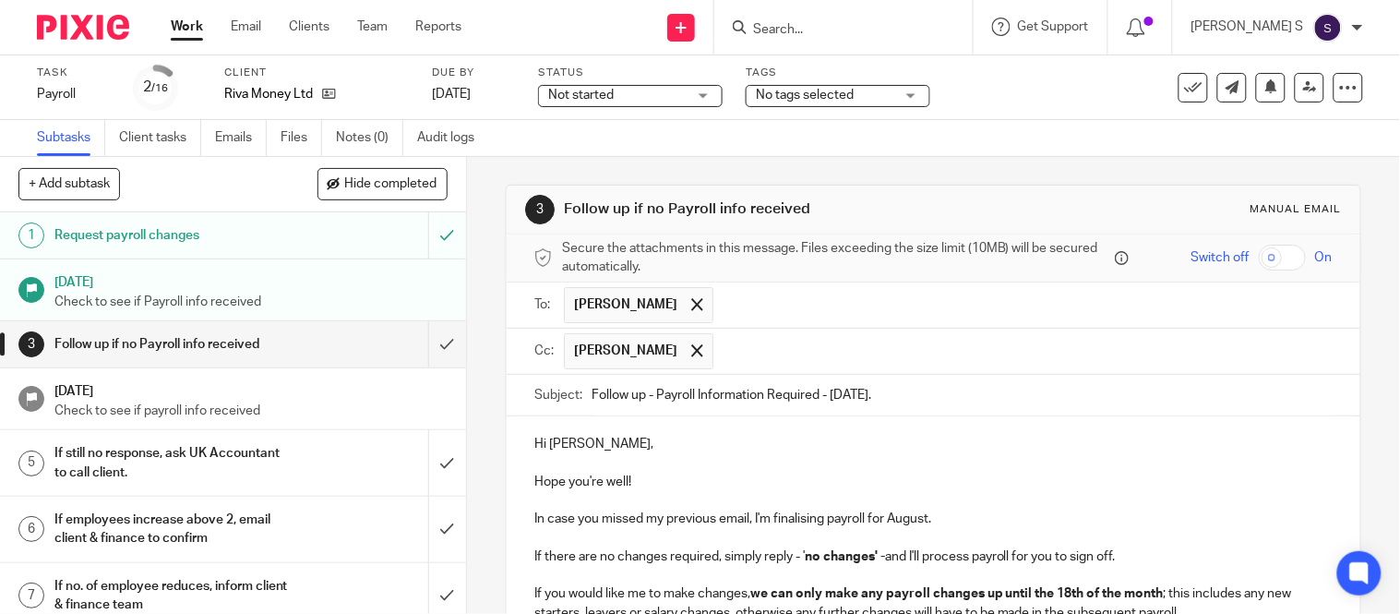
click at [843, 344] on input "text" at bounding box center [1024, 351] width 602 height 36
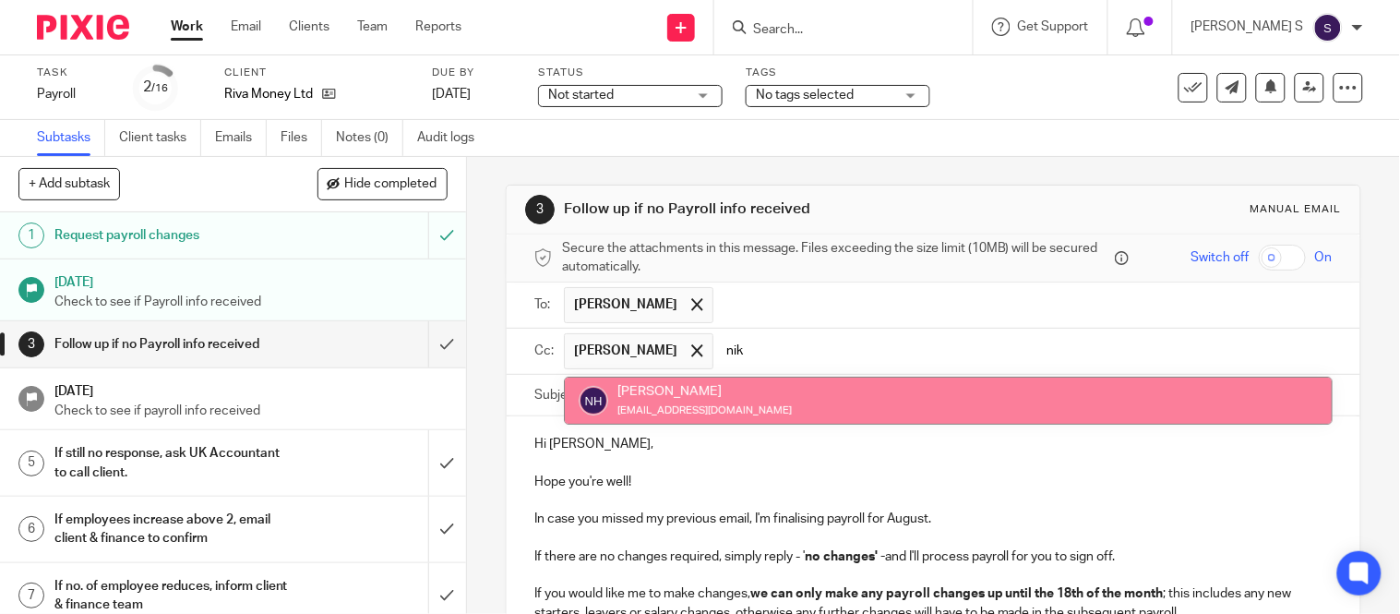
type input "nik"
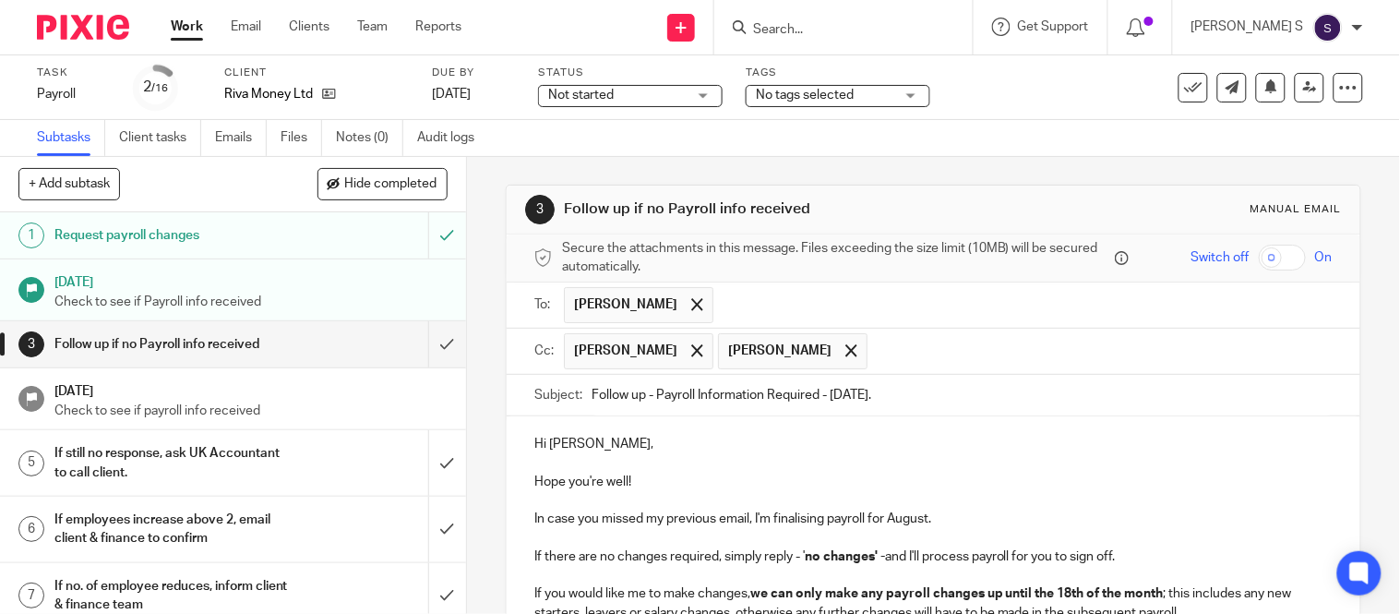
drag, startPoint x: 743, startPoint y: 393, endPoint x: 967, endPoint y: 357, distance: 227.2
click at [967, 357] on input "text" at bounding box center [1101, 351] width 448 height 36
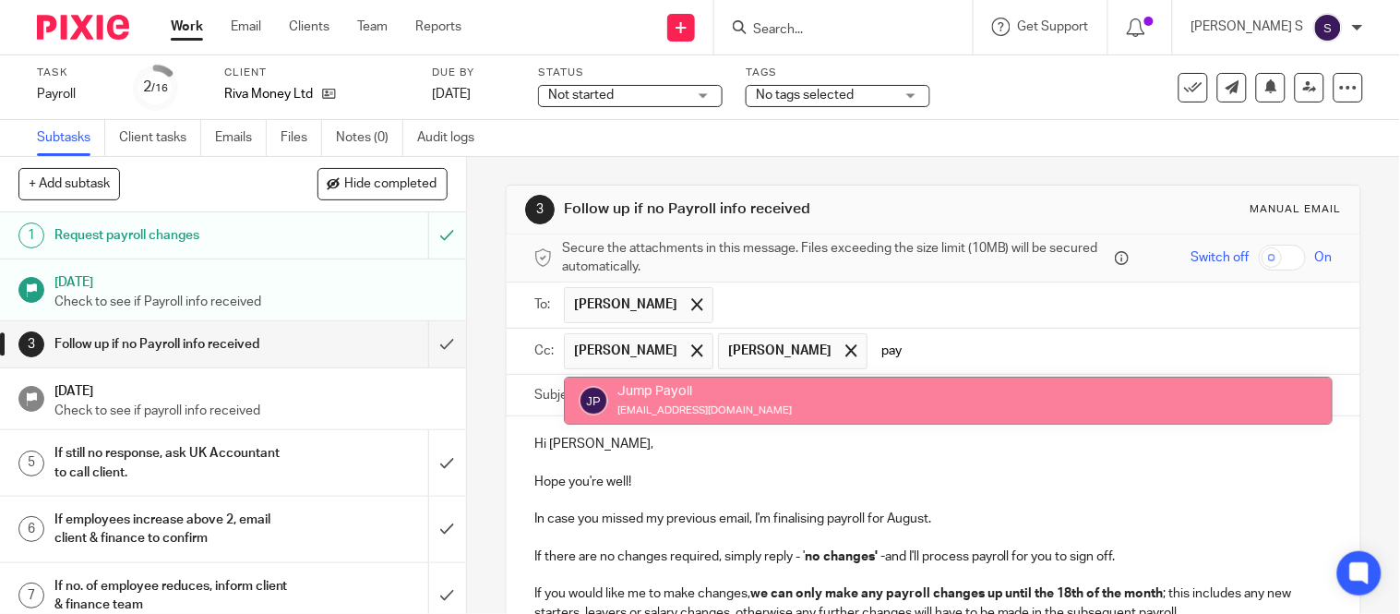
type input "pay"
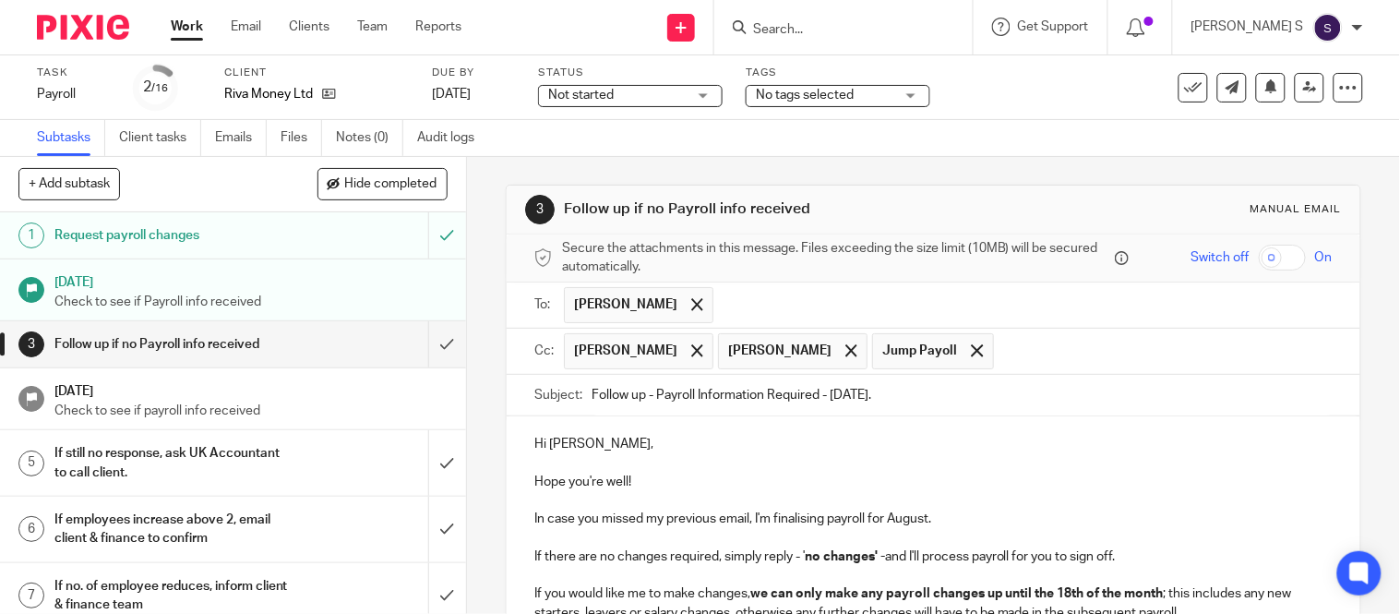
click at [574, 440] on p "Hi [PERSON_NAME]," at bounding box center [933, 444] width 798 height 18
click at [576, 444] on p "Hi [PERSON_NAME]," at bounding box center [933, 444] width 798 height 18
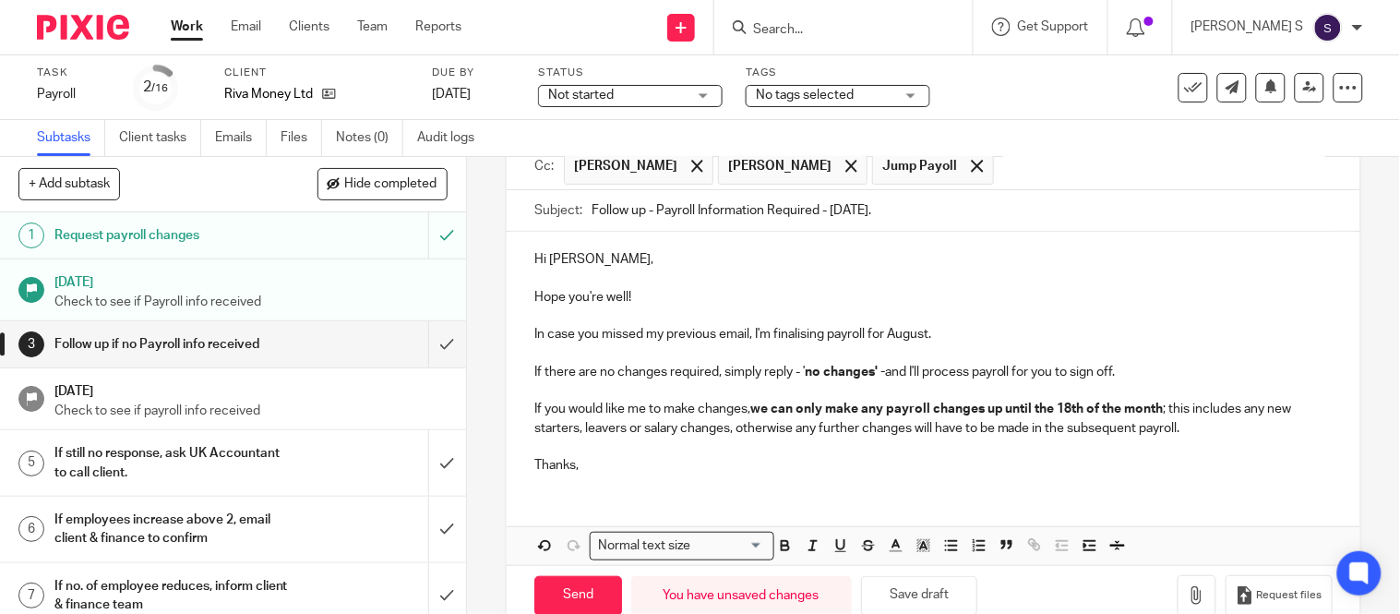
scroll to position [186, 0]
click at [561, 601] on input "Send" at bounding box center [578, 594] width 88 height 40
type input "Sent"
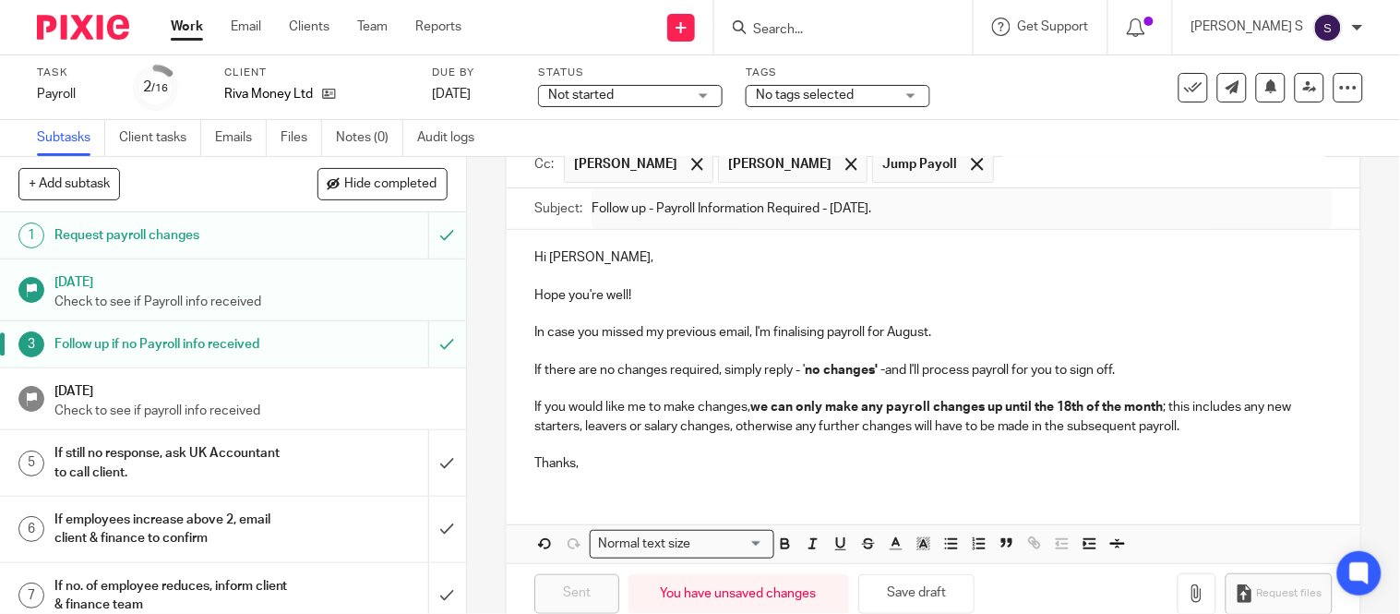
click at [853, 22] on input "Search" at bounding box center [834, 30] width 166 height 17
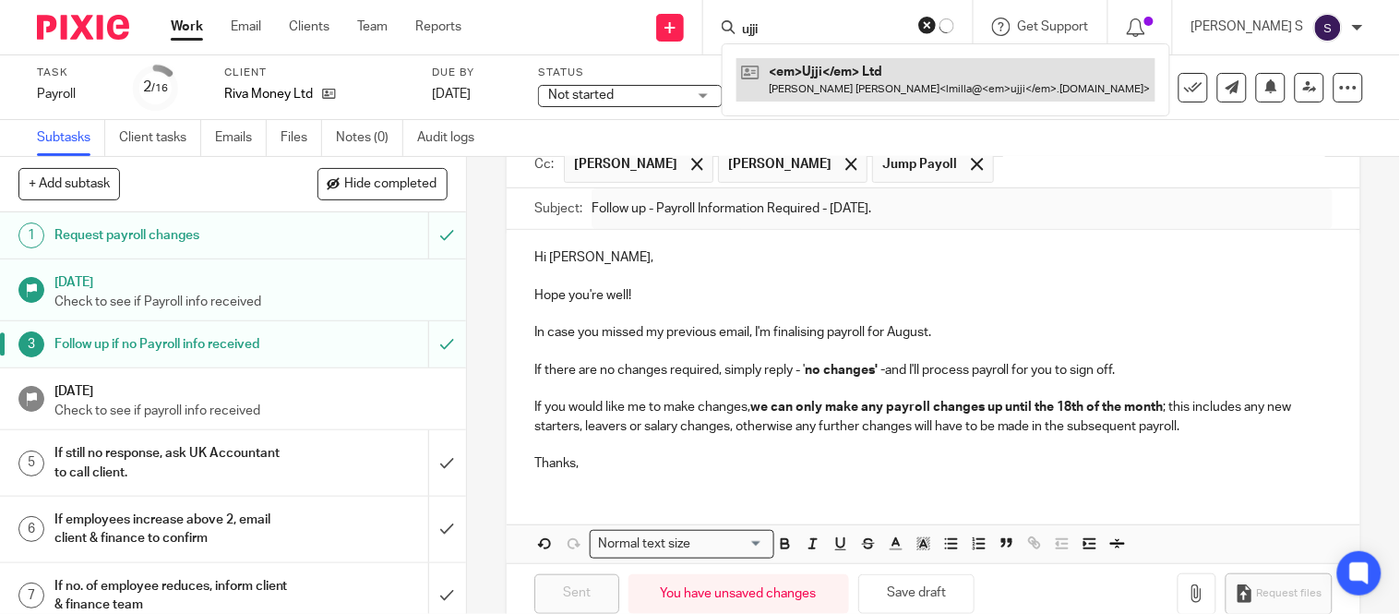
type input "ujji"
click at [842, 66] on link at bounding box center [946, 79] width 419 height 42
click at [842, 66] on link at bounding box center [927, 79] width 359 height 42
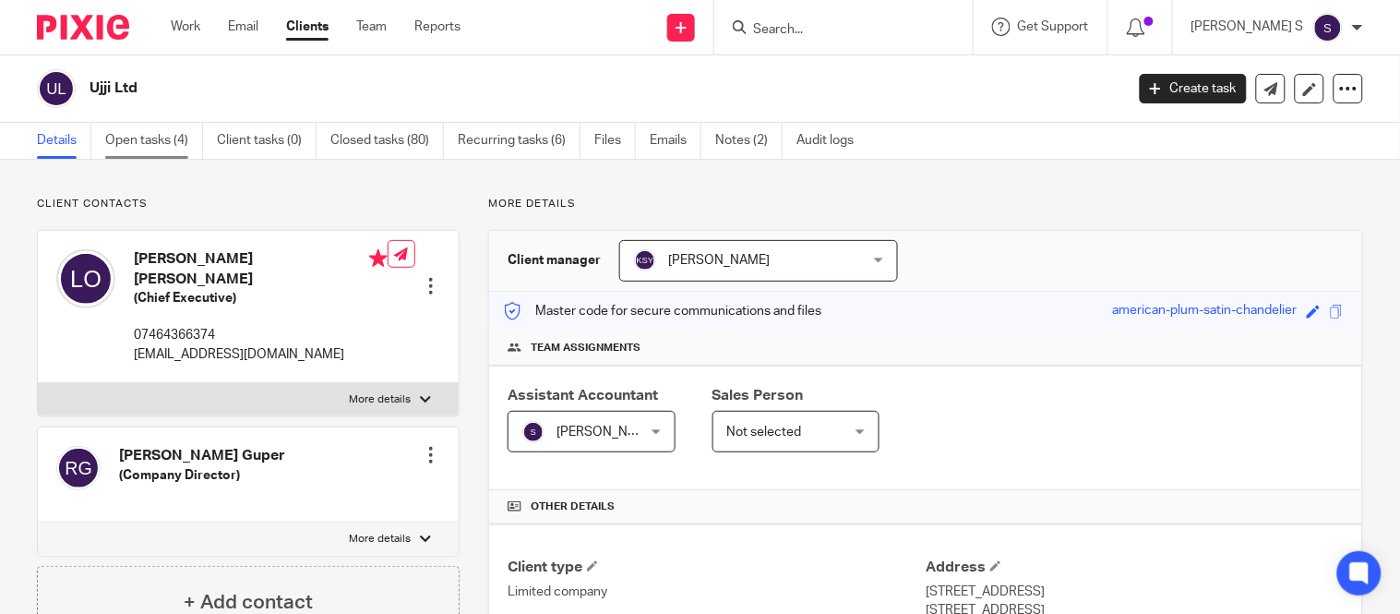
click at [166, 143] on link "Open tasks (4)" at bounding box center [154, 141] width 98 height 36
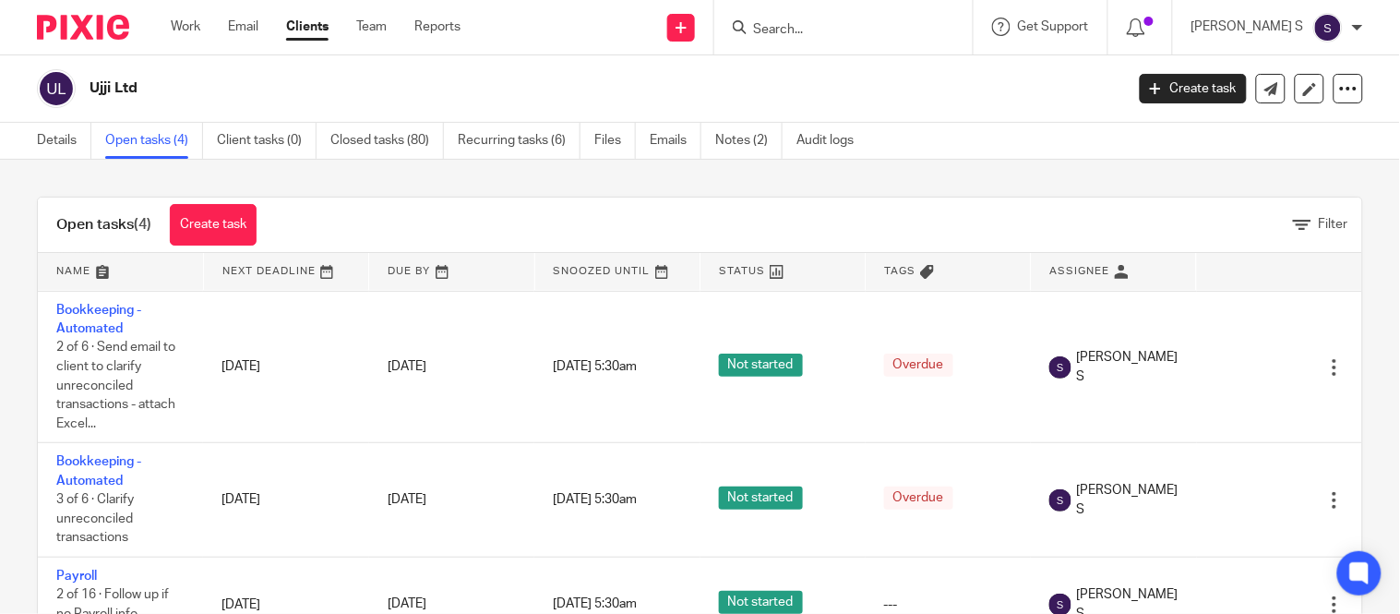
scroll to position [76, 0]
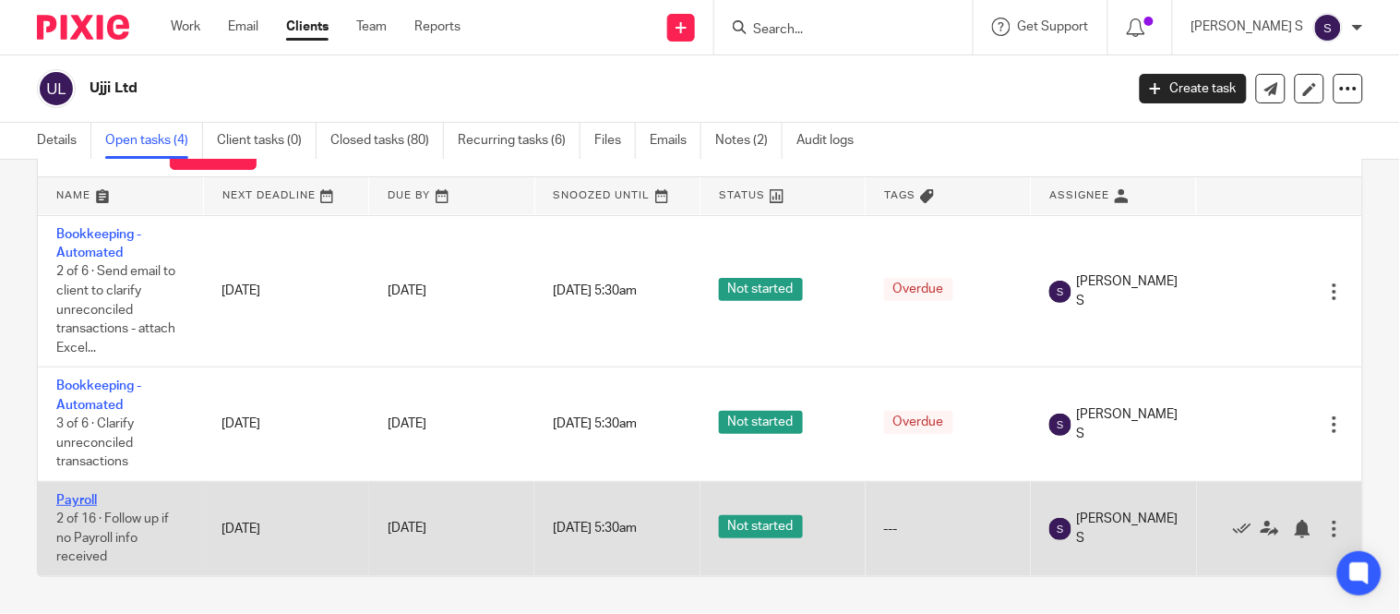
click at [78, 494] on link "Payroll" at bounding box center [76, 500] width 41 height 13
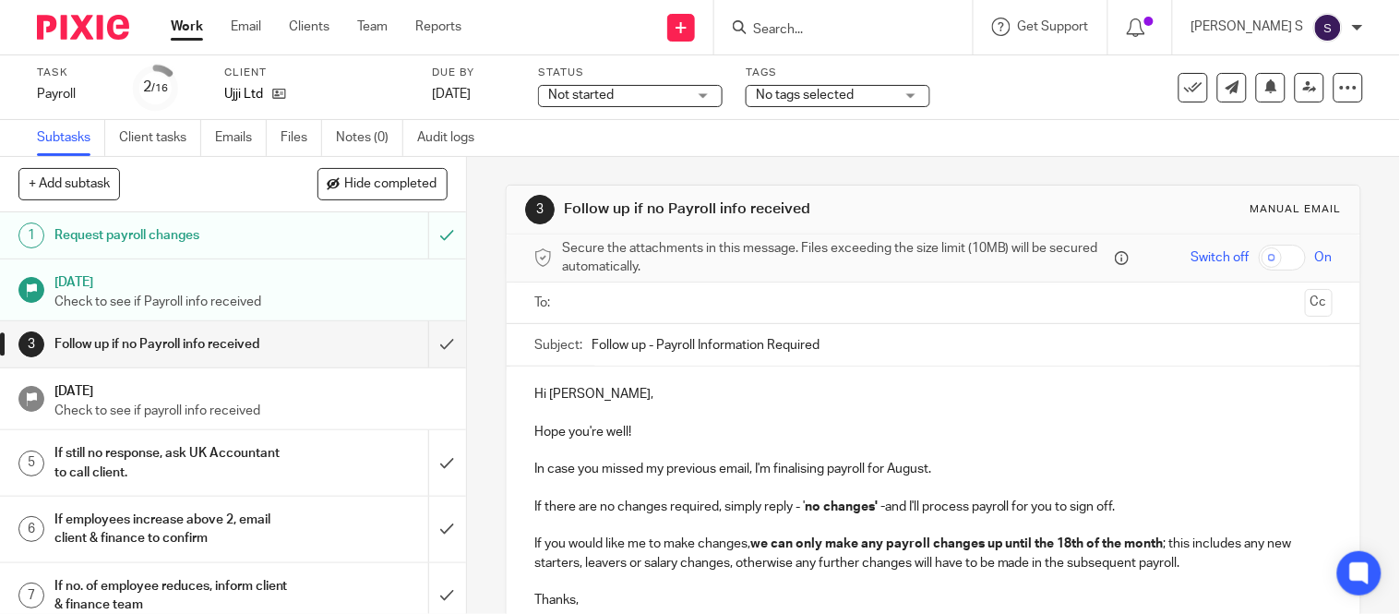
click at [210, 352] on h1 "Follow up if no Payroll info received" at bounding box center [172, 344] width 237 height 28
click at [832, 332] on input "Follow up - Payroll Information Required" at bounding box center [962, 345] width 741 height 42
type input "Follow up - Payroll Information Required - August 2025."
click at [780, 314] on ul at bounding box center [934, 303] width 741 height 30
click at [767, 299] on input "text" at bounding box center [933, 303] width 729 height 21
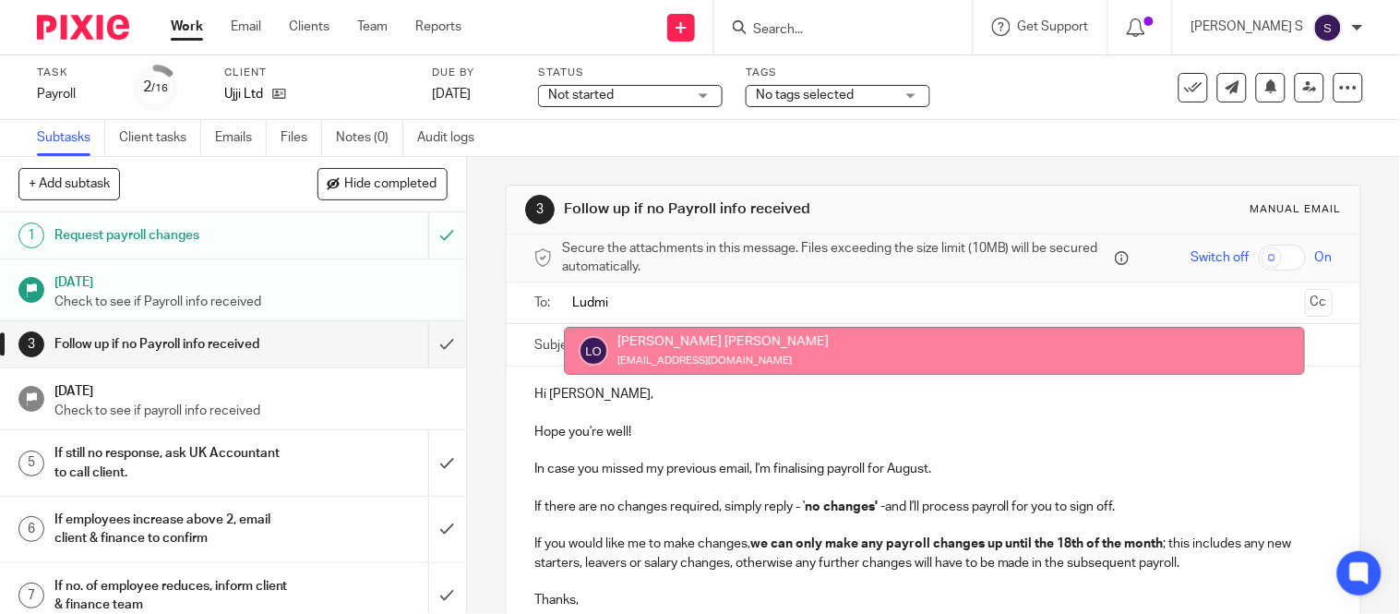
type input "Ludmi"
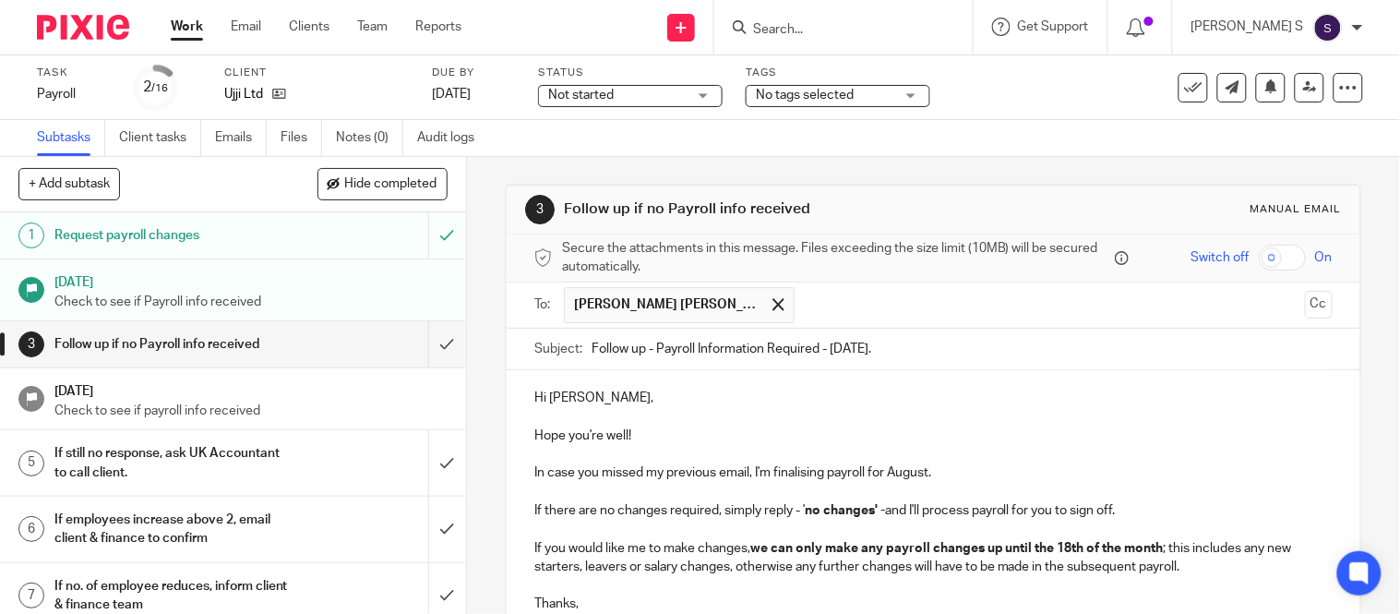
drag, startPoint x: 1286, startPoint y: 310, endPoint x: 1294, endPoint y: 300, distance: 13.1
click at [1305, 300] on button "Cc" at bounding box center [1319, 305] width 28 height 28
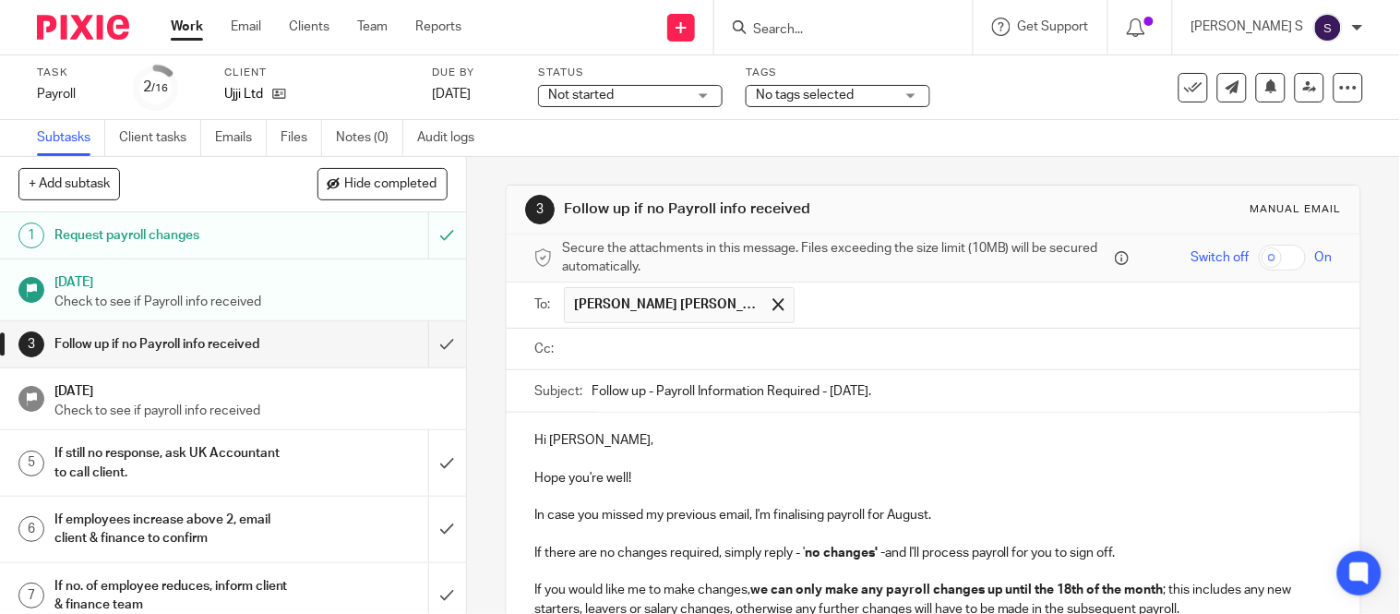
click at [1294, 300] on input "text" at bounding box center [1064, 305] width 521 height 36
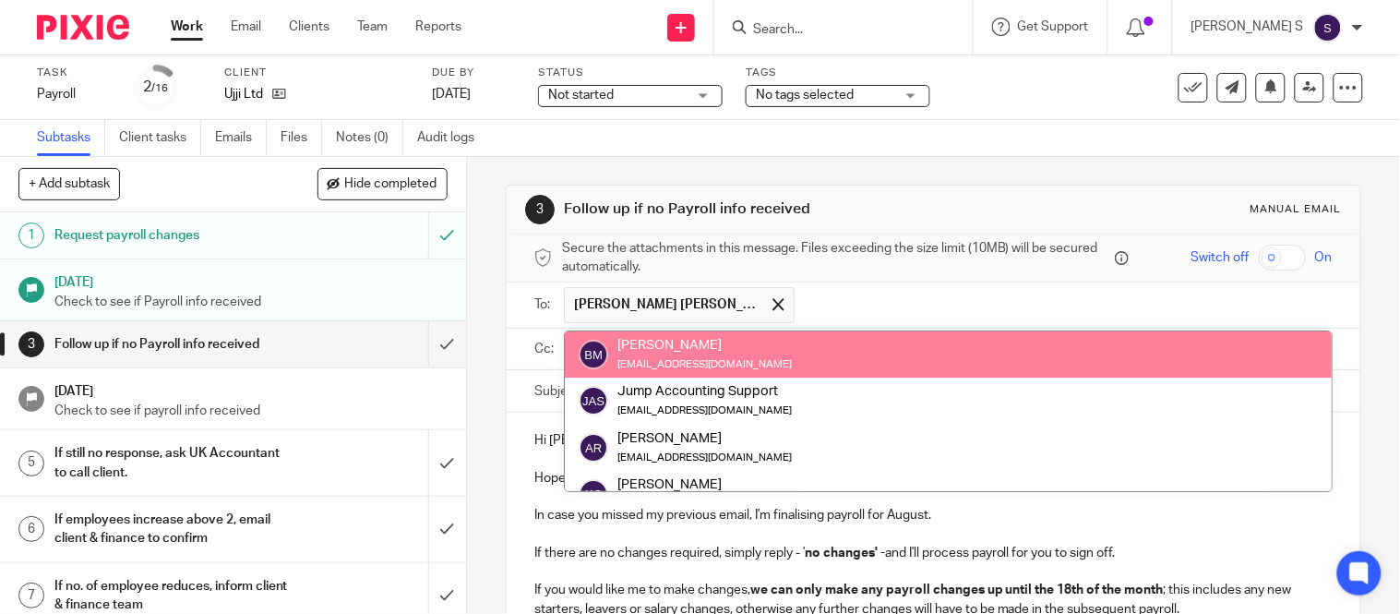
click at [1071, 292] on input "text" at bounding box center [1064, 305] width 521 height 36
type input "k"
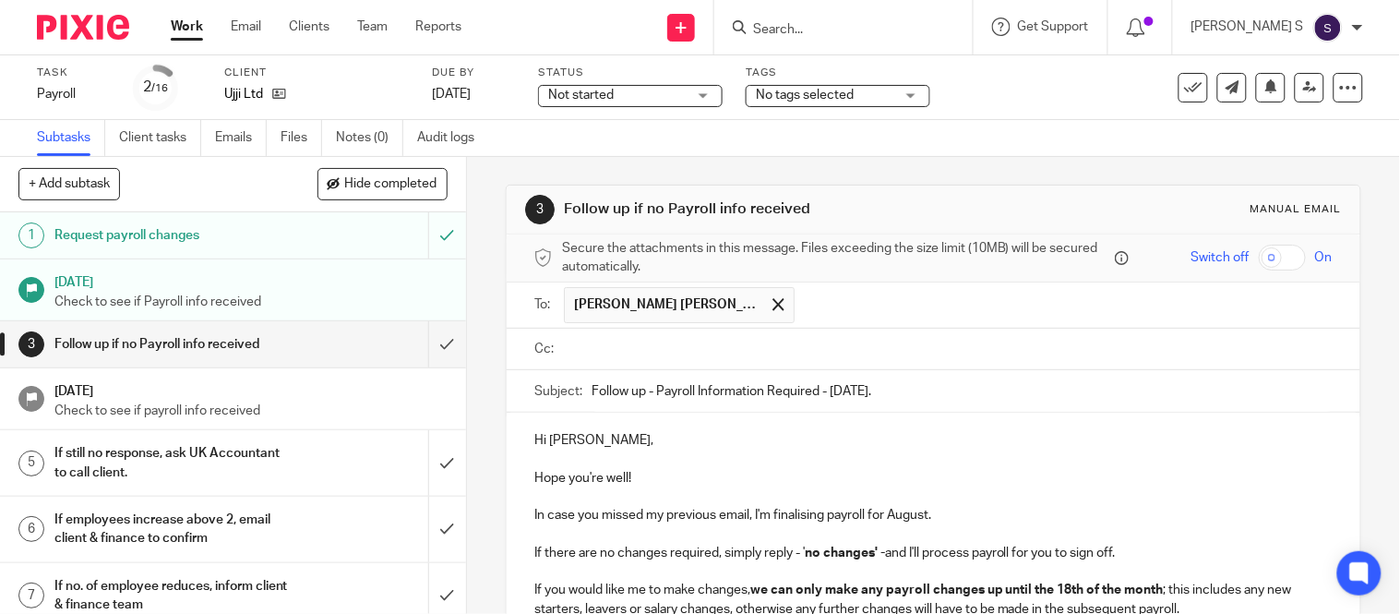
click at [962, 355] on input "text" at bounding box center [947, 349] width 757 height 21
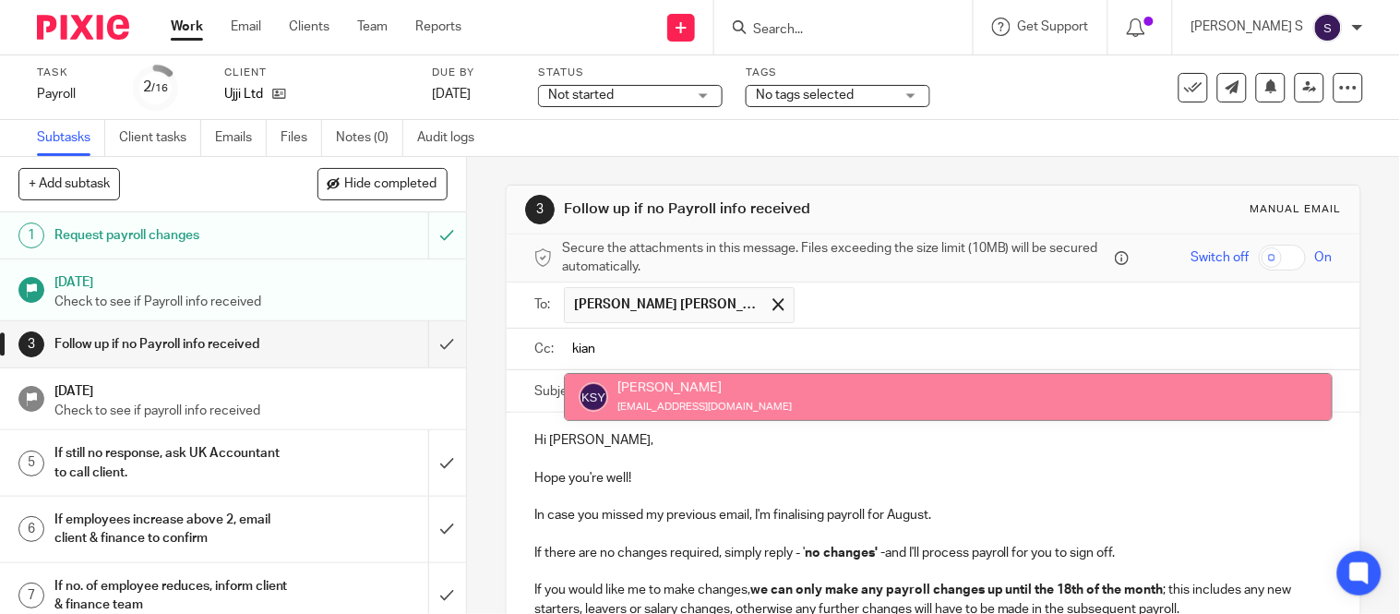
type input "kian"
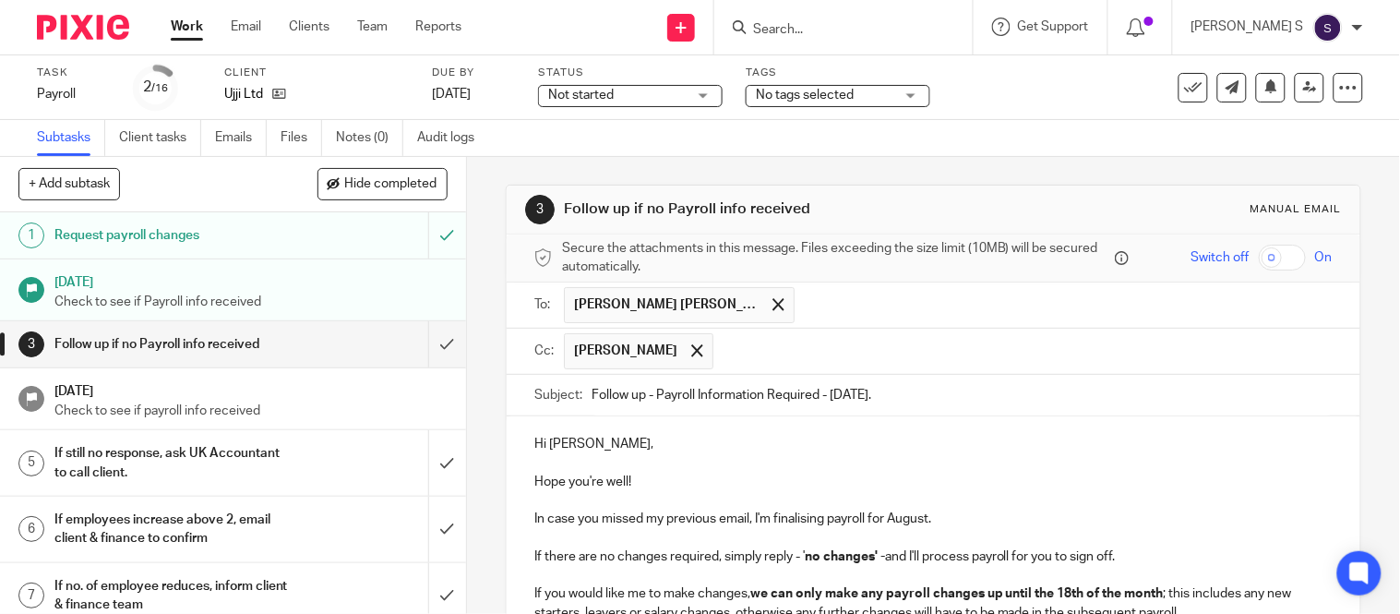
click at [860, 351] on input "text" at bounding box center [1024, 351] width 602 height 36
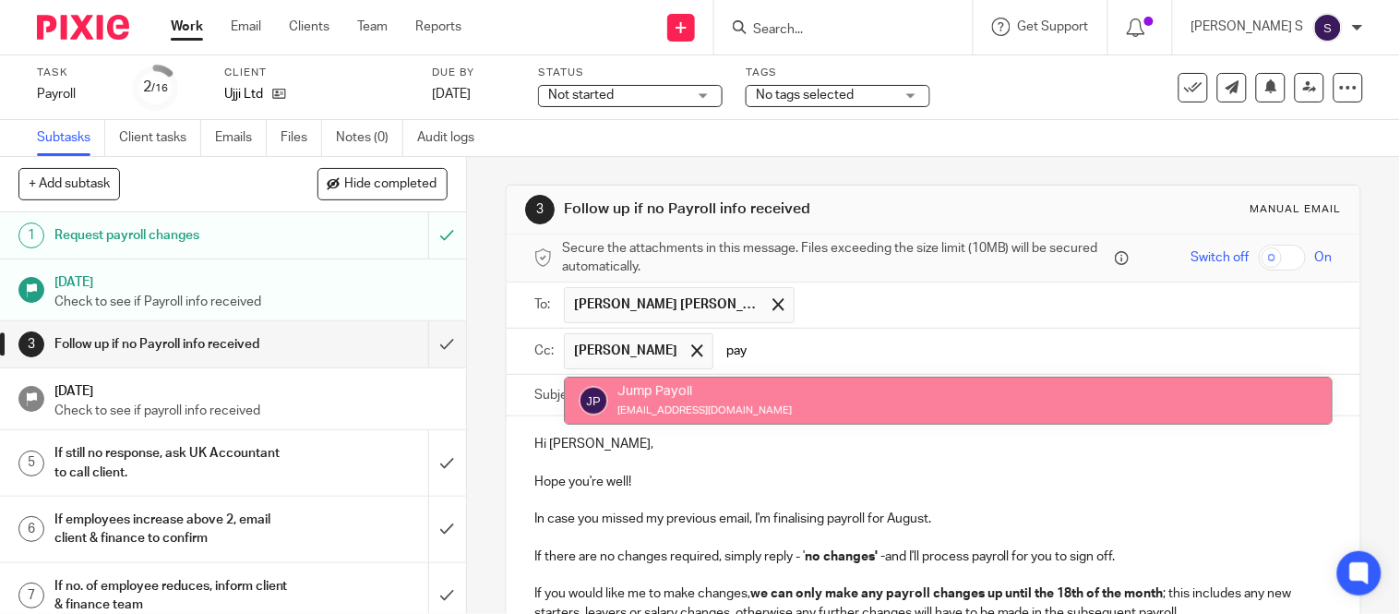
type input "pay"
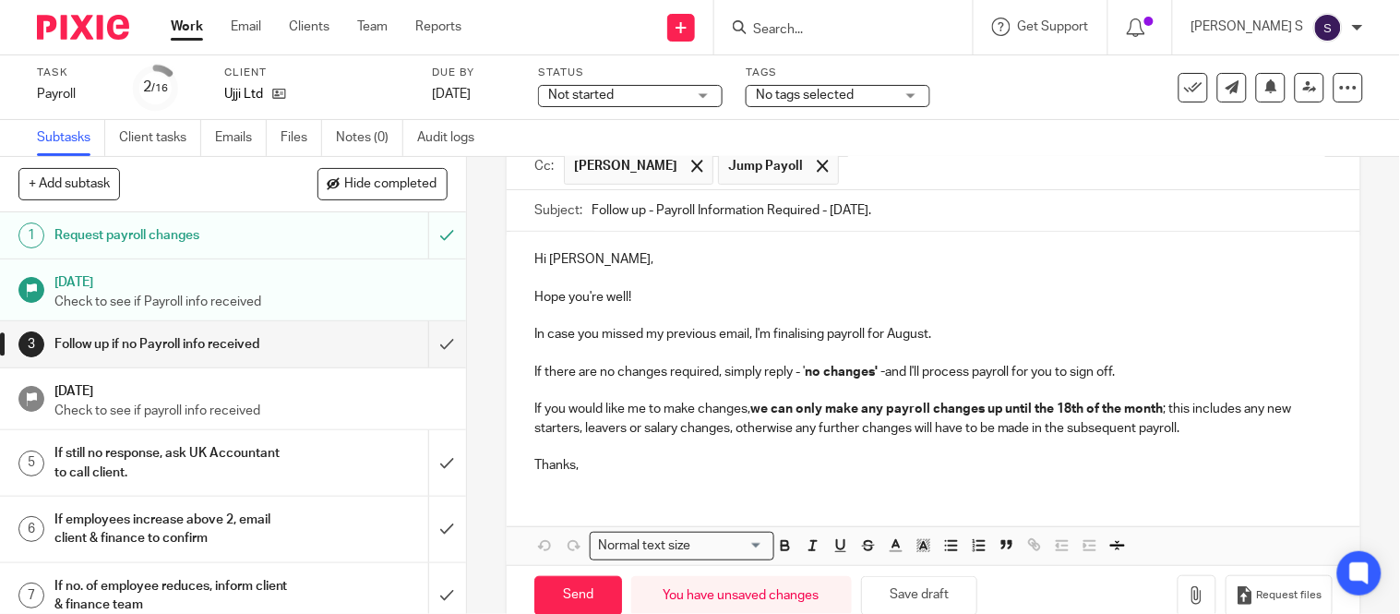
scroll to position [226, 0]
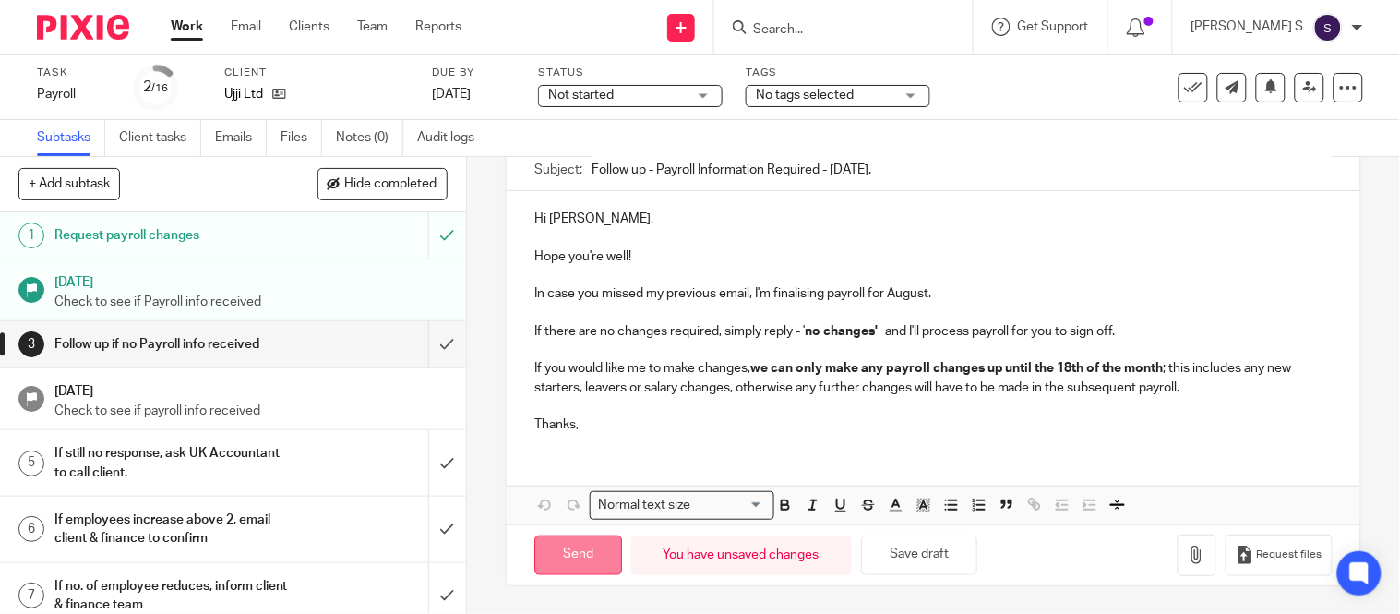
click at [574, 561] on input "Send" at bounding box center [578, 555] width 88 height 40
type input "Sent"
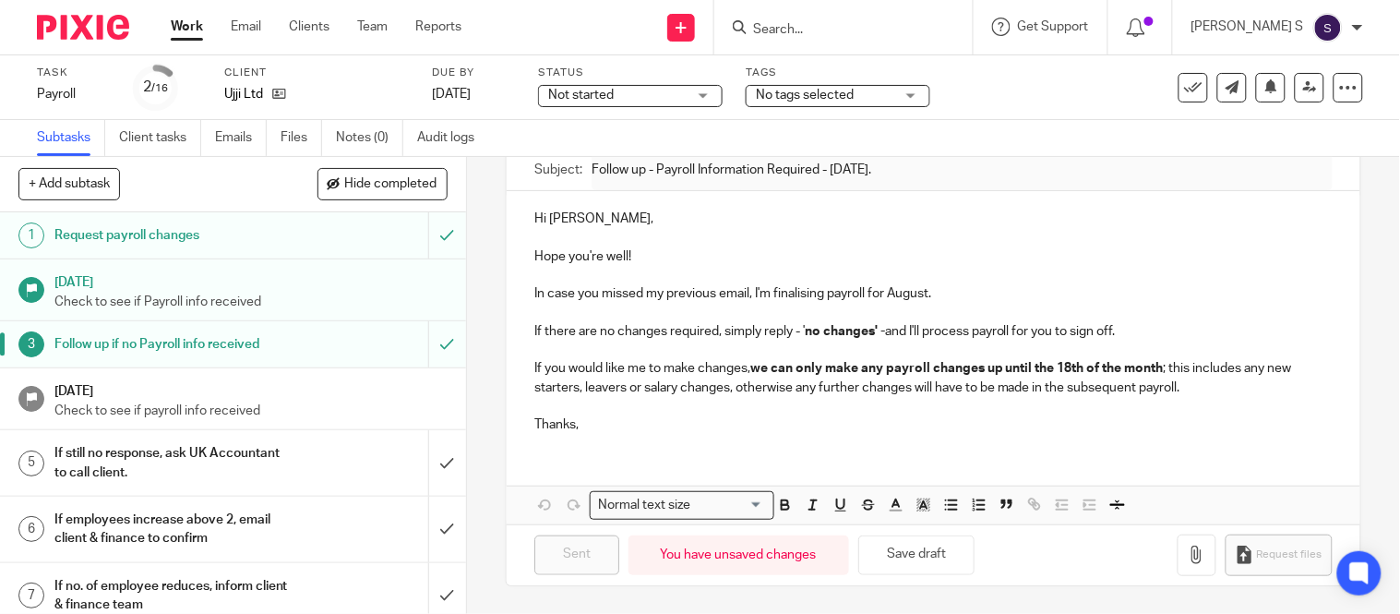
click at [834, 28] on input "Search" at bounding box center [834, 30] width 166 height 17
click at [842, 32] on input "Search" at bounding box center [834, 30] width 166 height 17
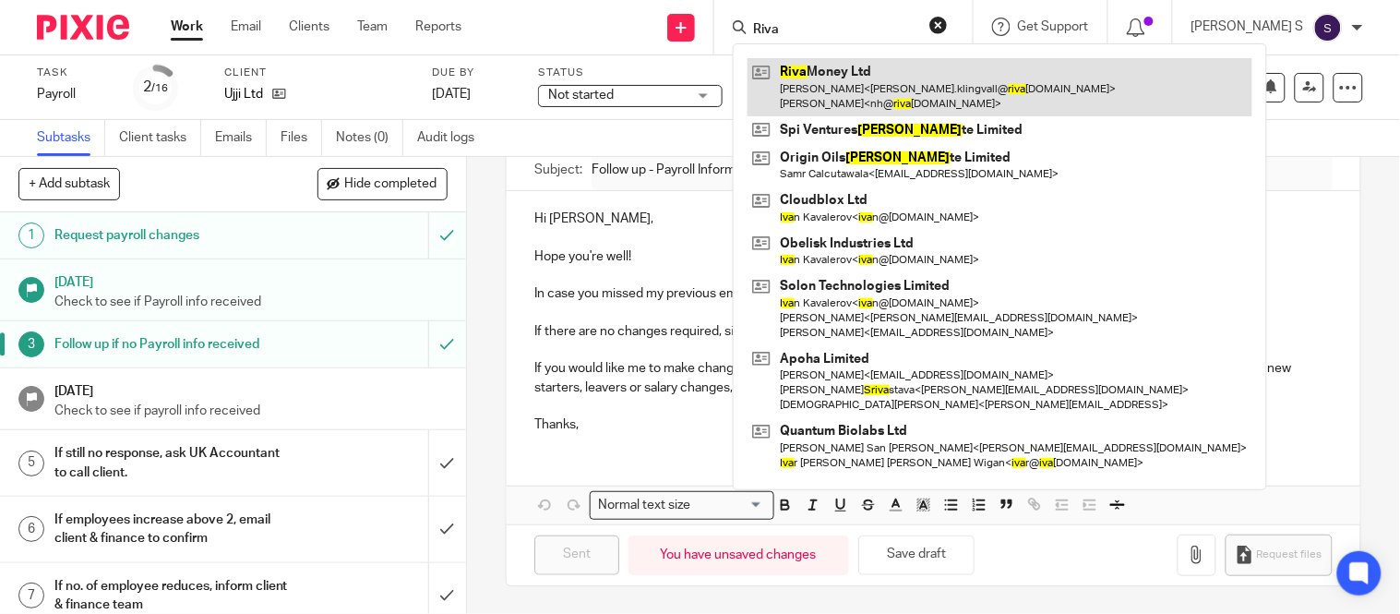
type input "Riva"
click at [918, 87] on link at bounding box center [1000, 86] width 505 height 57
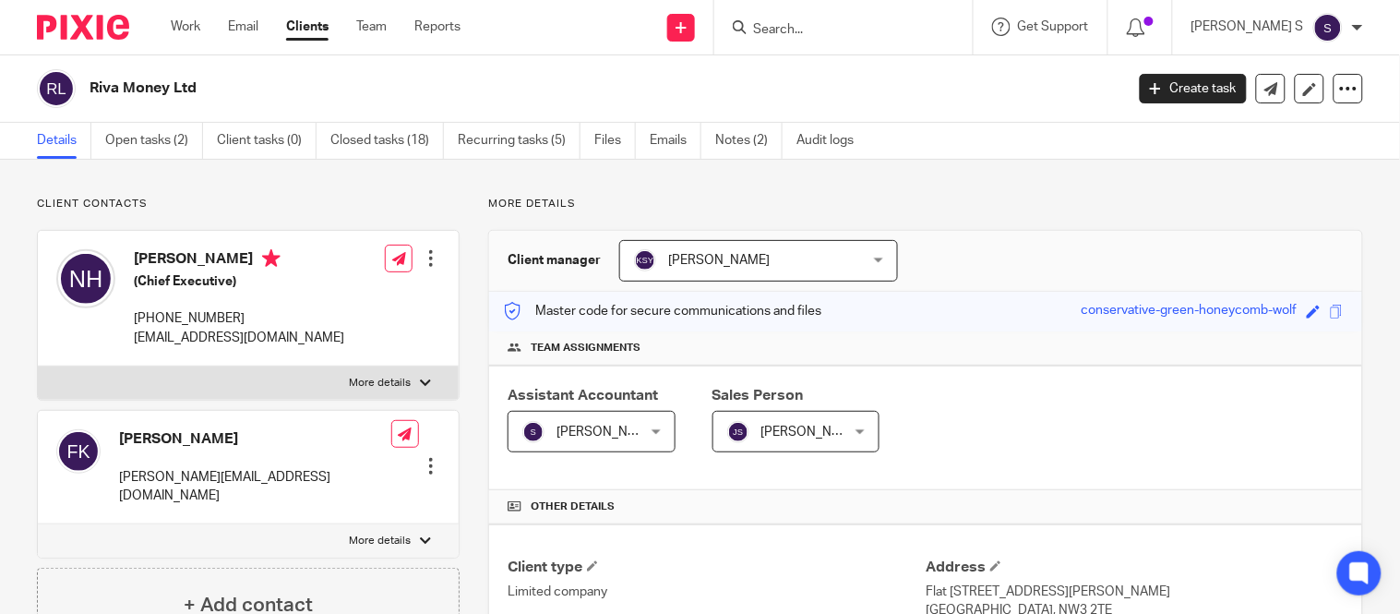
click at [423, 457] on div at bounding box center [431, 466] width 18 height 18
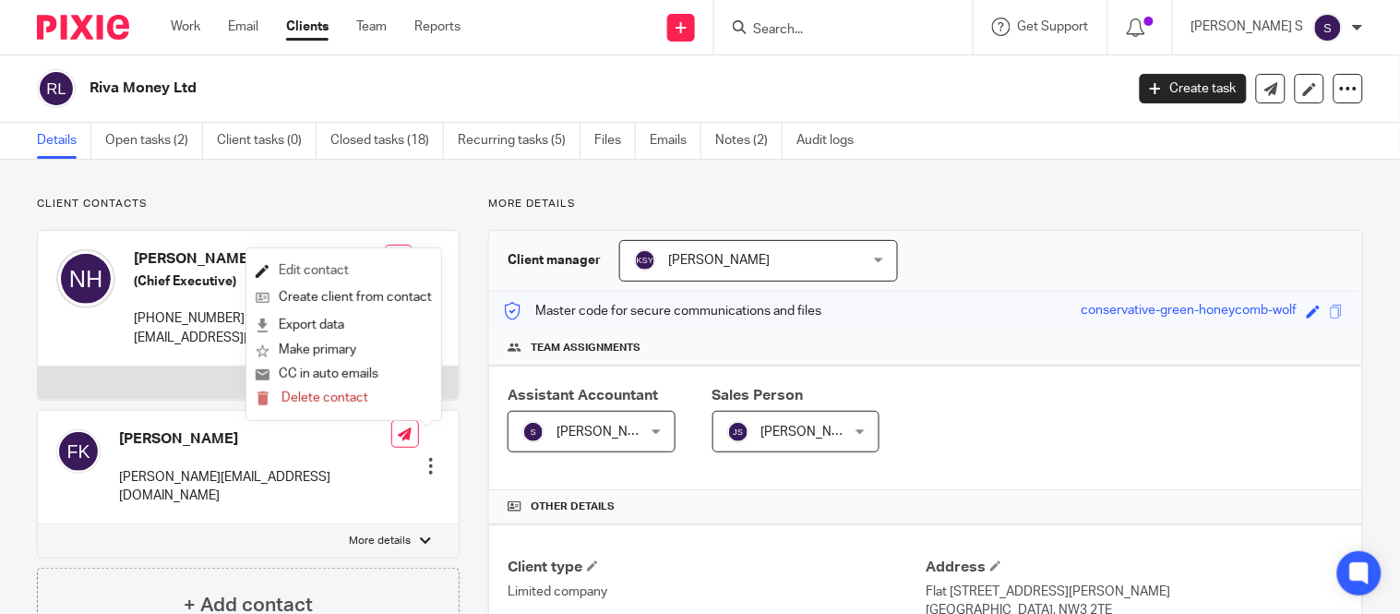
click at [338, 273] on link "Edit contact" at bounding box center [344, 271] width 176 height 27
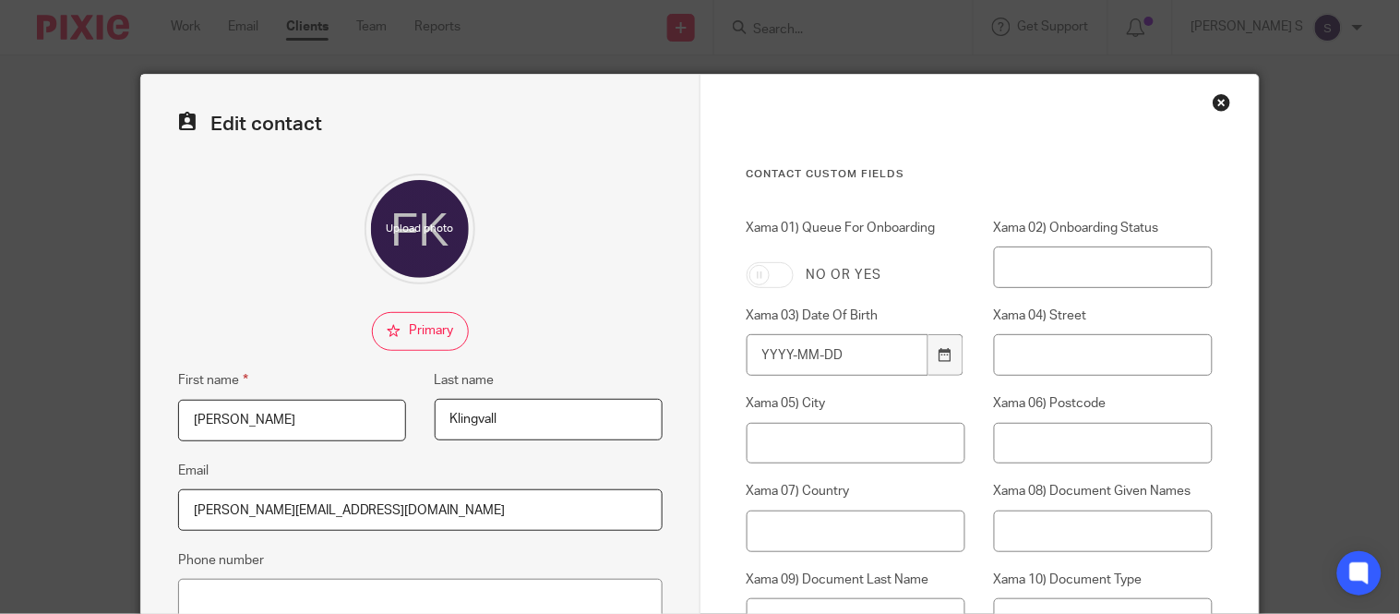
click at [390, 335] on input "checkbox" at bounding box center [420, 331] width 97 height 39
checkbox input "true"
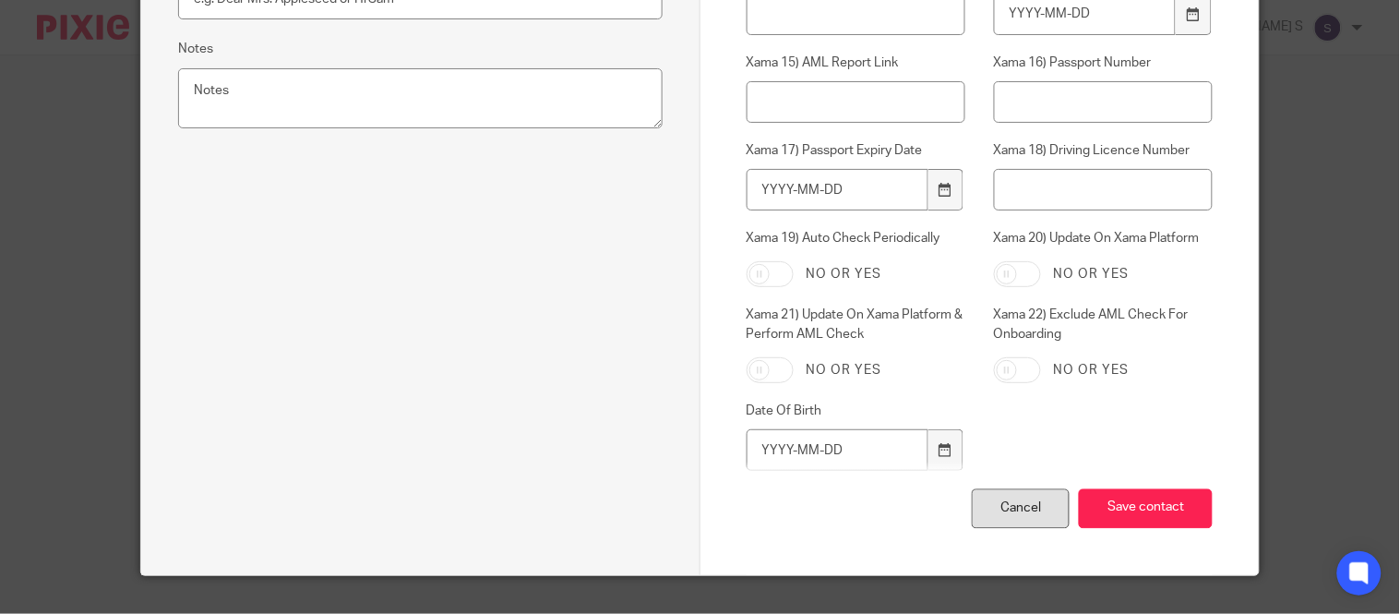
scroll to position [781, 0]
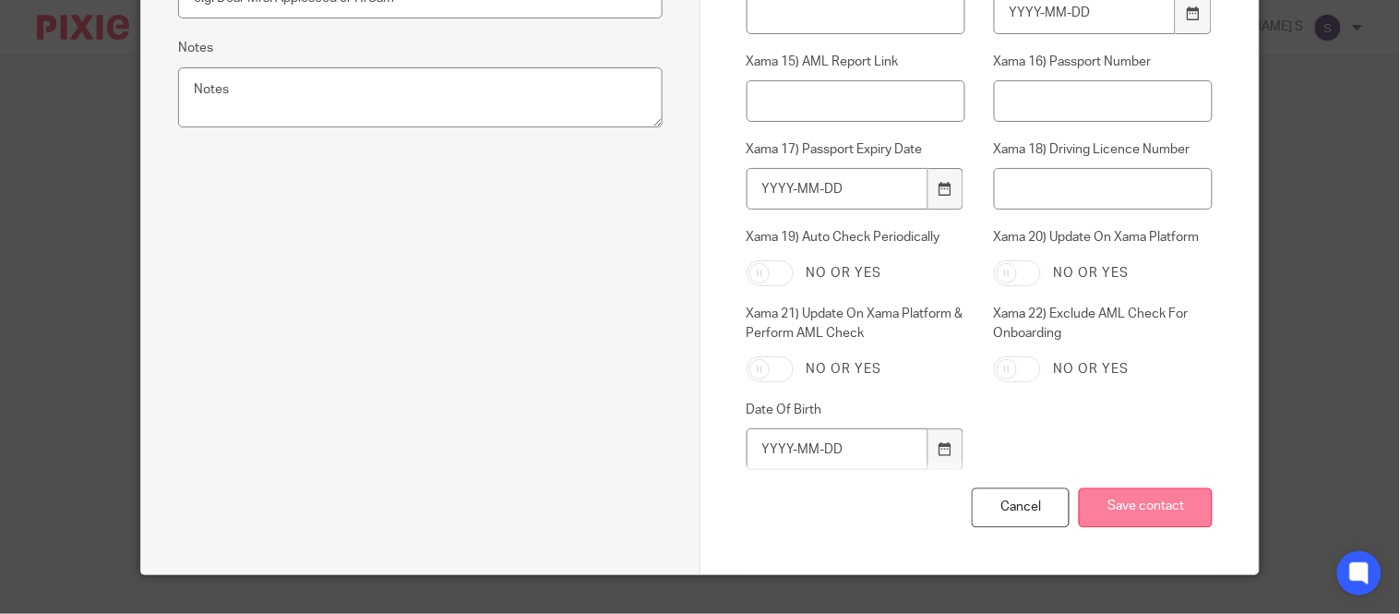
click at [1080, 497] on input "Save contact" at bounding box center [1146, 508] width 134 height 40
click at [1109, 506] on input "Save contact" at bounding box center [1146, 508] width 134 height 40
